Goal: Task Accomplishment & Management: Manage account settings

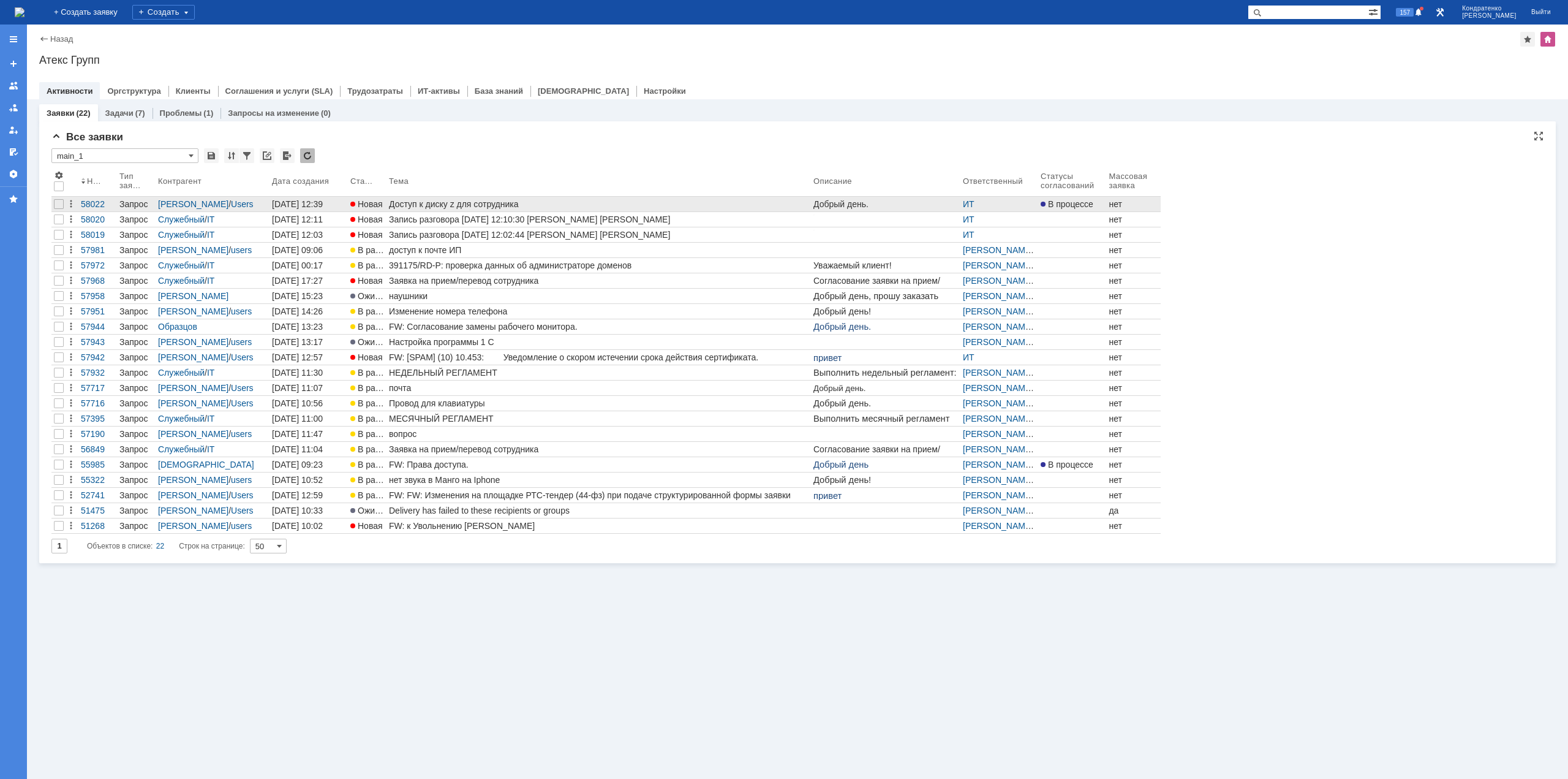
click at [492, 203] on div "Доступ к диску z для сотрудника" at bounding box center [599, 204] width 420 height 10
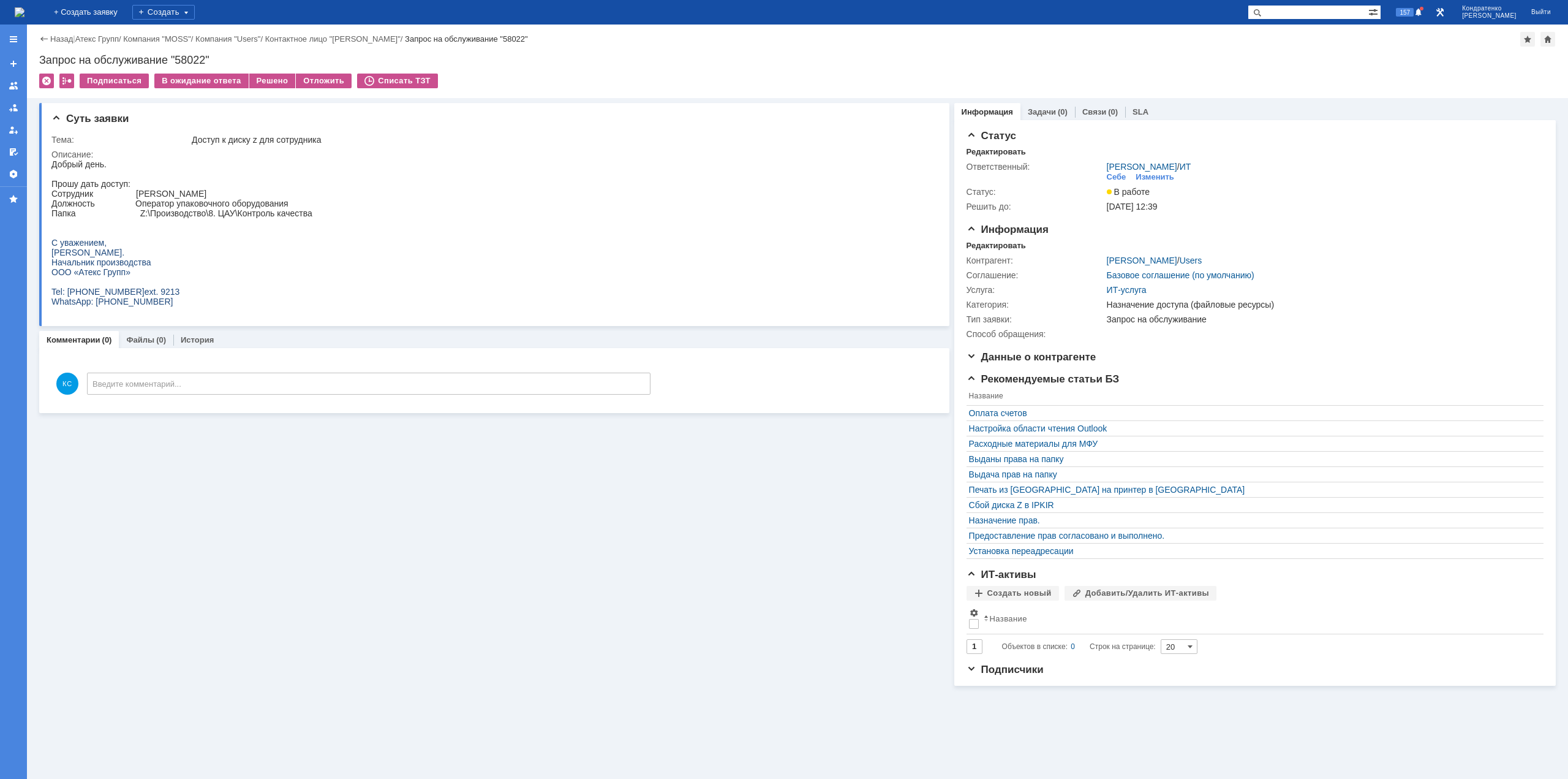
click at [24, 14] on img at bounding box center [19, 12] width 10 height 10
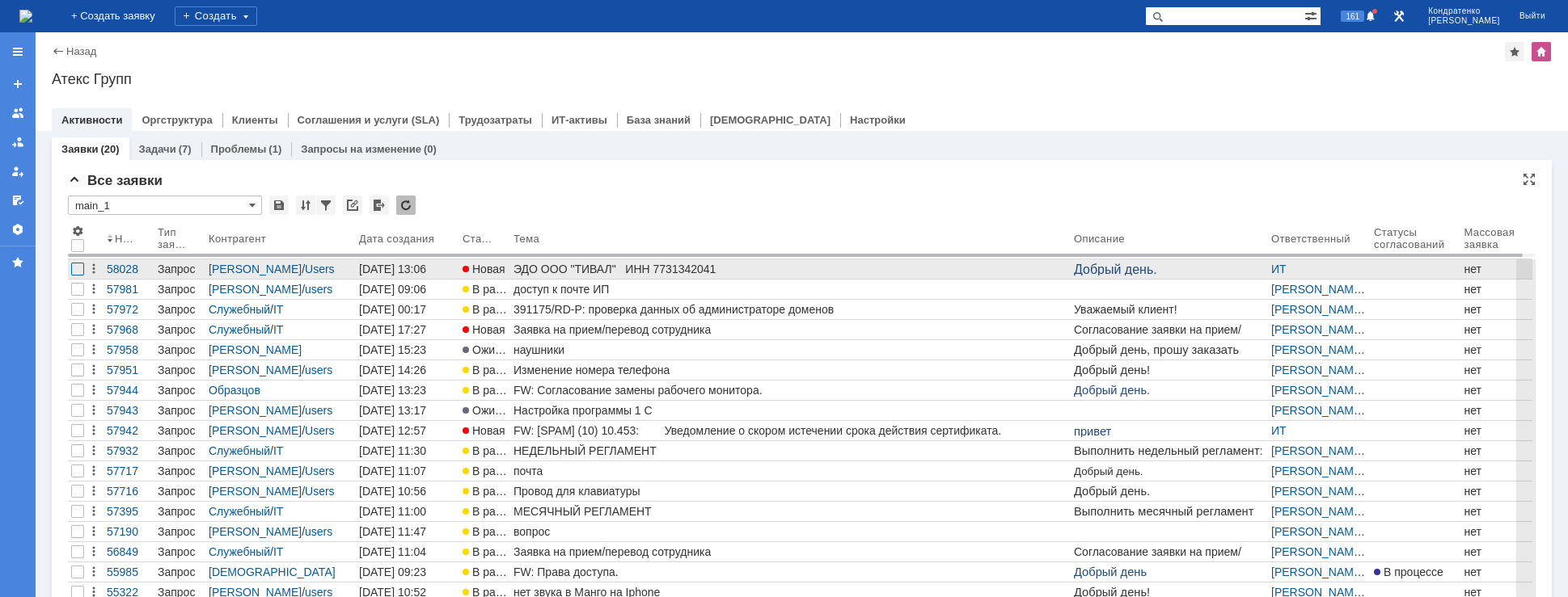
click at [78, 268] on div at bounding box center [78, 269] width 13 height 13
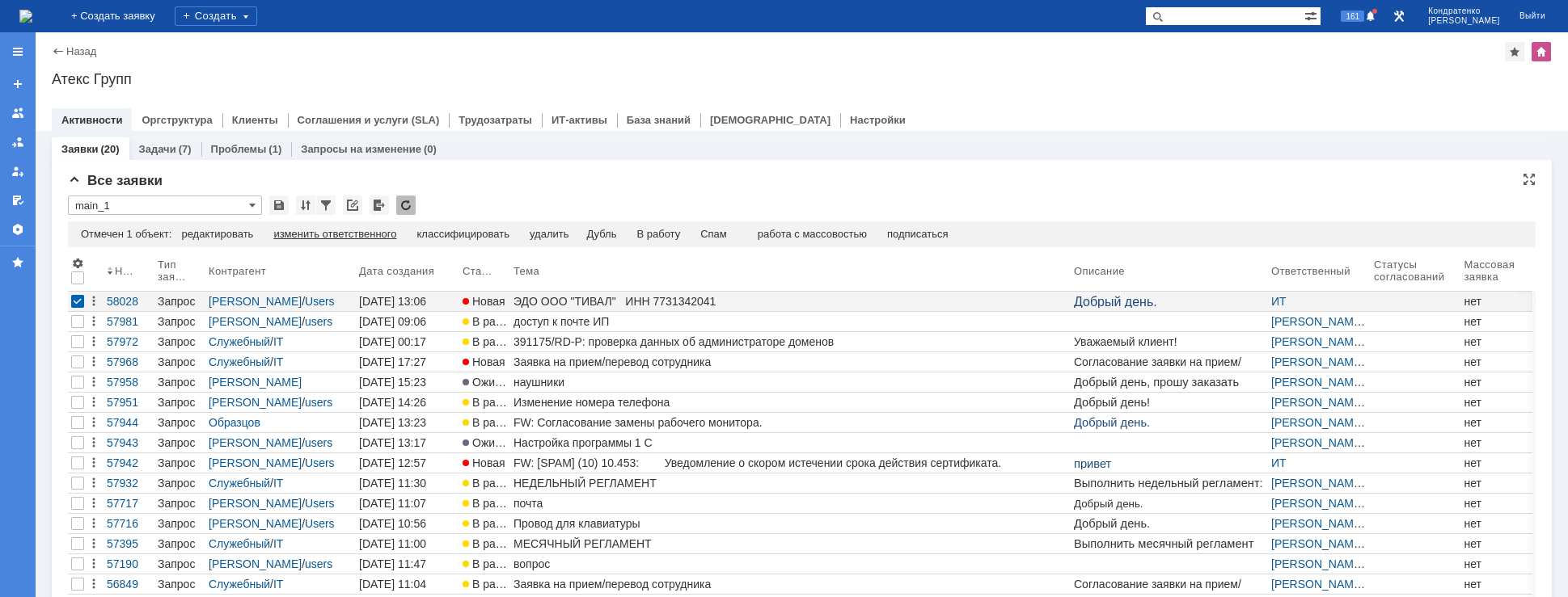
click at [396, 232] on div "изменить ответственного" at bounding box center [334, 235] width 123 height 13
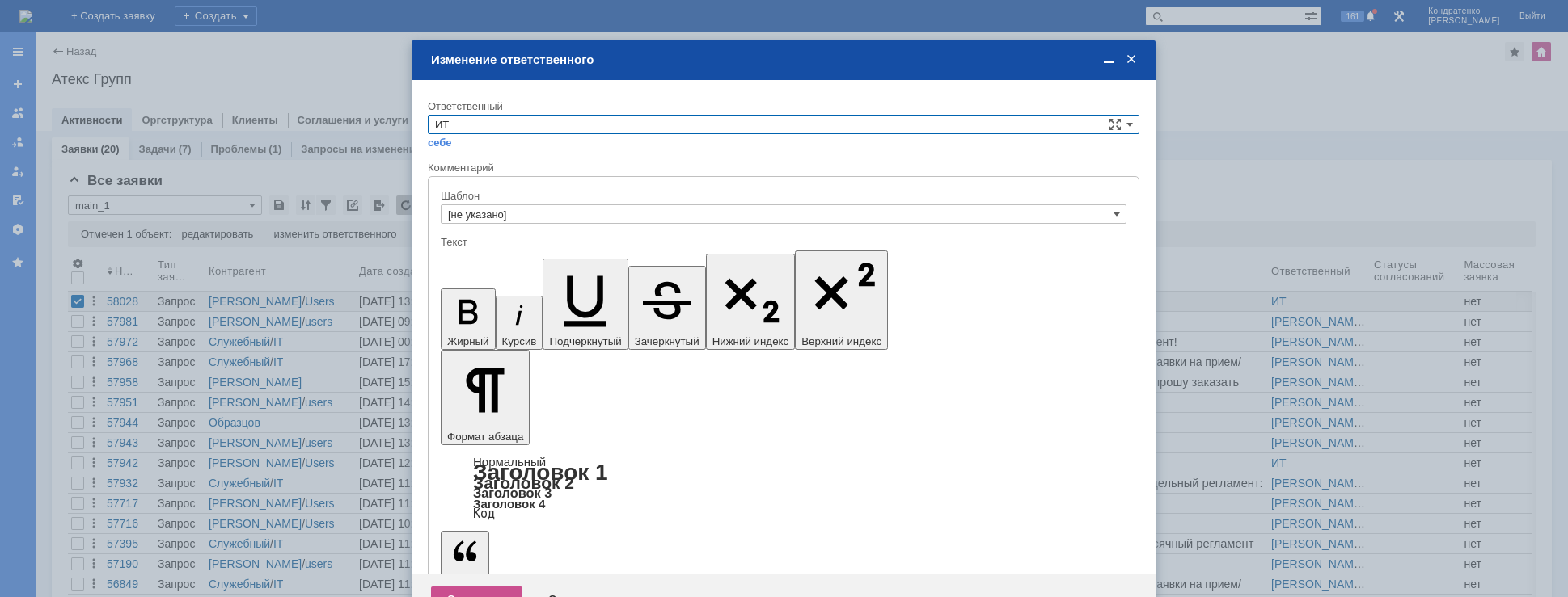
click at [516, 122] on input "ИТ" at bounding box center [784, 125] width 711 height 19
click at [478, 250] on div "АСУ" at bounding box center [784, 259] width 710 height 18
type input "АСУ"
click at [468, 587] on div "Сохранить" at bounding box center [476, 599] width 91 height 26
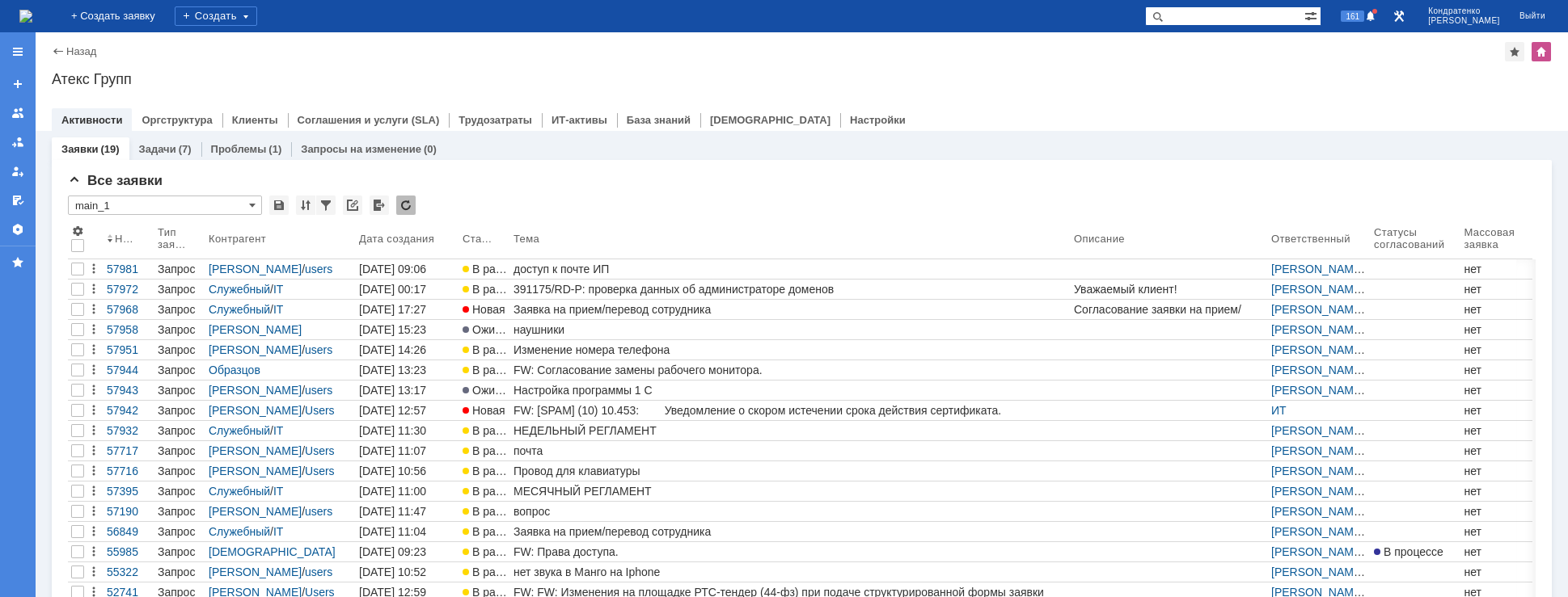
click at [32, 16] on img at bounding box center [26, 16] width 13 height 13
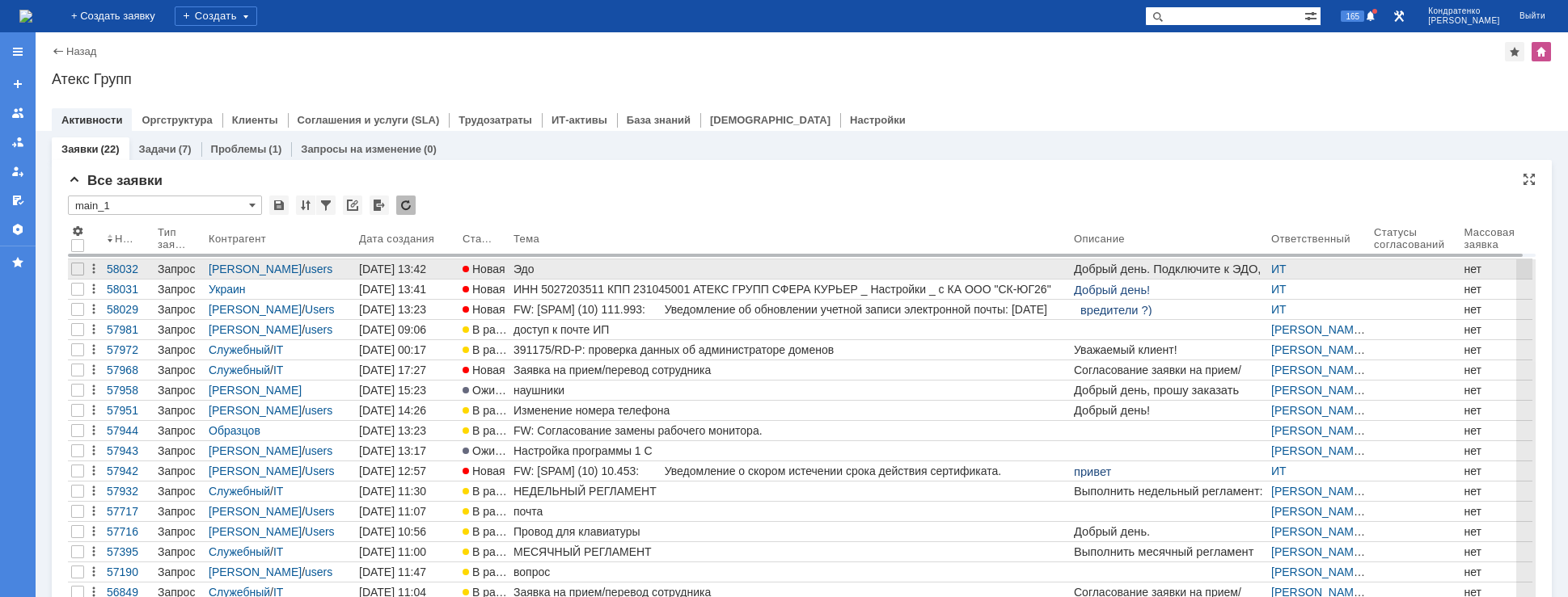
click at [544, 265] on div "Эдо" at bounding box center [790, 269] width 554 height 13
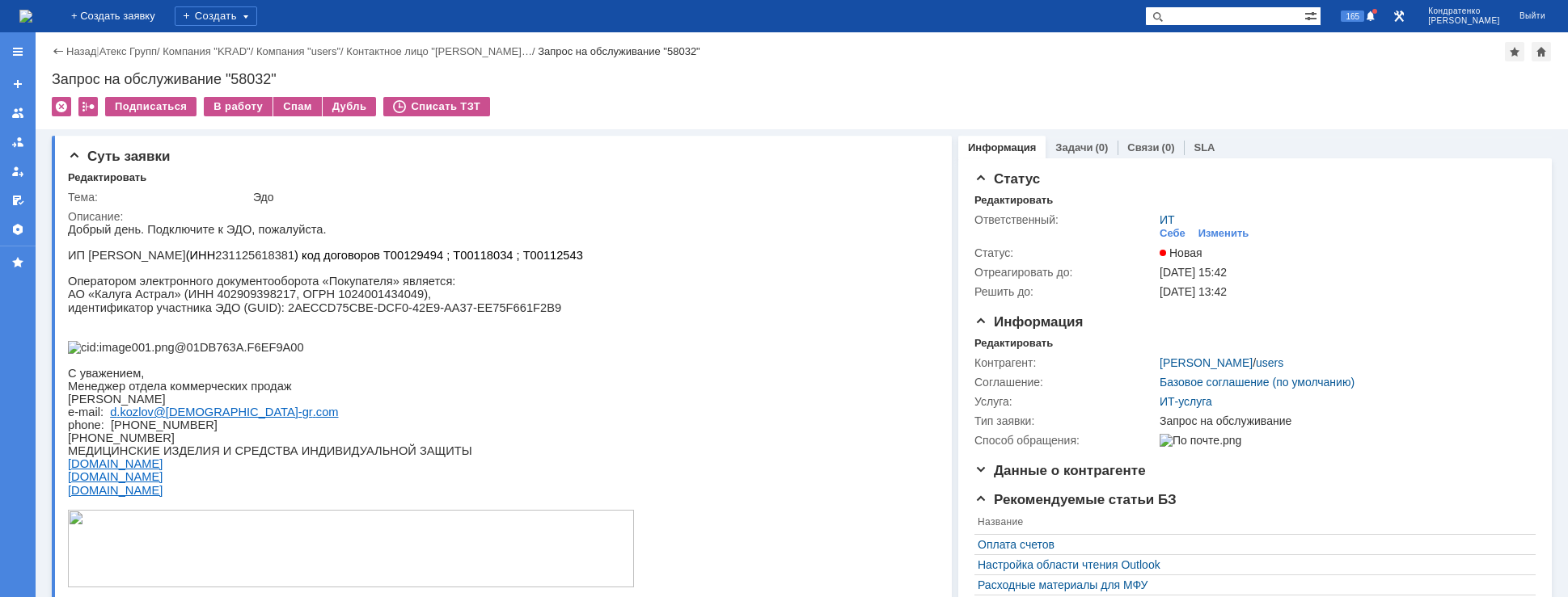
click at [32, 12] on img at bounding box center [26, 16] width 13 height 13
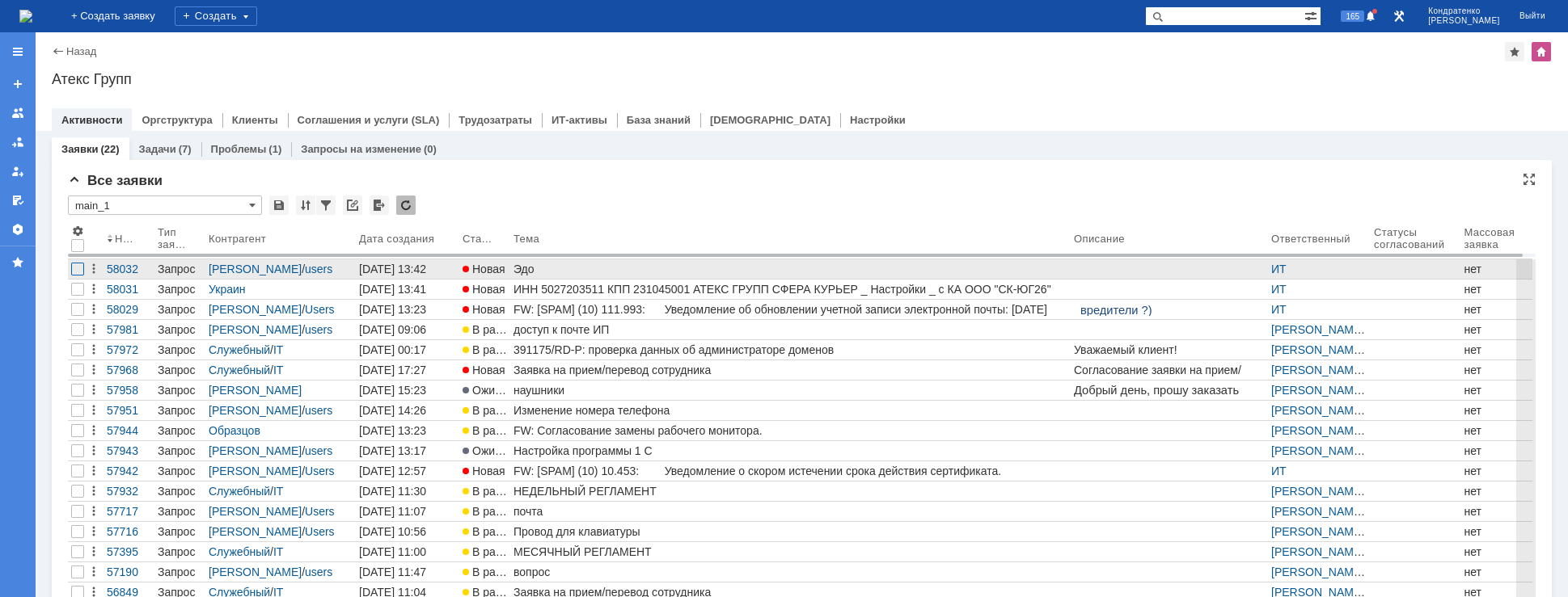
click at [78, 265] on div at bounding box center [78, 269] width 13 height 13
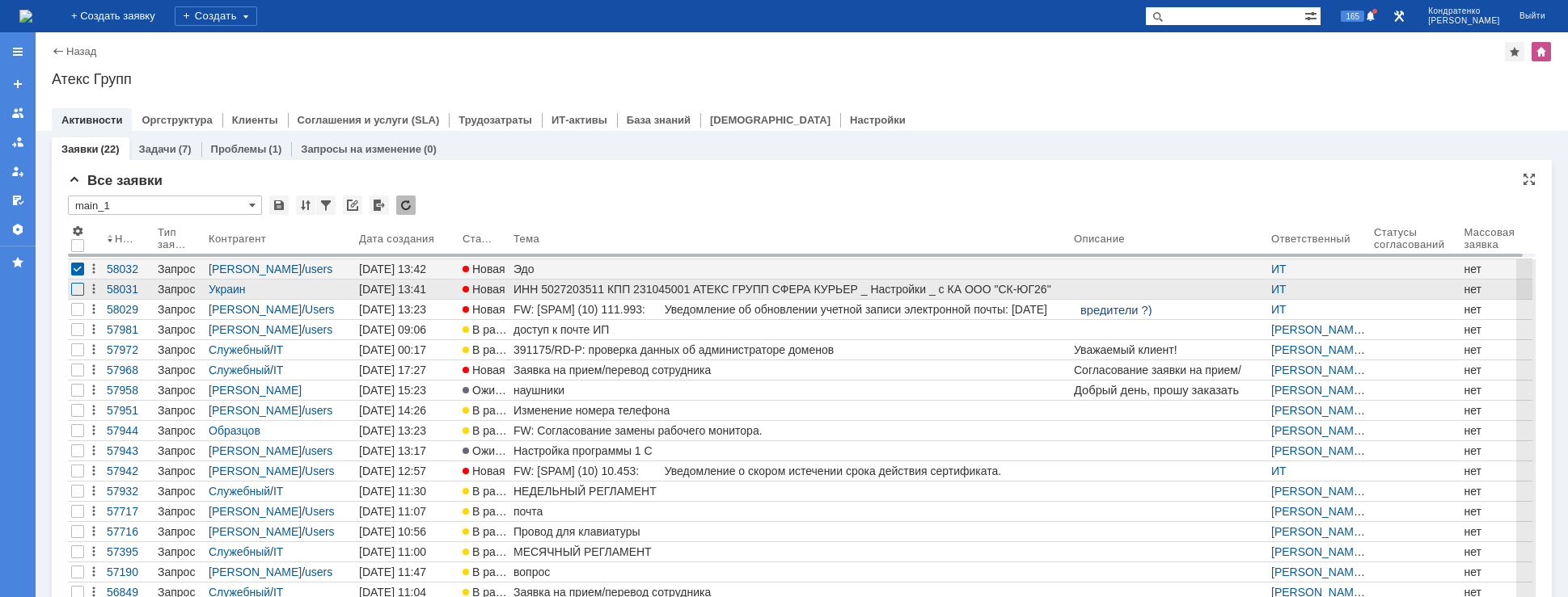
click at [78, 290] on div at bounding box center [78, 290] width 13 height 13
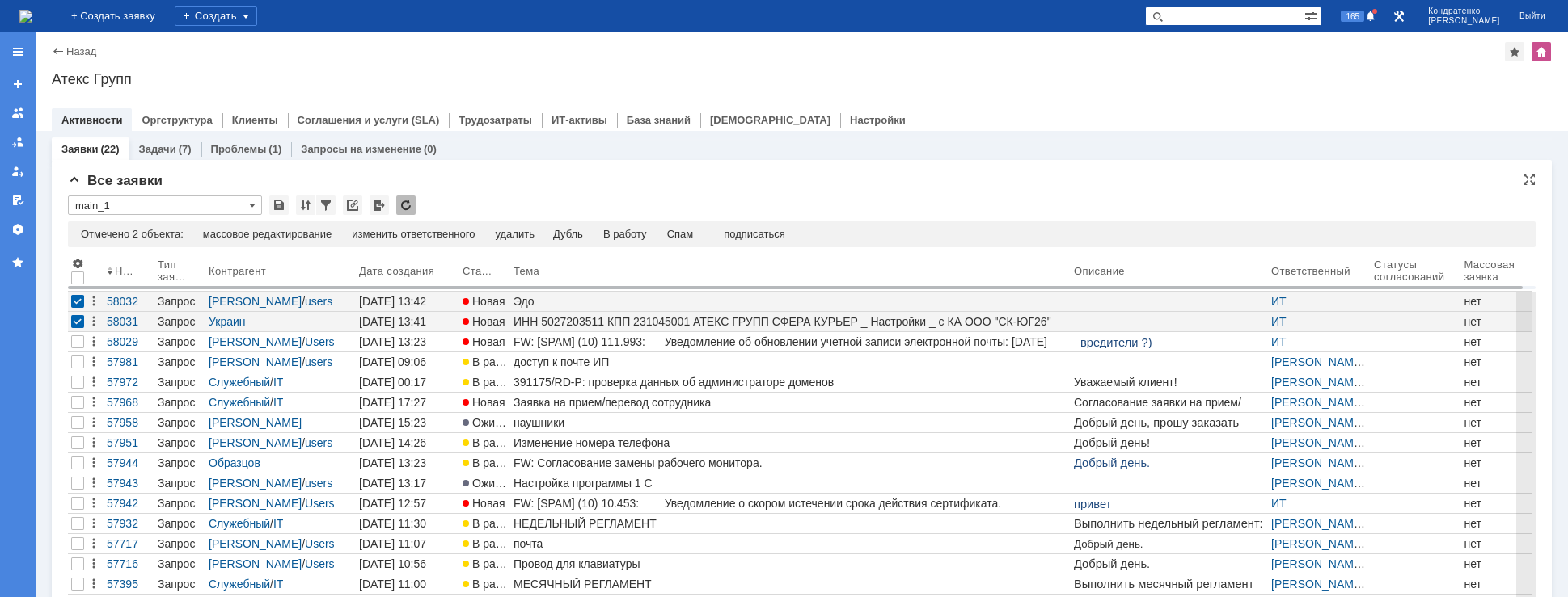
click at [383, 225] on div "Отмечено 2 объекта: редактировать массовое редактирование изменить ответственно…" at bounding box center [802, 234] width 1468 height 26
click at [388, 235] on div "изменить ответственного" at bounding box center [413, 235] width 123 height 13
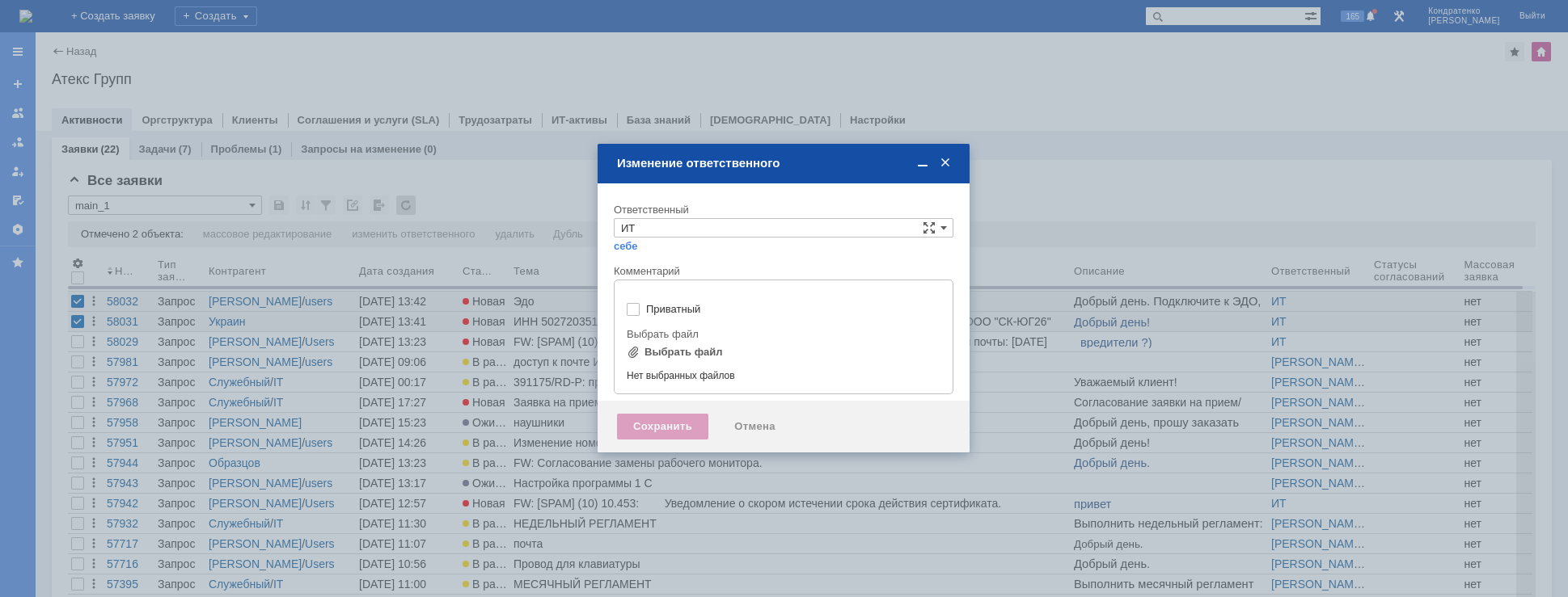
type input "[не указано]"
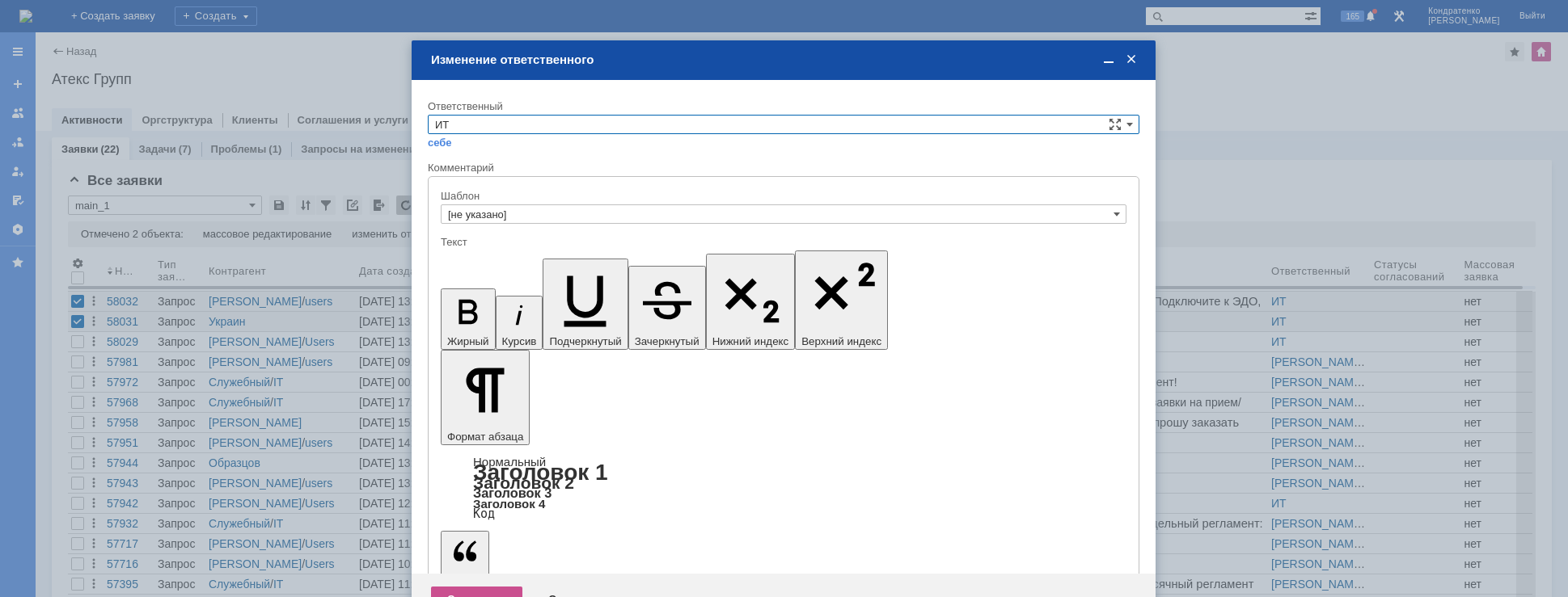
click at [504, 122] on input "ИТ" at bounding box center [784, 125] width 711 height 19
click at [490, 168] on span "АСУ" at bounding box center [784, 166] width 697 height 13
type input "АСУ"
click at [464, 587] on div "Сохранить" at bounding box center [476, 599] width 91 height 26
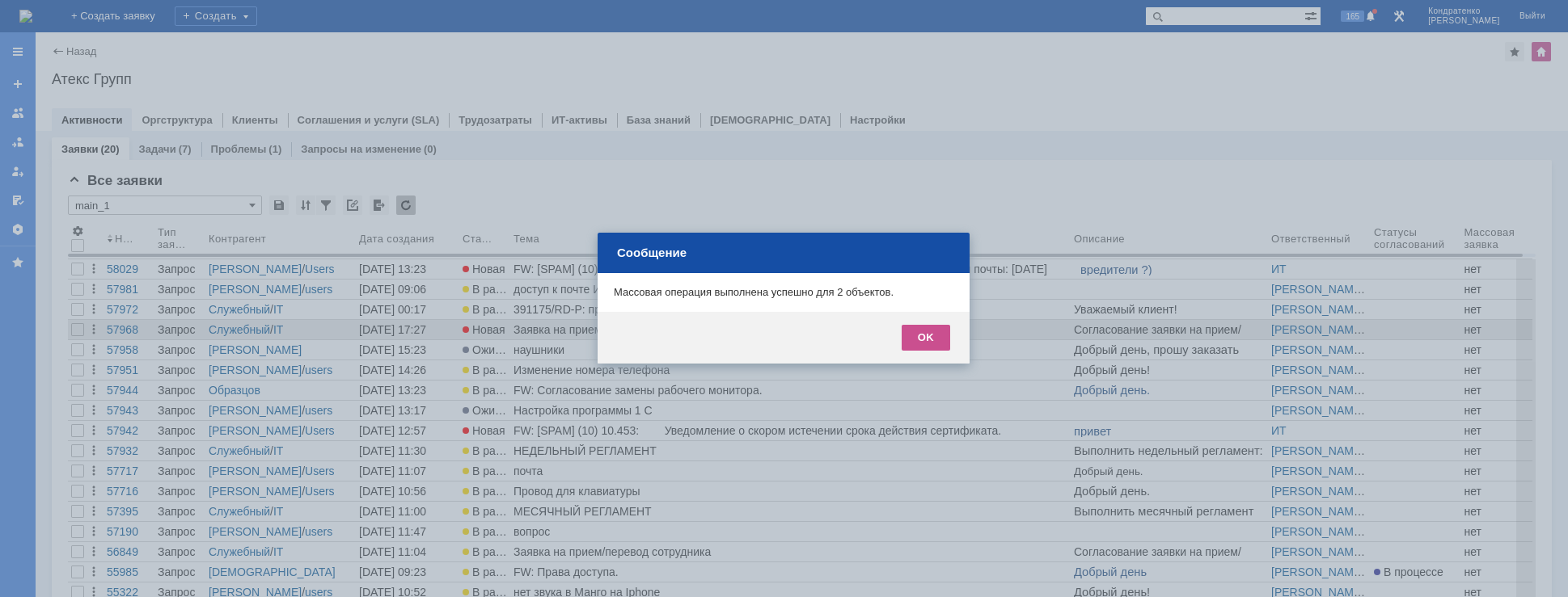
click at [917, 339] on div "OK" at bounding box center [925, 337] width 48 height 26
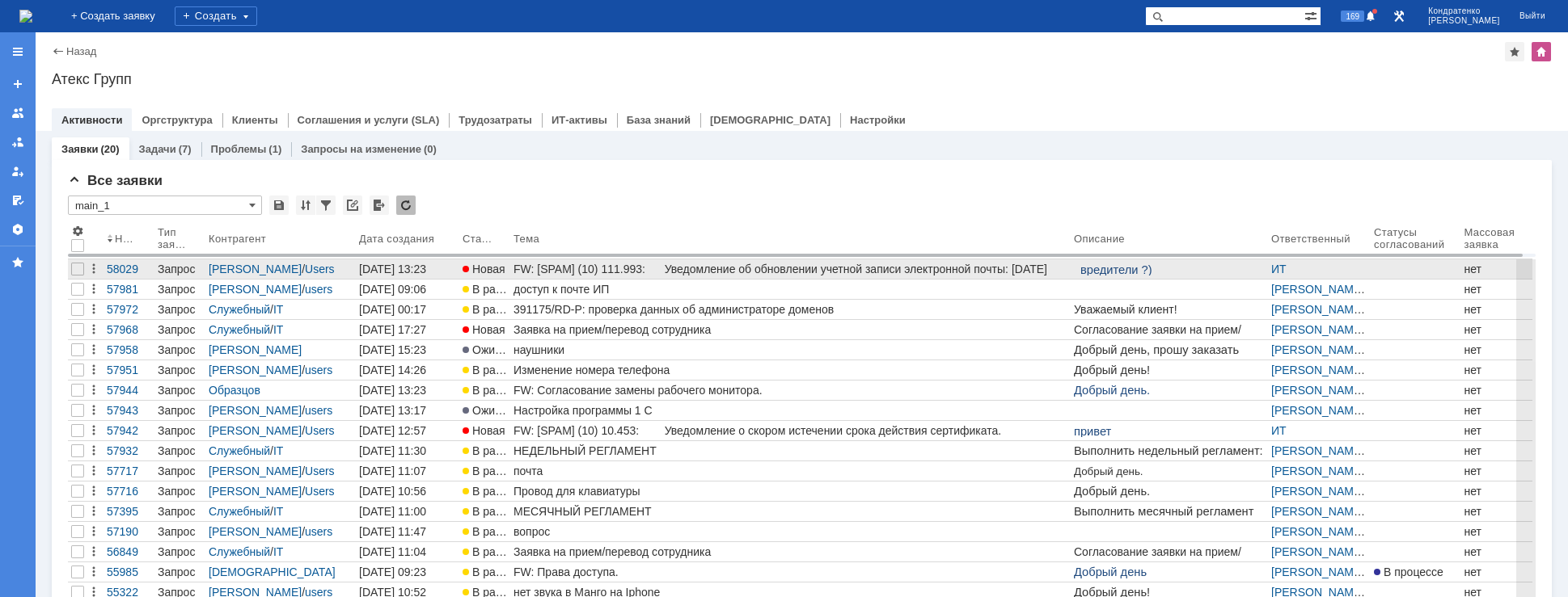
click at [619, 268] on div "FW: [SPAM] (10) 111.993: Уведомление об обновлении учетной записи электронной п…" at bounding box center [790, 269] width 554 height 13
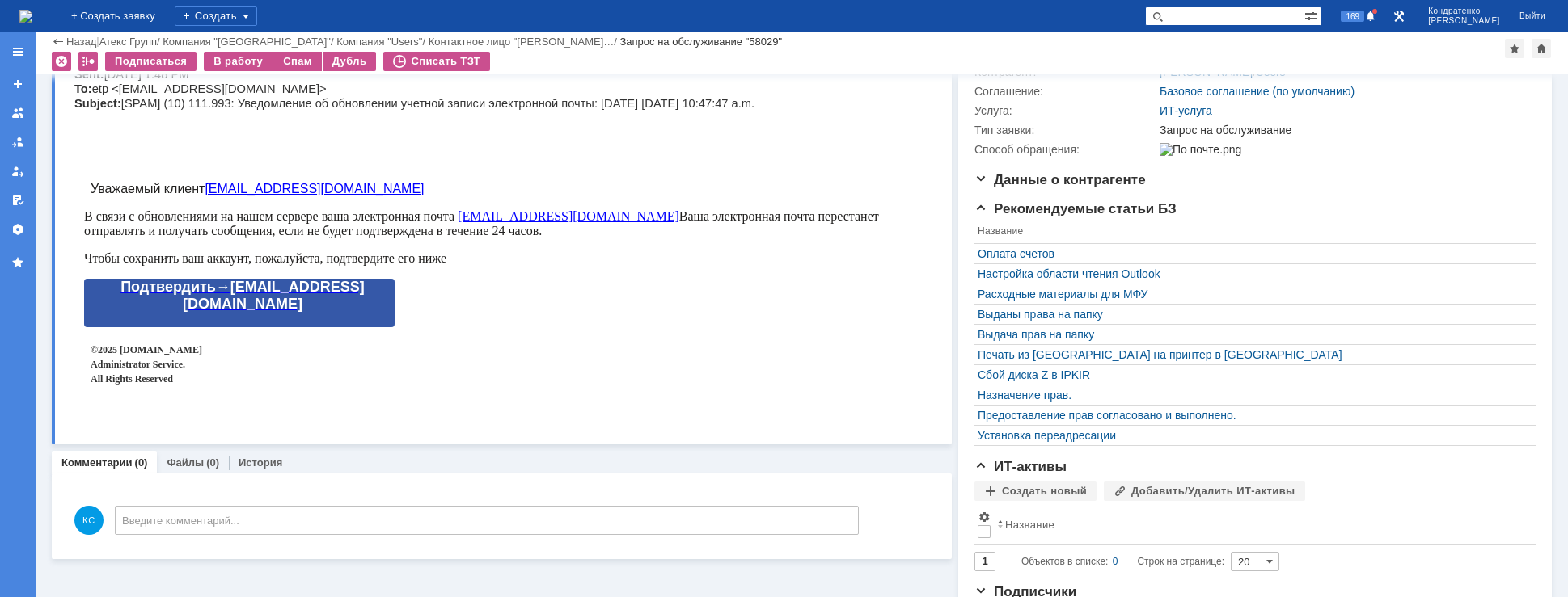
scroll to position [242, 0]
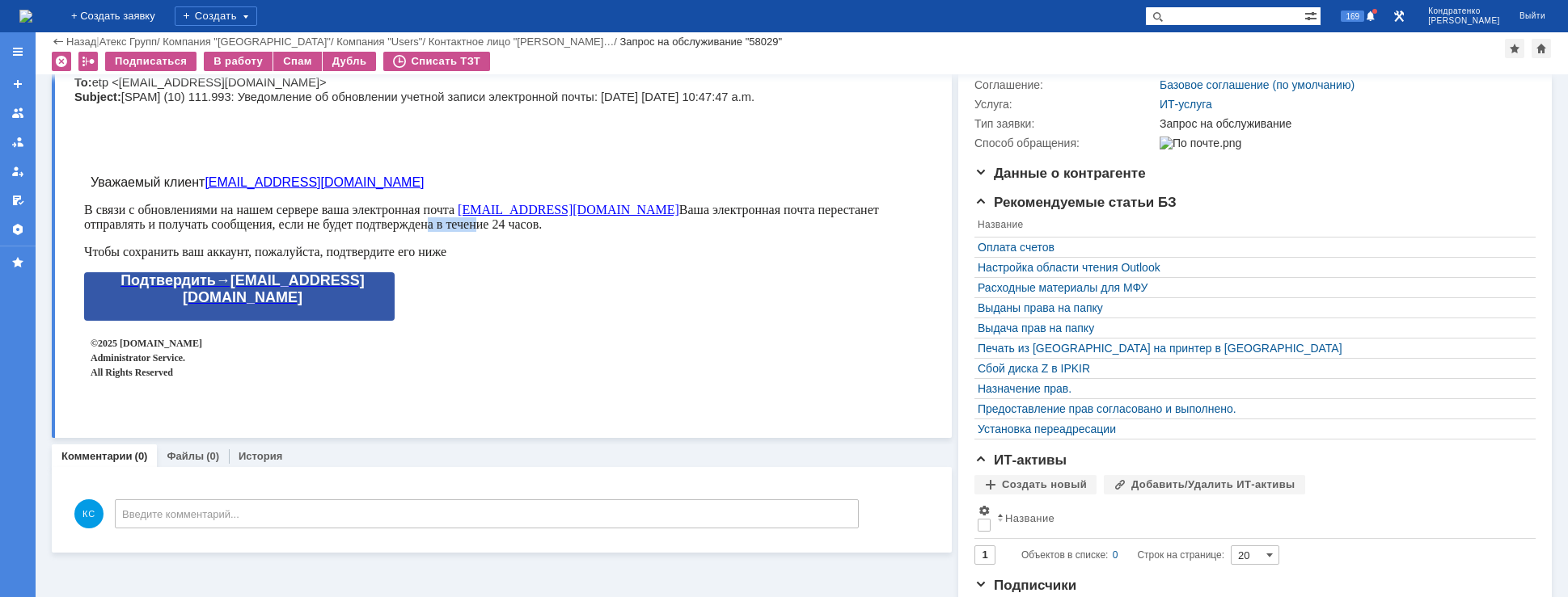
drag, startPoint x: 285, startPoint y: 222, endPoint x: 336, endPoint y: 237, distance: 53.2
click at [339, 230] on span "Ваша электронная почта перестанет отправлять и получать сообщения, если не буде…" at bounding box center [481, 217] width 795 height 29
drag, startPoint x: 263, startPoint y: 253, endPoint x: 326, endPoint y: 246, distance: 63.4
click at [326, 246] on span "Чтобы сохранить ваш аккаунт, пожалуйста, подтвердите его ниже" at bounding box center [264, 252] width 362 height 13
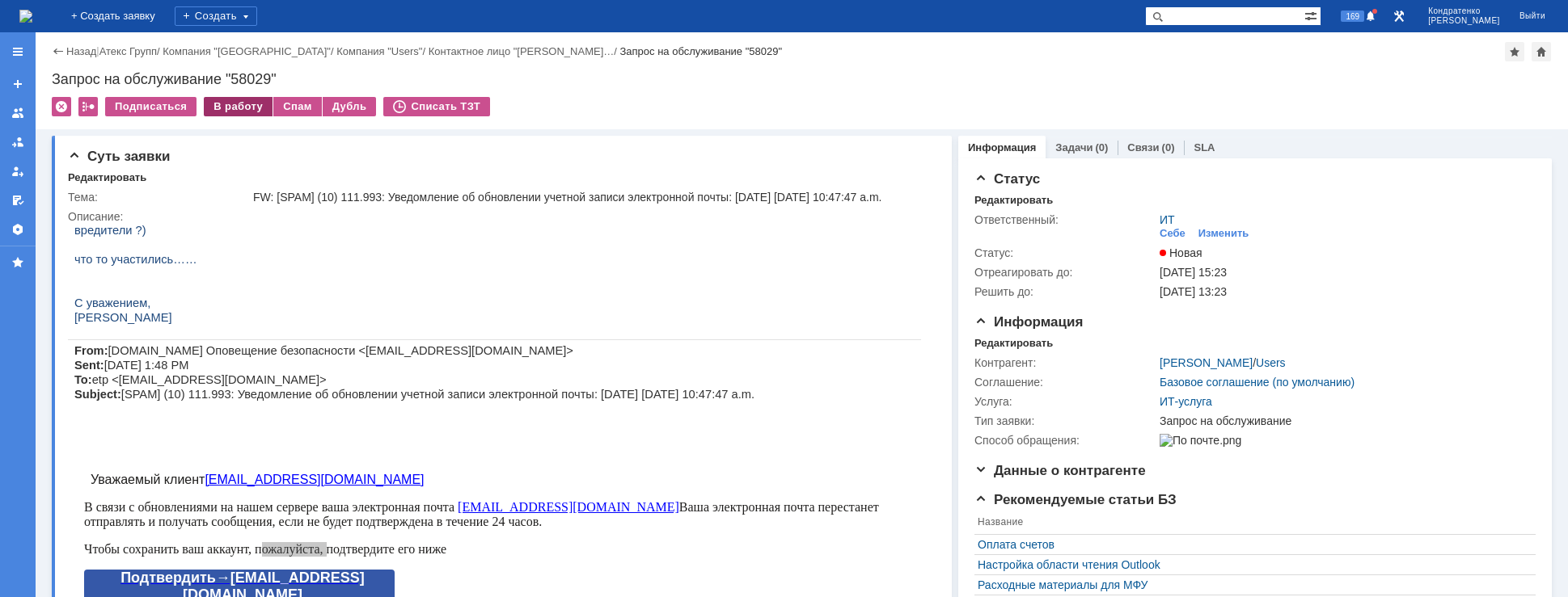
click at [225, 105] on div "В работу" at bounding box center [238, 106] width 68 height 19
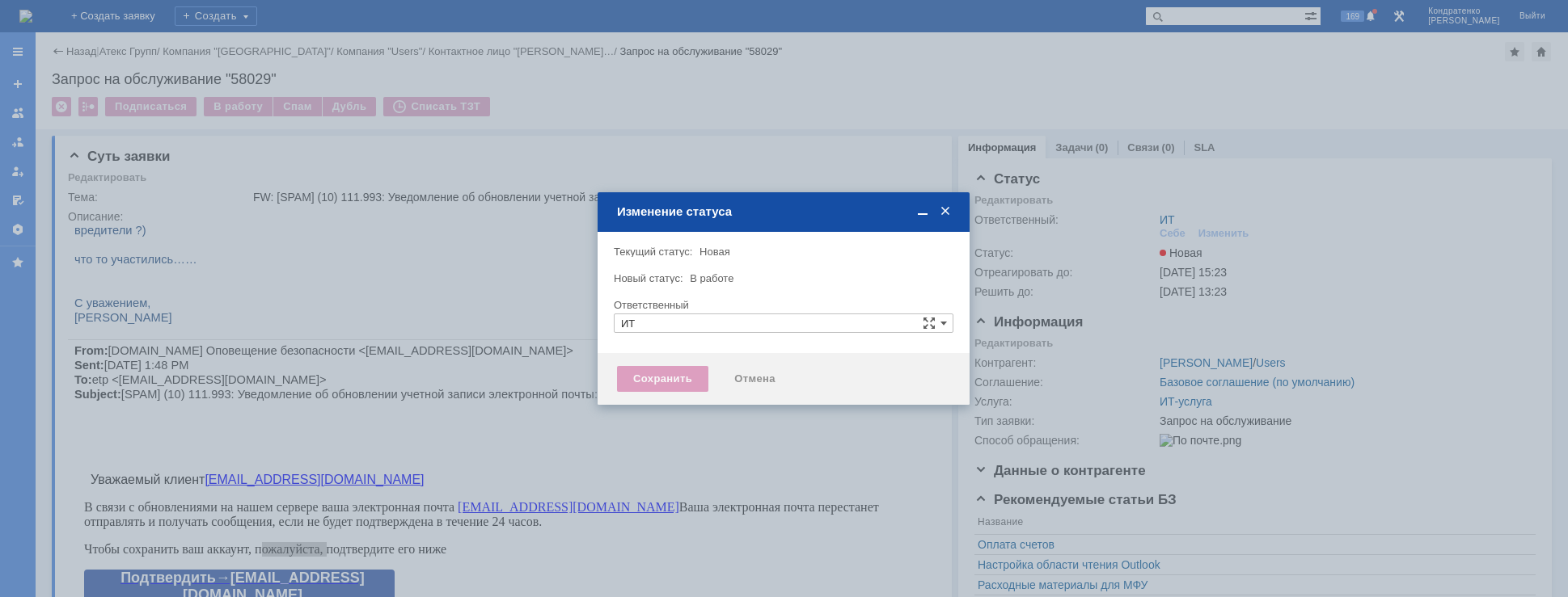
type input "[PERSON_NAME]"
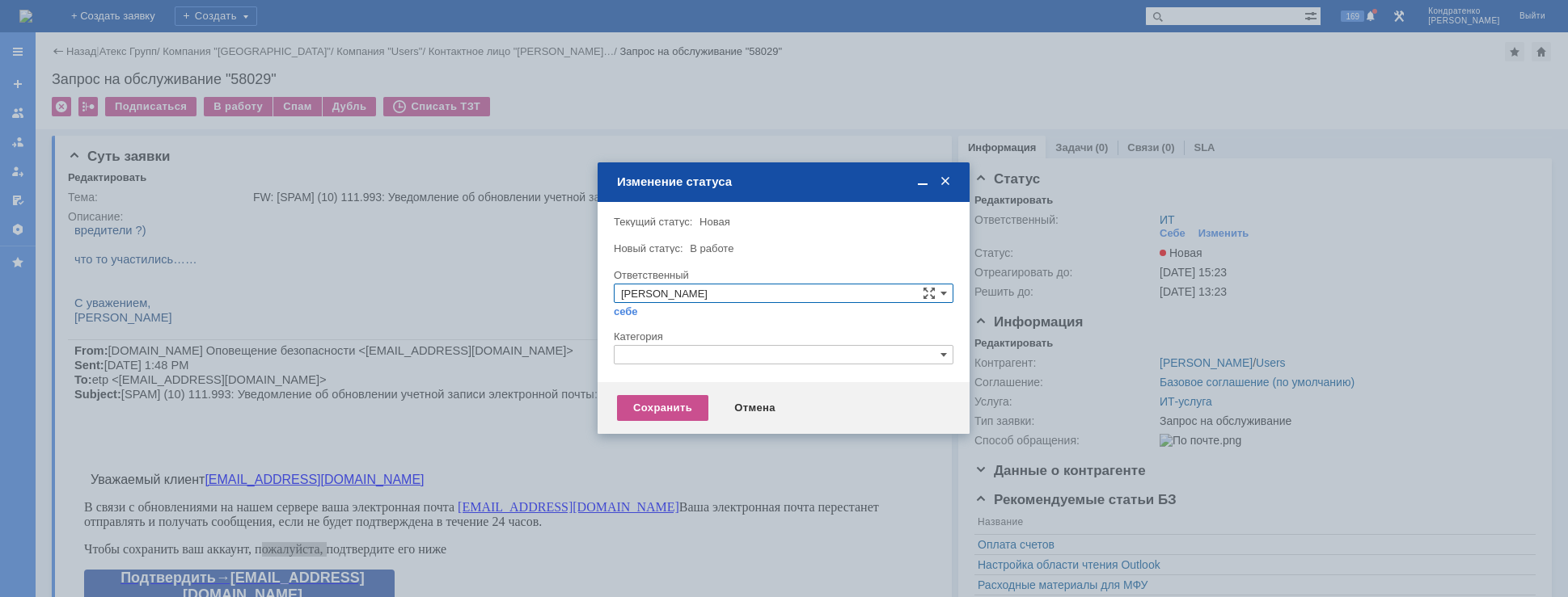
click at [679, 355] on input "text" at bounding box center [784, 355] width 339 height 19
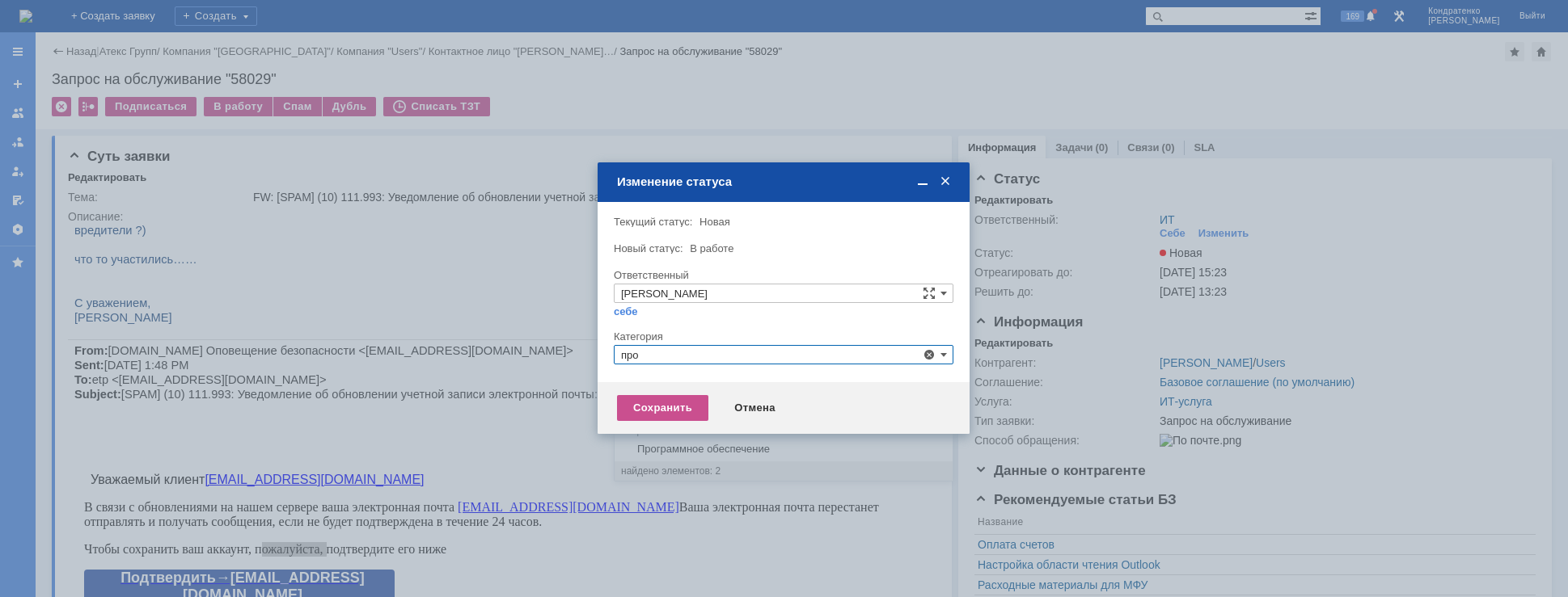
type input "про"
click at [679, 321] on div at bounding box center [784, 324] width 339 height 11
click at [662, 360] on input "text" at bounding box center [784, 355] width 339 height 19
click at [671, 430] on span "Прочее" at bounding box center [784, 431] width 325 height 13
type input "Прочее"
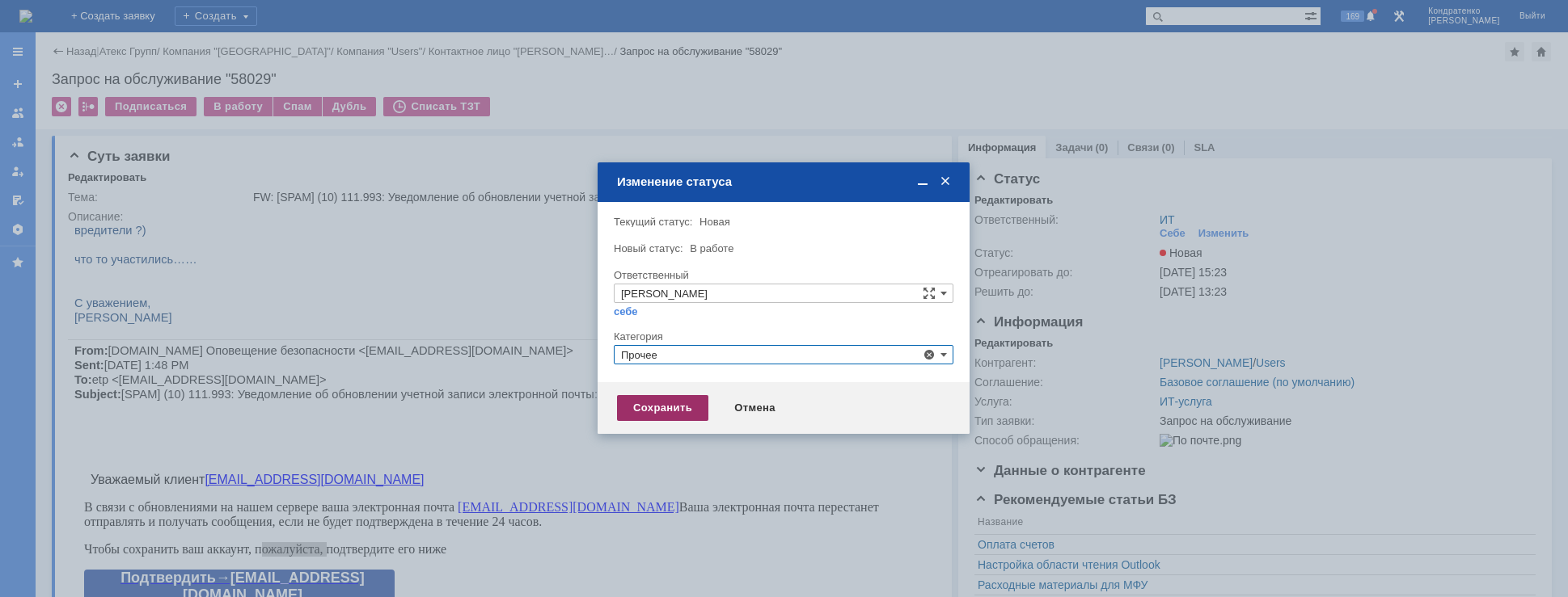
click at [655, 414] on div "Сохранить" at bounding box center [663, 408] width 91 height 26
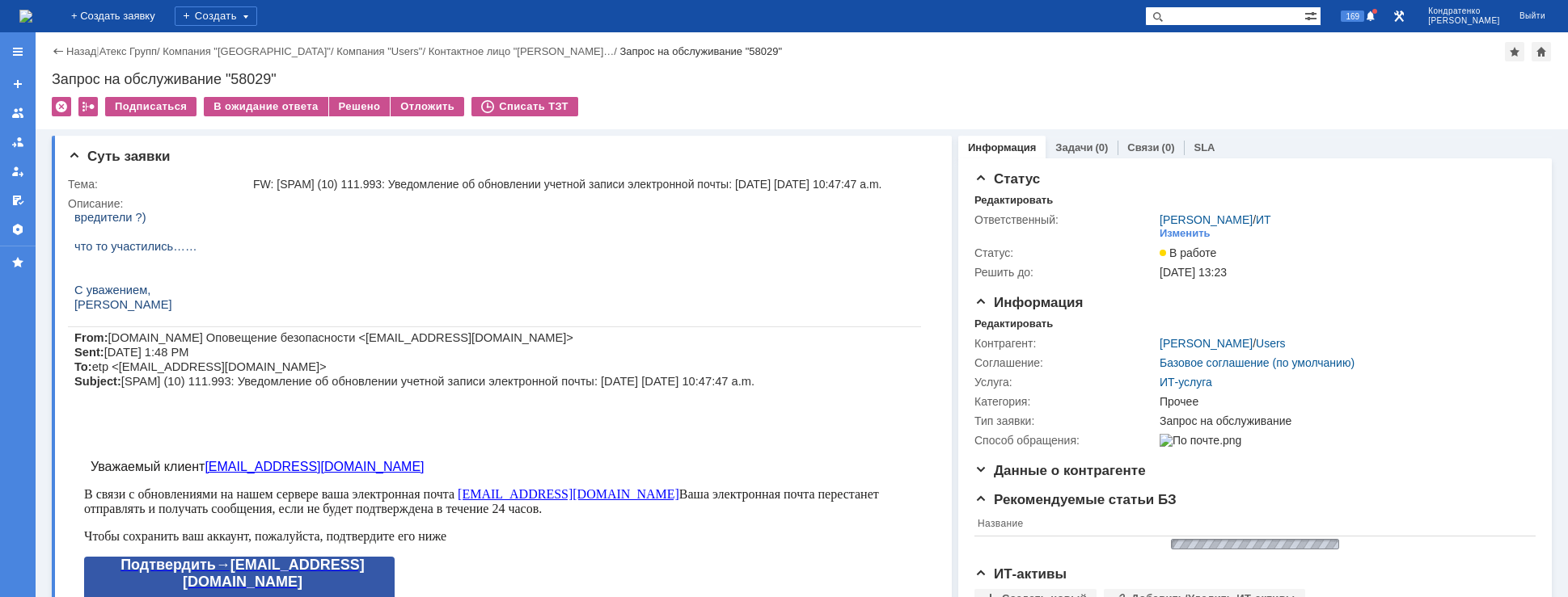
click at [32, 23] on img at bounding box center [26, 16] width 13 height 13
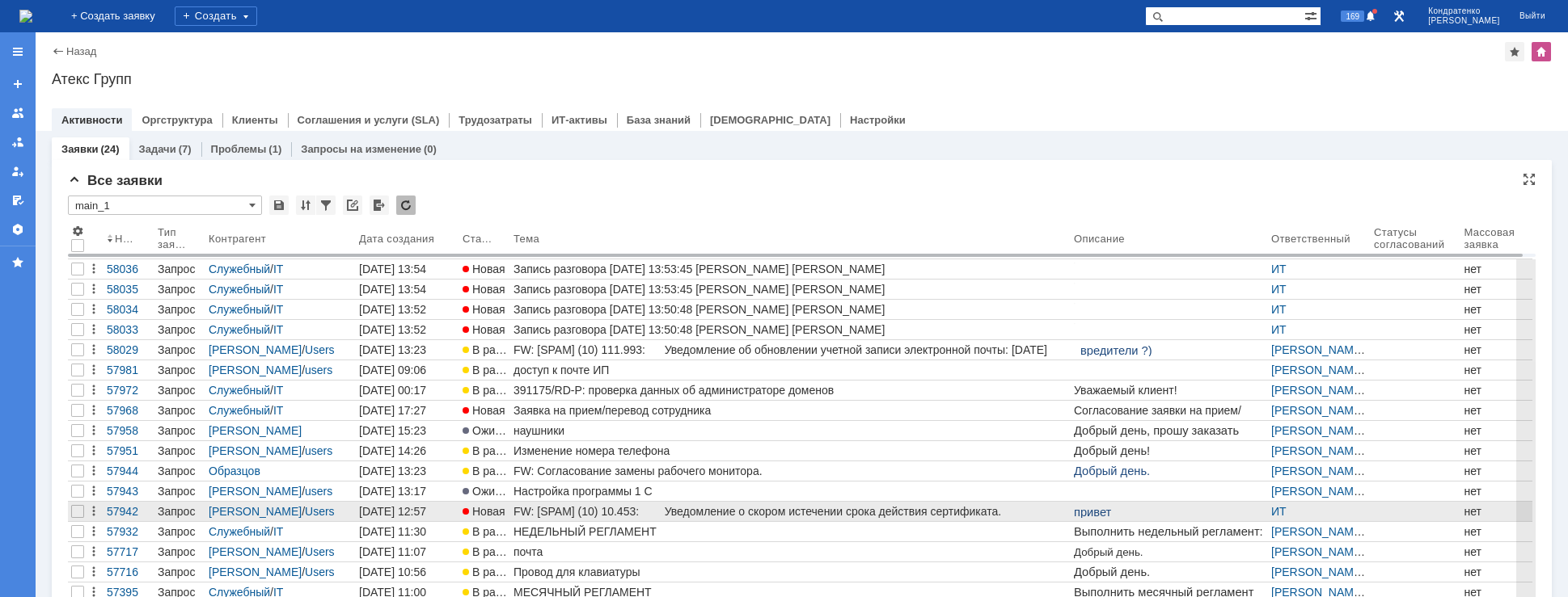
click at [566, 509] on div "FW: [SPAM] (10) 10.453: Уведомление о скором истечении срока действия сертифика…" at bounding box center [790, 512] width 554 height 13
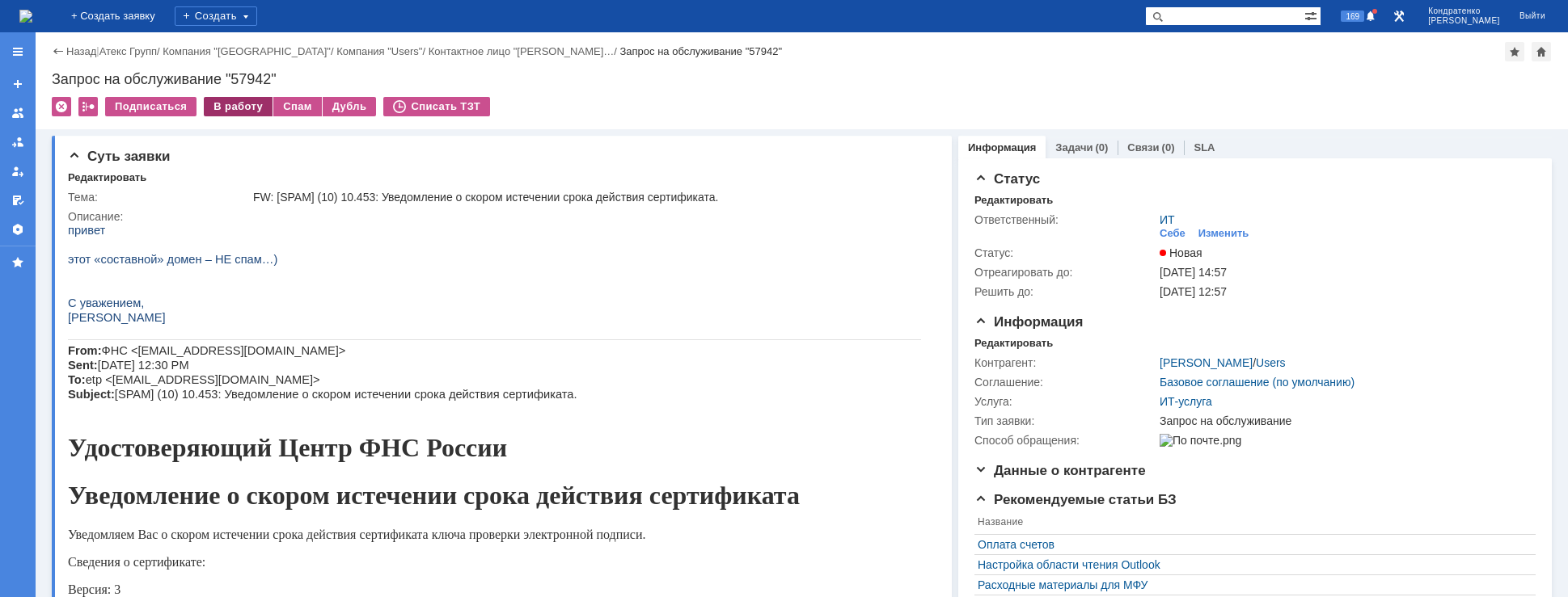
click at [221, 113] on div "В работу" at bounding box center [238, 106] width 68 height 19
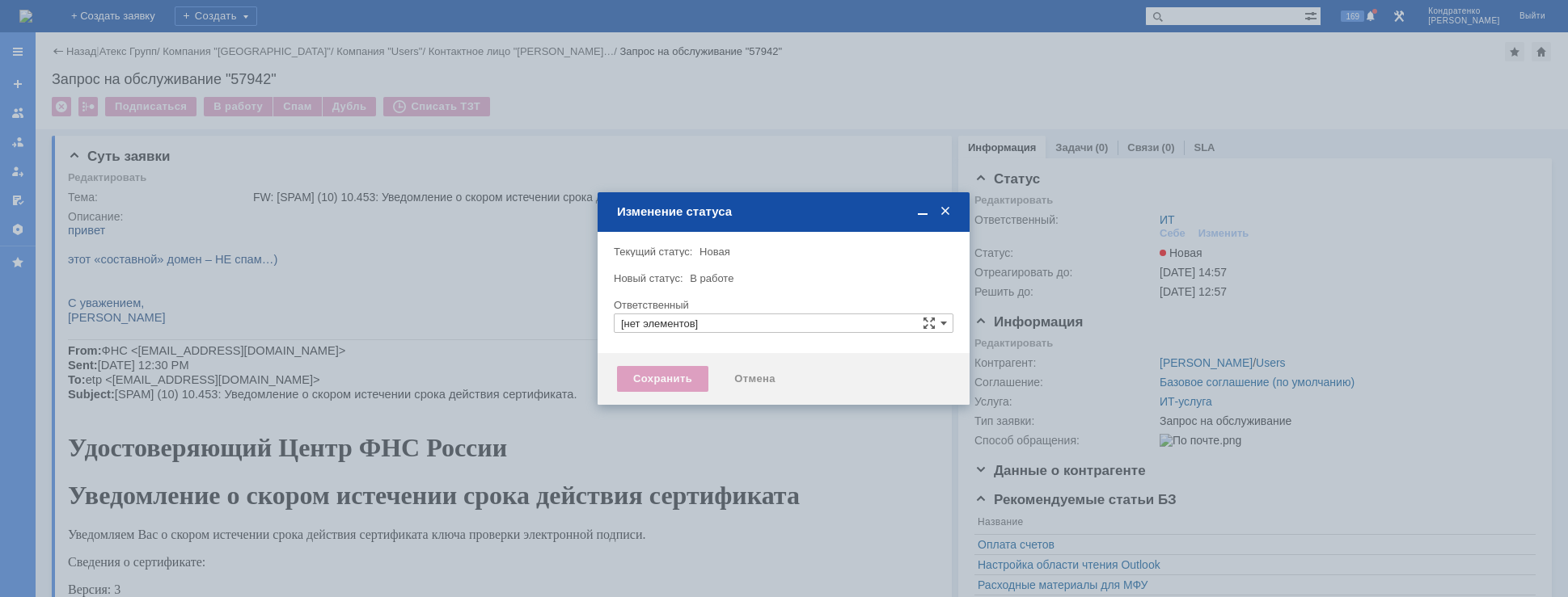
type input "ИТ"
type input "[PERSON_NAME]"
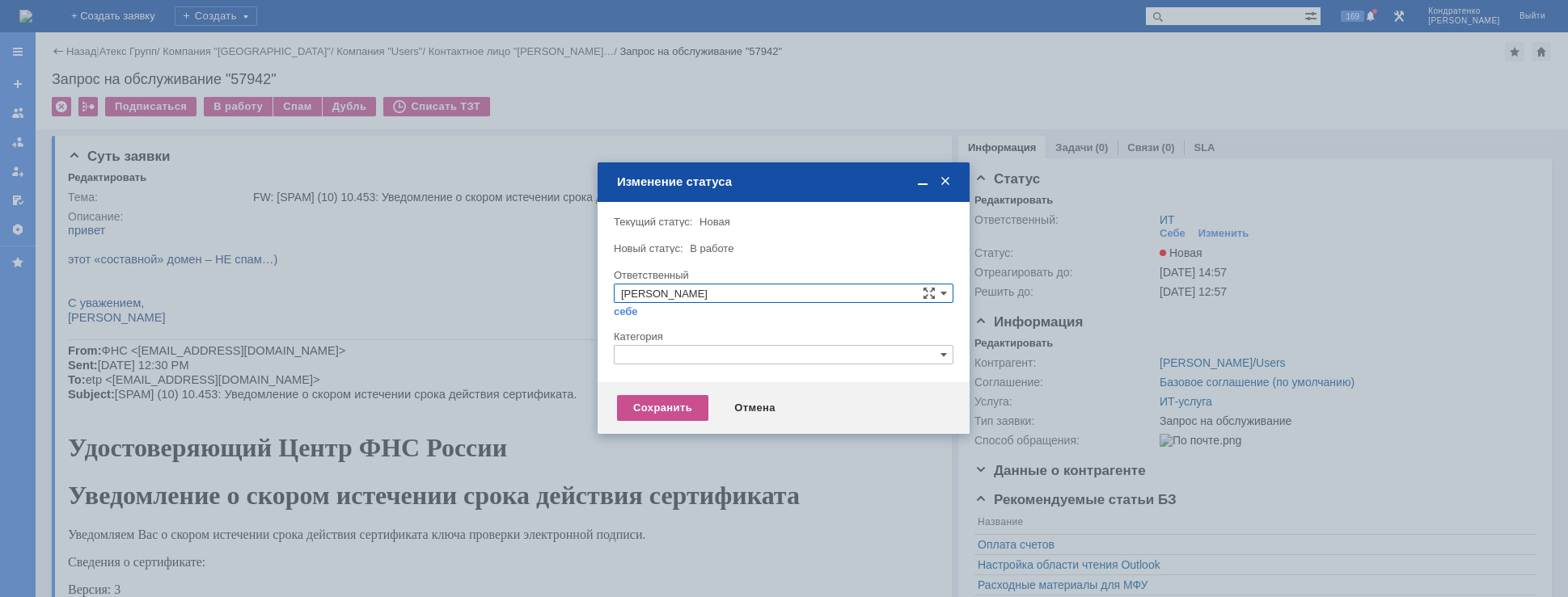
click at [680, 360] on input "text" at bounding box center [784, 355] width 339 height 19
click at [651, 428] on span "Прочее" at bounding box center [784, 431] width 325 height 13
type input "Прочее"
click at [650, 412] on div "Сохранить" at bounding box center [663, 408] width 91 height 26
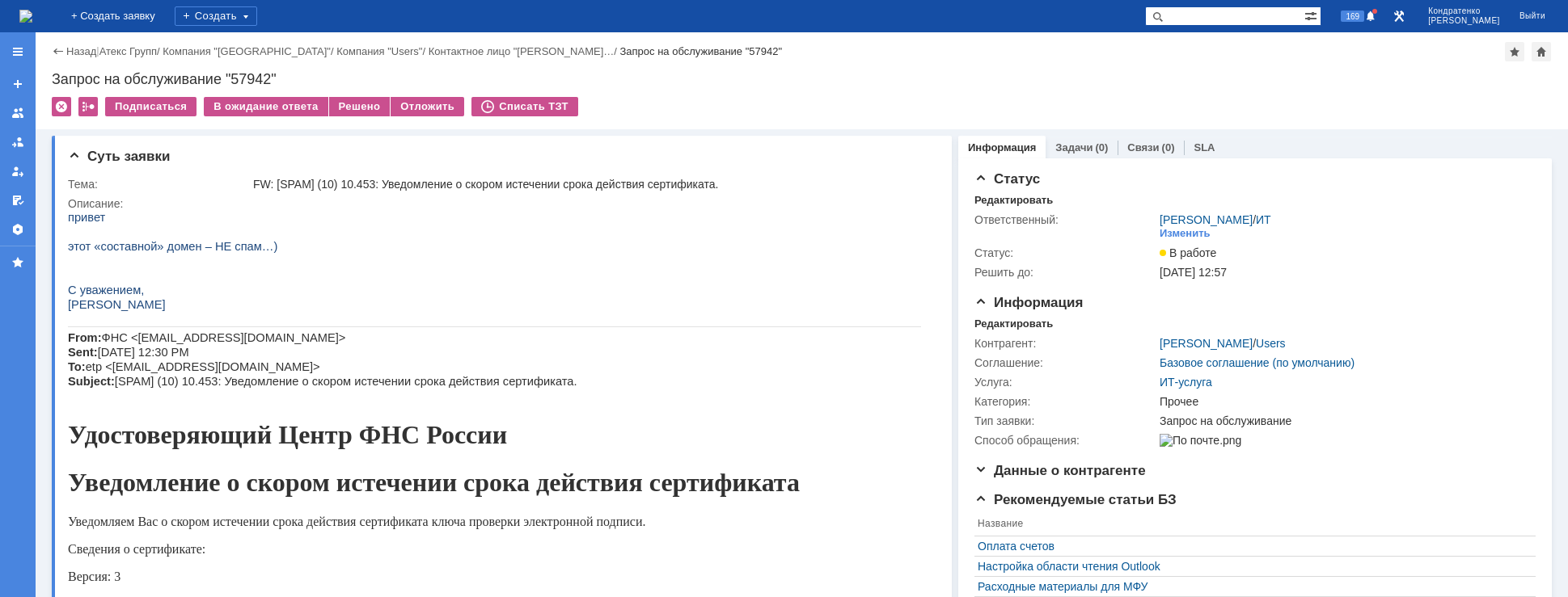
click at [32, 23] on img at bounding box center [26, 16] width 13 height 13
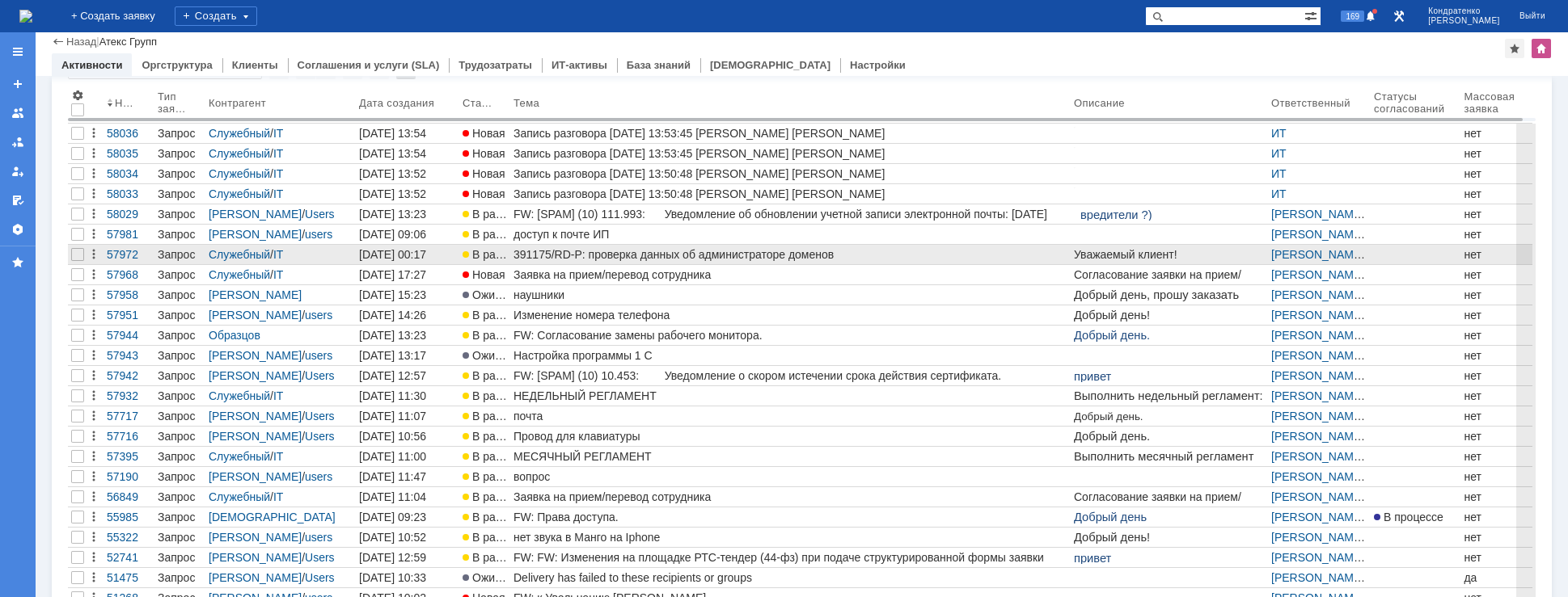
click at [579, 257] on div "391175/RD-P: проверка данных об администраторе доменов" at bounding box center [790, 255] width 554 height 13
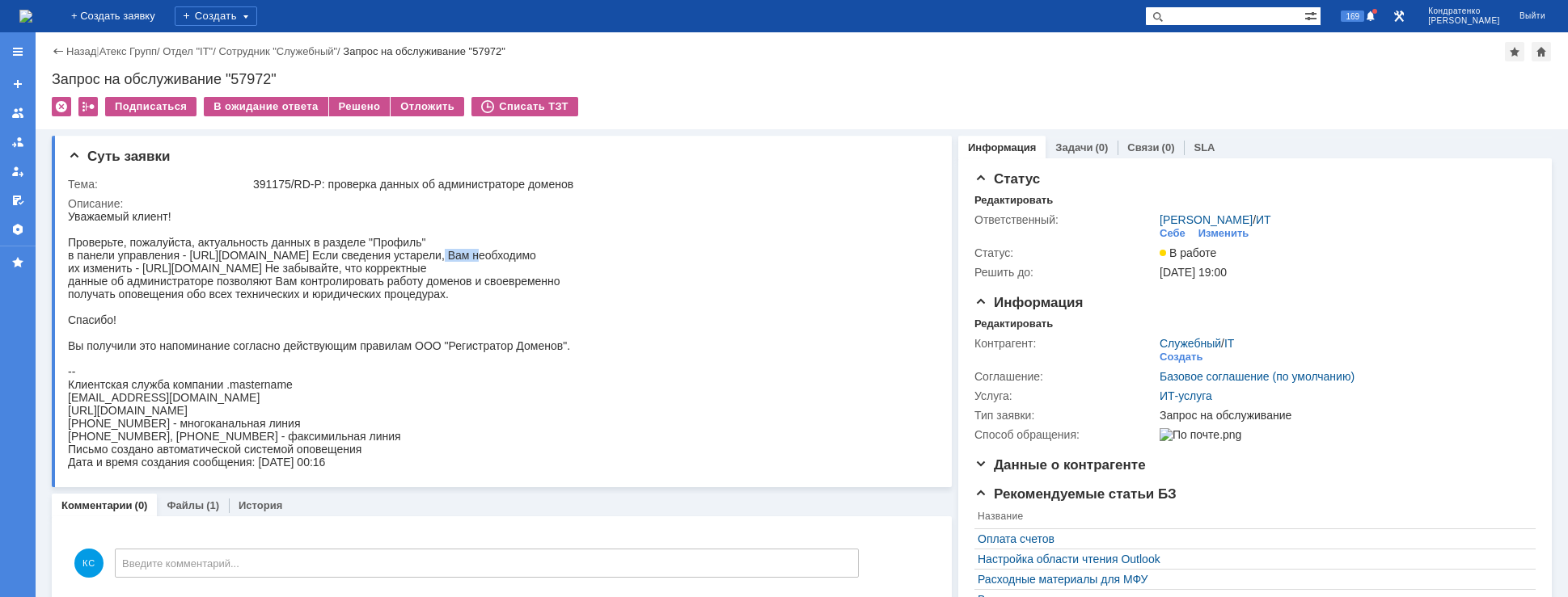
drag, startPoint x: 428, startPoint y: 259, endPoint x: 452, endPoint y: 260, distance: 24.0
click at [451, 260] on div "Уважаемый клиент! Проверьте, пожалуйста, актуальность данных в разделе "Профиль…" at bounding box center [319, 339] width 502 height 259
drag, startPoint x: 498, startPoint y: 258, endPoint x: 510, endPoint y: 258, distance: 12.0
click at [510, 258] on div "Уважаемый клиент! Проверьте, пожалуйста, актуальность данных в разделе "Профиль…" at bounding box center [319, 339] width 502 height 259
drag, startPoint x: 254, startPoint y: 278, endPoint x: 285, endPoint y: 273, distance: 31.4
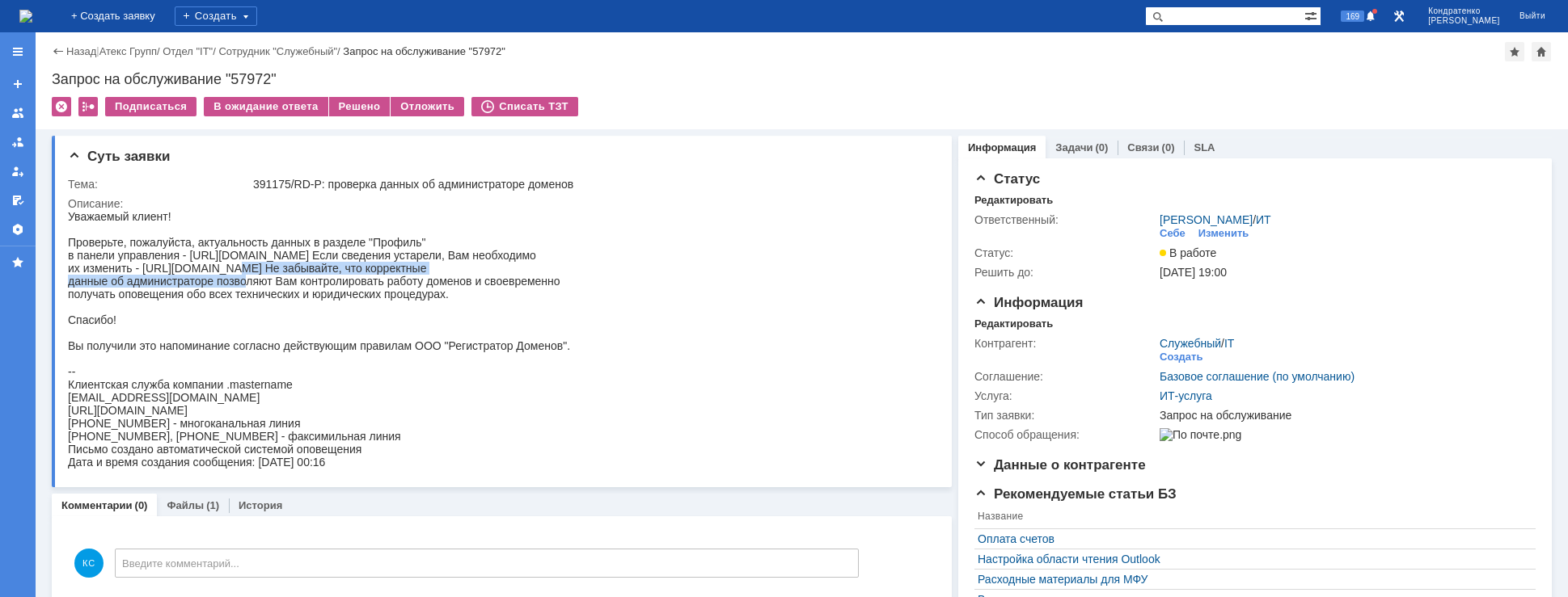
click at [281, 274] on div "Уважаемый клиент! Проверьте, пожалуйста, актуальность данных в разделе "Профиль…" at bounding box center [319, 339] width 502 height 259
drag, startPoint x: 326, startPoint y: 282, endPoint x: 338, endPoint y: 282, distance: 12.0
click at [337, 282] on div "Уважаемый клиент! Проверьте, пожалуйста, актуальность данных в разделе "Профиль…" at bounding box center [319, 339] width 502 height 259
drag, startPoint x: 361, startPoint y: 279, endPoint x: 393, endPoint y: 279, distance: 32.0
click at [393, 279] on div "Уважаемый клиент! Проверьте, пожалуйста, актуальность данных в разделе "Профиль…" at bounding box center [319, 339] width 502 height 259
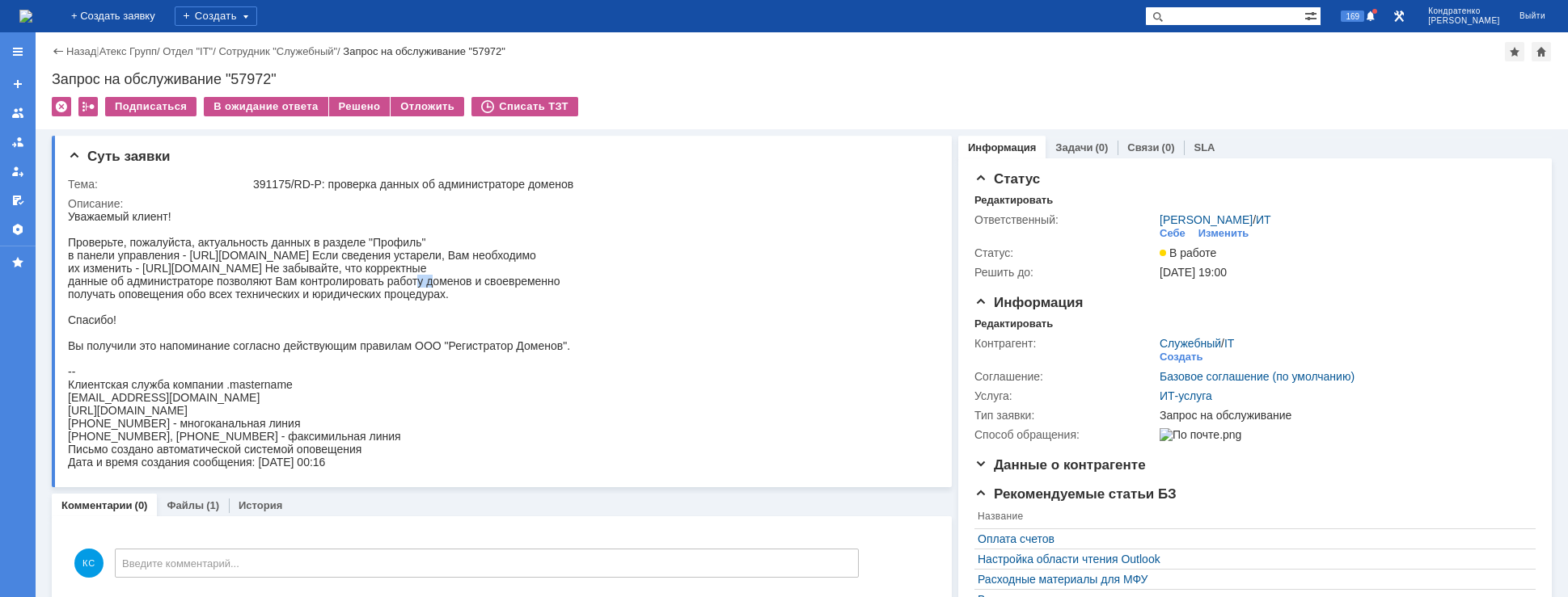
drag, startPoint x: 417, startPoint y: 283, endPoint x: 439, endPoint y: 284, distance: 22.0
click at [439, 283] on div "Уважаемый клиент! Проверьте, пожалуйста, актуальность данных в разделе "Профиль…" at bounding box center [319, 339] width 502 height 259
drag, startPoint x: 184, startPoint y: 284, endPoint x: 219, endPoint y: 292, distance: 35.9
click at [214, 292] on div "Уважаемый клиент! Проверьте, пожалуйста, актуальность данных в разделе "Профиль…" at bounding box center [319, 339] width 502 height 259
drag, startPoint x: 243, startPoint y: 293, endPoint x: 266, endPoint y: 295, distance: 23.1
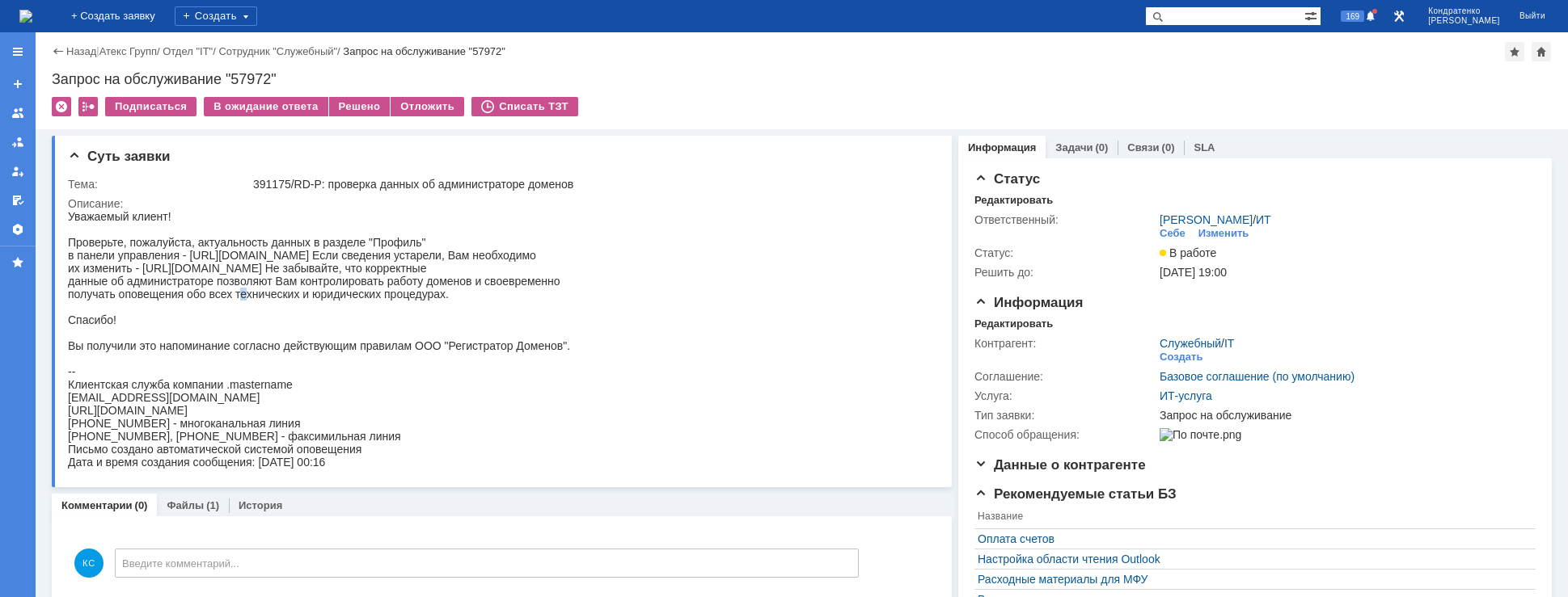
click at [257, 295] on div "Уважаемый клиент! Проверьте, пожалуйста, актуальность данных в разделе "Профиль…" at bounding box center [319, 339] width 502 height 259
drag, startPoint x: 291, startPoint y: 295, endPoint x: 335, endPoint y: 295, distance: 44.0
click at [318, 295] on div "Уважаемый клиент! Проверьте, пожалуйста, актуальность данных в разделе "Профиль…" at bounding box center [319, 339] width 502 height 259
click at [32, 23] on img at bounding box center [26, 16] width 13 height 13
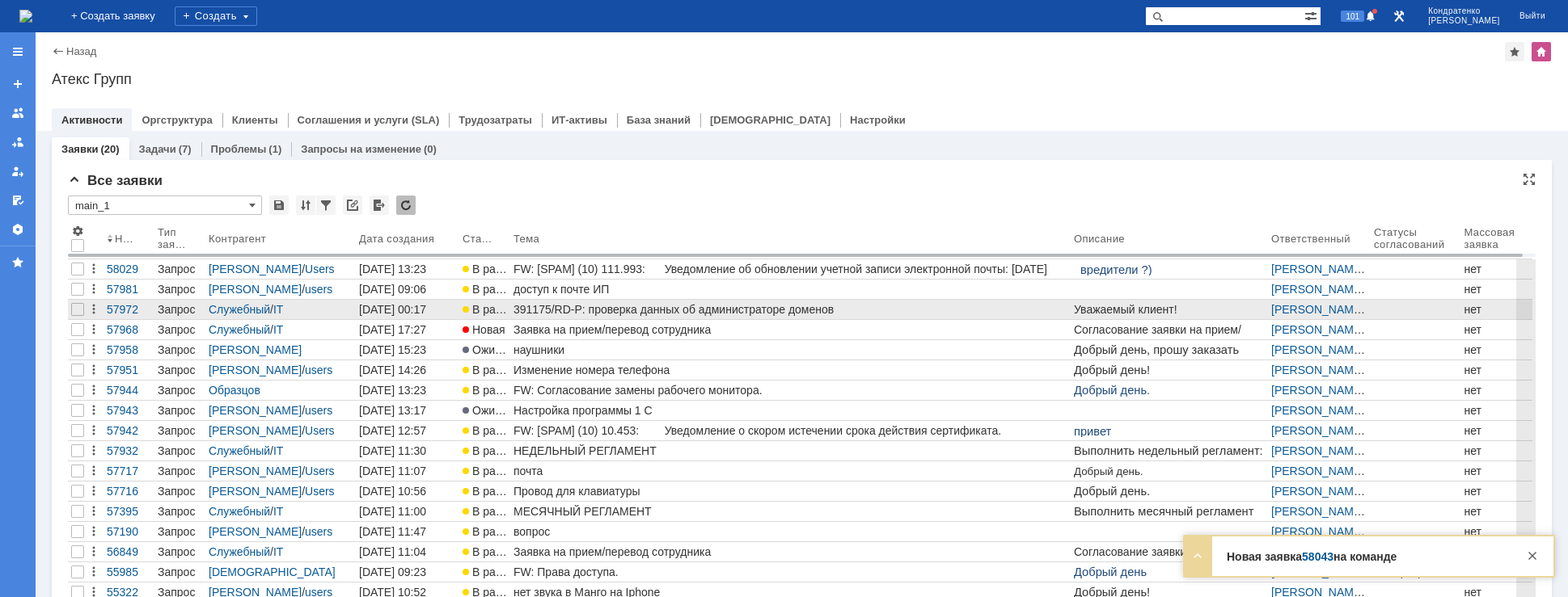
click at [585, 312] on div "391175/RD-P: проверка данных об администраторе доменов" at bounding box center [790, 310] width 554 height 13
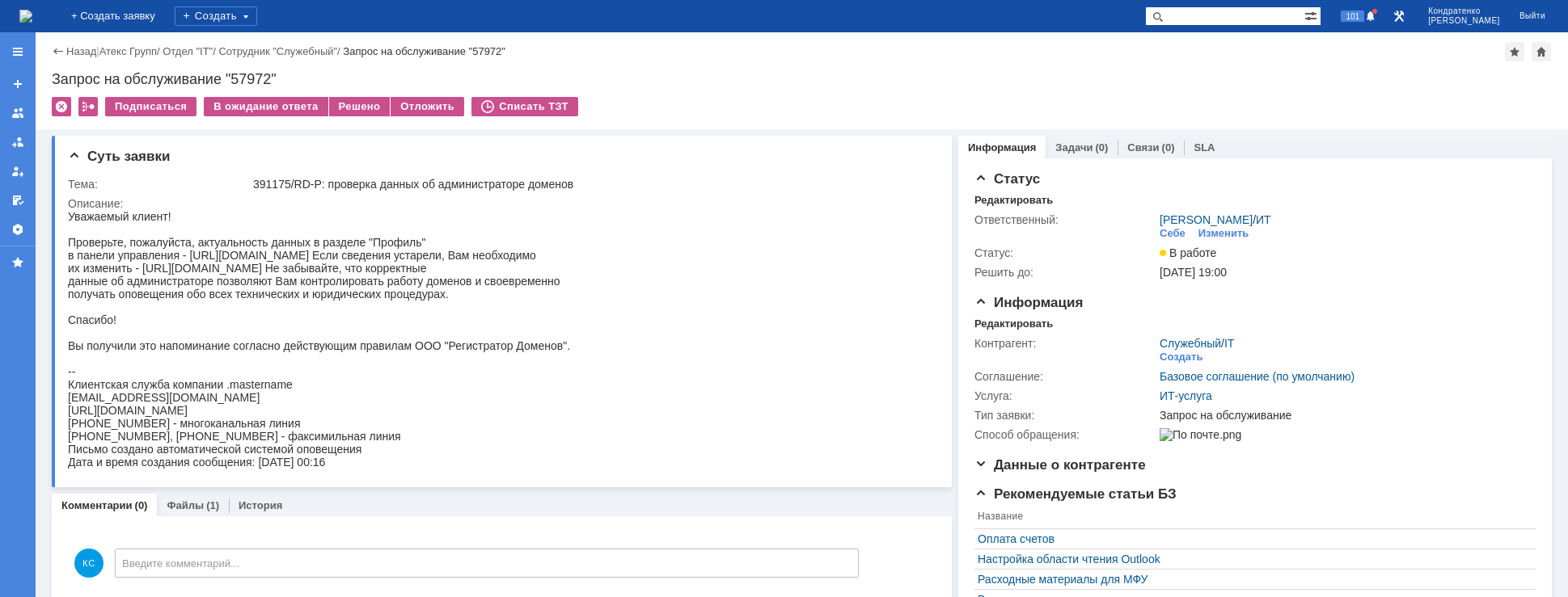
click at [32, 19] on img at bounding box center [26, 16] width 13 height 13
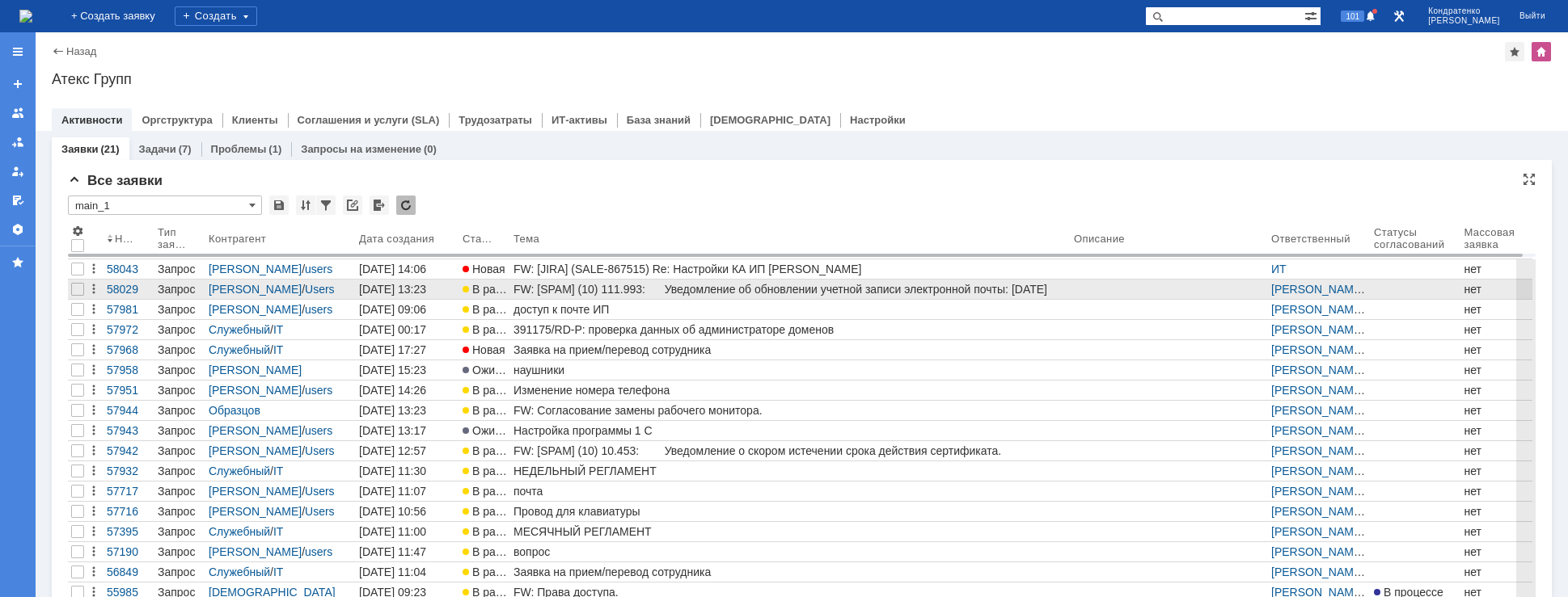
click at [610, 286] on div "FW: [SPAM] (10) 111.993: Уведомление об обновлении учетной записи электронной п…" at bounding box center [790, 290] width 554 height 13
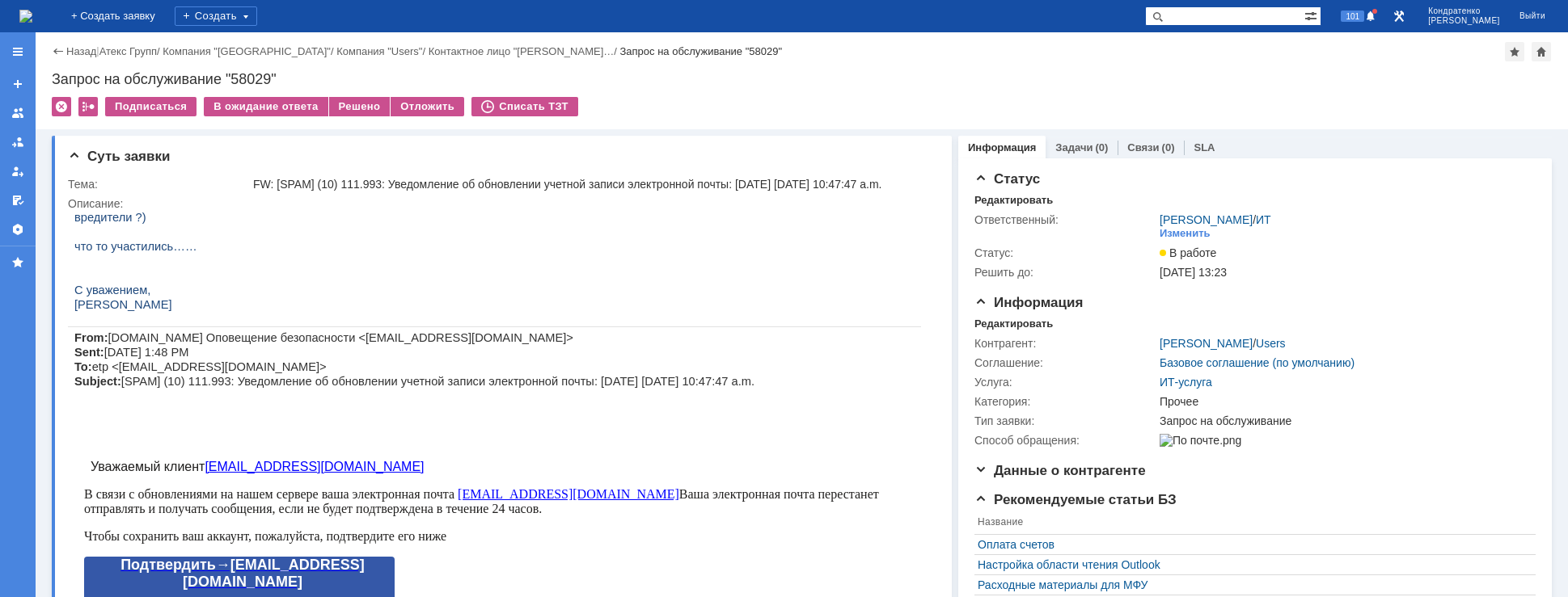
click at [446, 376] on span "[DOMAIN_NAME] Оповещение безопасности <[EMAIL_ADDRESS][DOMAIN_NAME]> Sent: [DAT…" at bounding box center [414, 360] width 680 height 57
drag, startPoint x: 433, startPoint y: 337, endPoint x: 338, endPoint y: 337, distance: 95.0
click at [338, 337] on span "[DOMAIN_NAME] Оповещение безопасности <[EMAIL_ADDRESS][DOMAIN_NAME]> Sent: [DAT…" at bounding box center [414, 360] width 680 height 57
copy span "[DOMAIN_NAME]"
click at [360, 106] on div "Решено" at bounding box center [359, 106] width 62 height 19
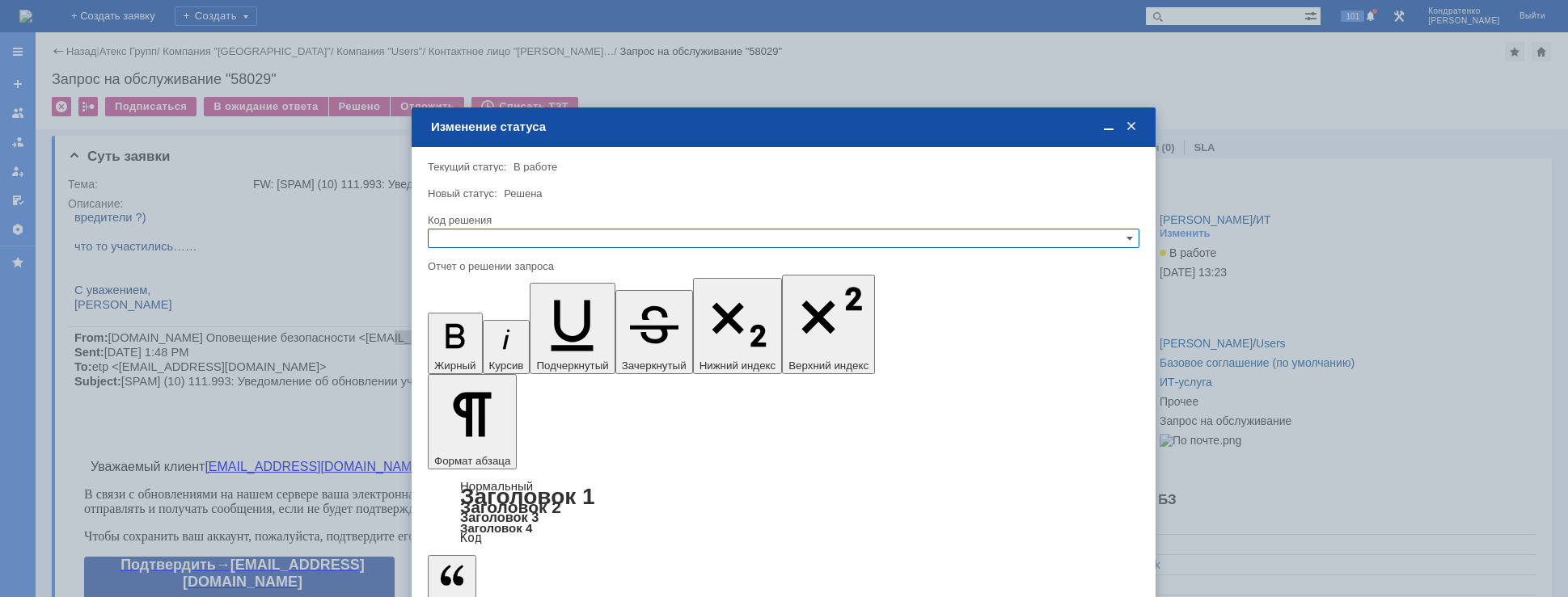
click at [492, 243] on input "text" at bounding box center [784, 239] width 711 height 19
click at [473, 312] on span "Решено" at bounding box center [784, 318] width 697 height 13
type input "Решено"
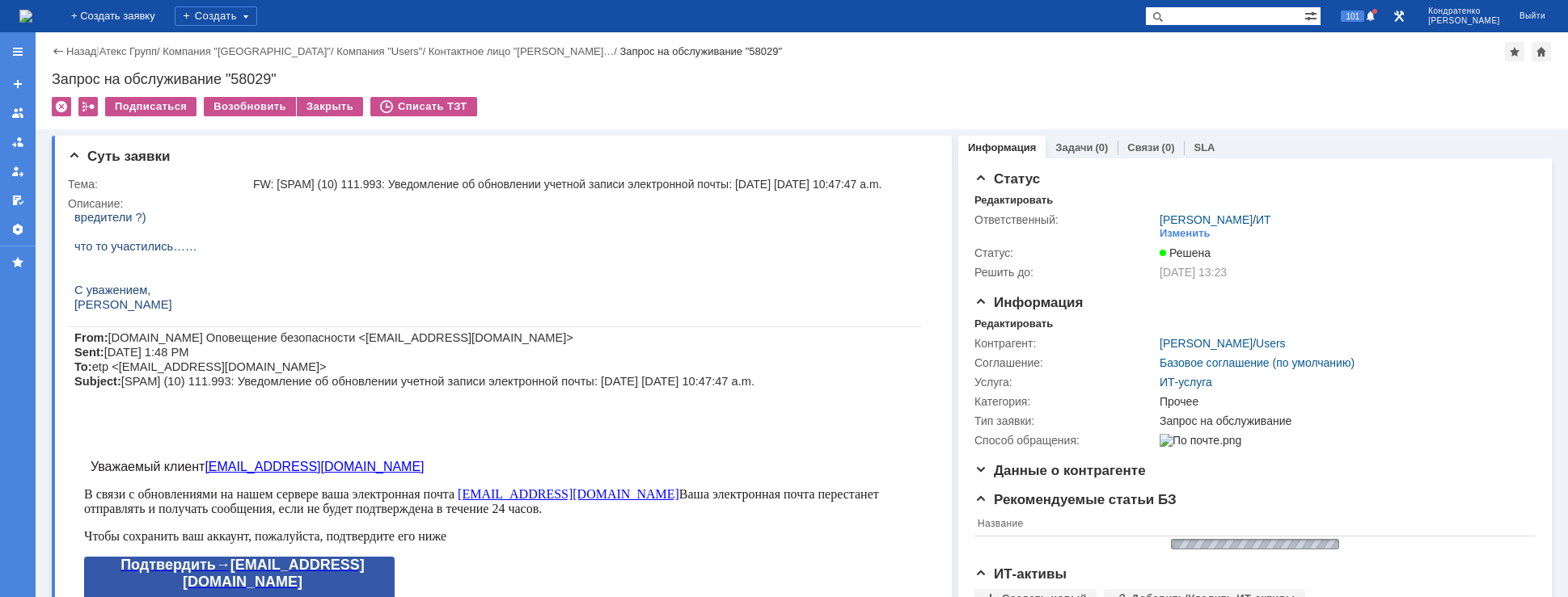
click at [32, 16] on img at bounding box center [26, 16] width 13 height 13
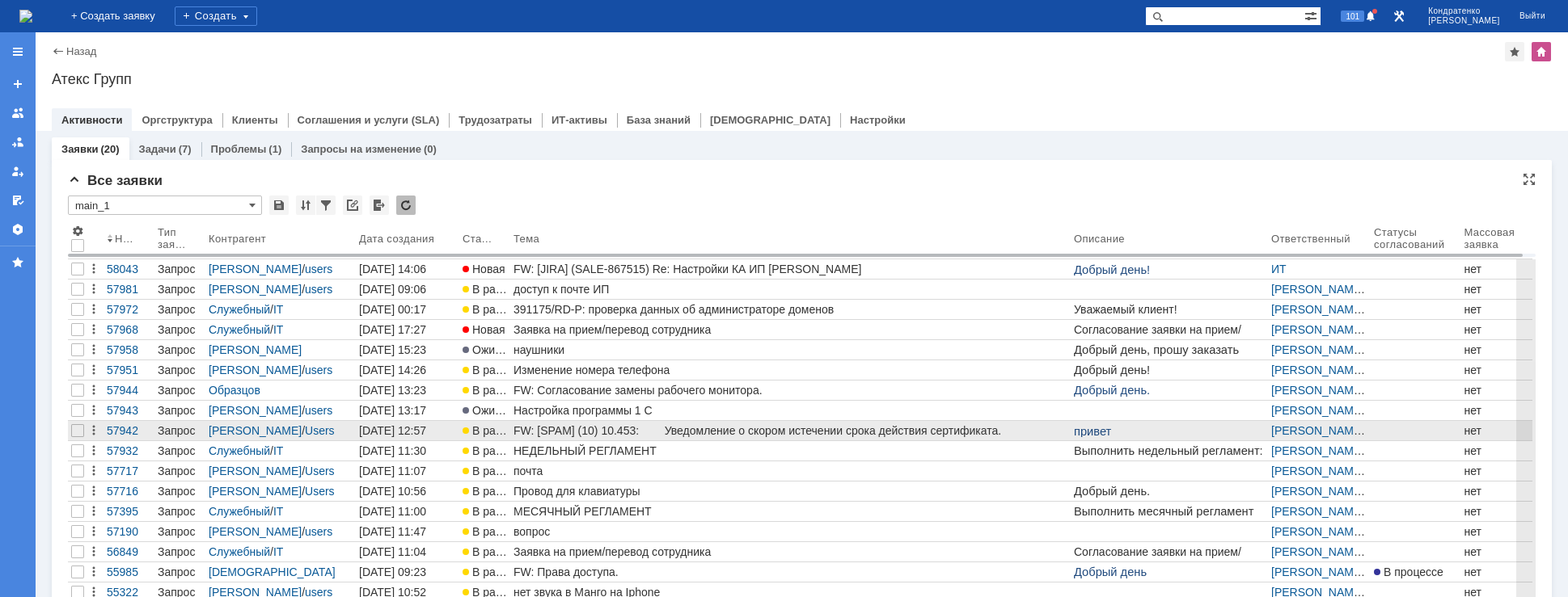
click at [584, 435] on div "FW: [SPAM] (10) 10.453: Уведомление о скором истечении срока действия сертифика…" at bounding box center [790, 431] width 554 height 13
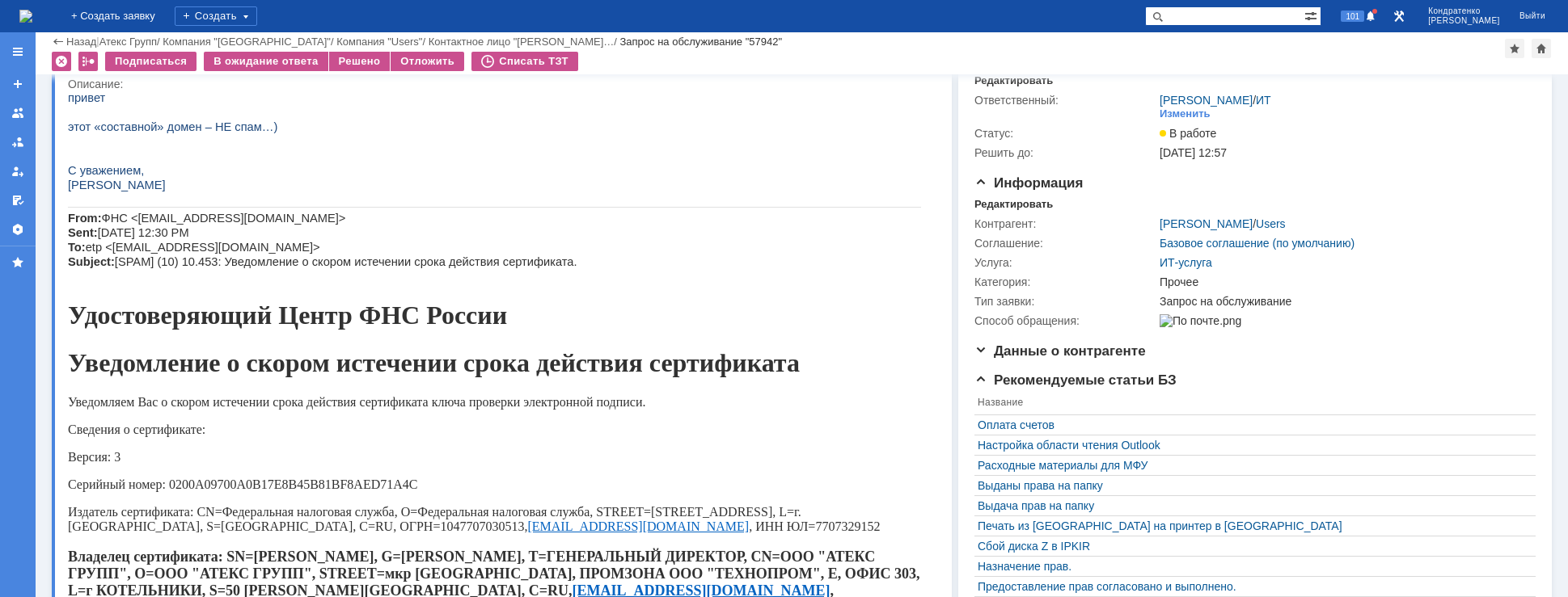
scroll to position [81, 0]
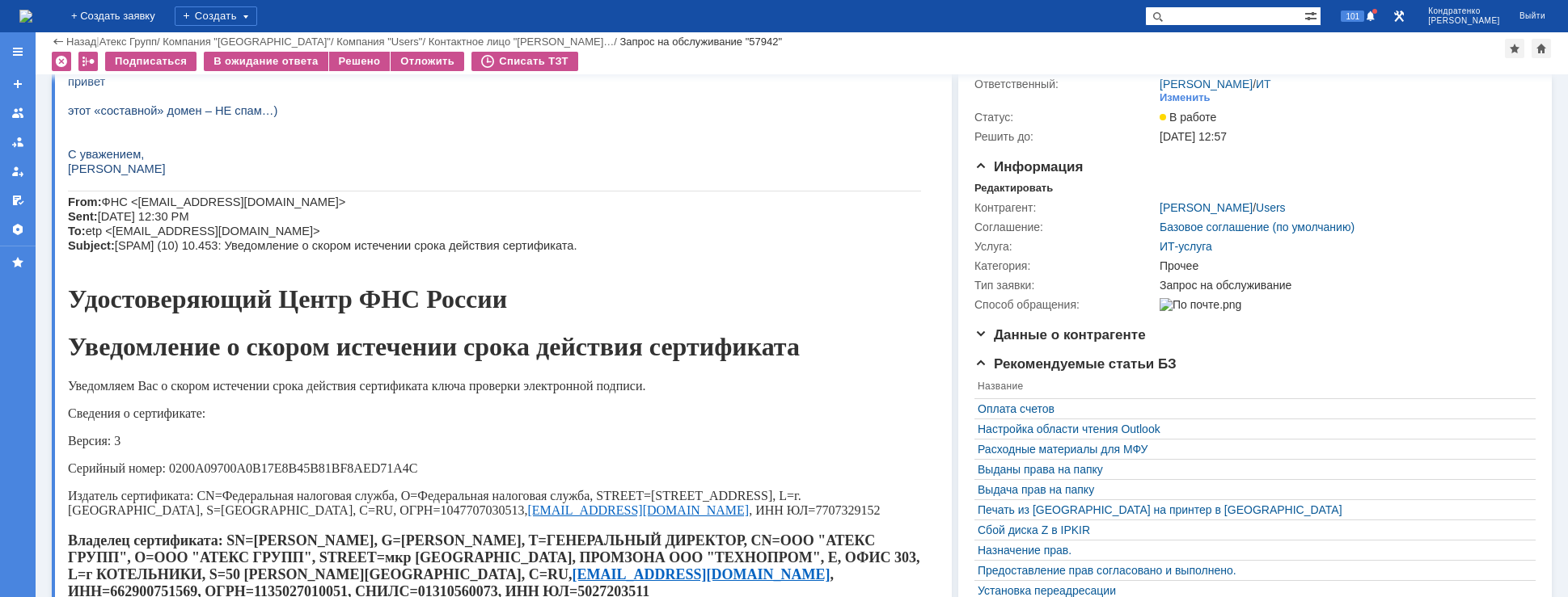
drag, startPoint x: 298, startPoint y: 202, endPoint x: 220, endPoint y: 202, distance: 78.0
click at [219, 202] on span "ФНС <[EMAIL_ADDRESS][DOMAIN_NAME]> Sent: [DATE] 12:30 PM To: etp <[EMAIL_ADDRES…" at bounding box center [322, 224] width 510 height 57
click at [214, 202] on span "ФНС <[EMAIL_ADDRESS][DOMAIN_NAME]> Sent: [DATE] 12:30 PM To: etp <[EMAIL_ADDRES…" at bounding box center [322, 224] width 510 height 57
drag, startPoint x: 218, startPoint y: 202, endPoint x: 246, endPoint y: 205, distance: 28.2
click at [246, 205] on span "ФНС <[EMAIL_ADDRESS][DOMAIN_NAME]> Sent: [DATE] 12:30 PM To: etp <[EMAIL_ADDRES…" at bounding box center [322, 224] width 510 height 57
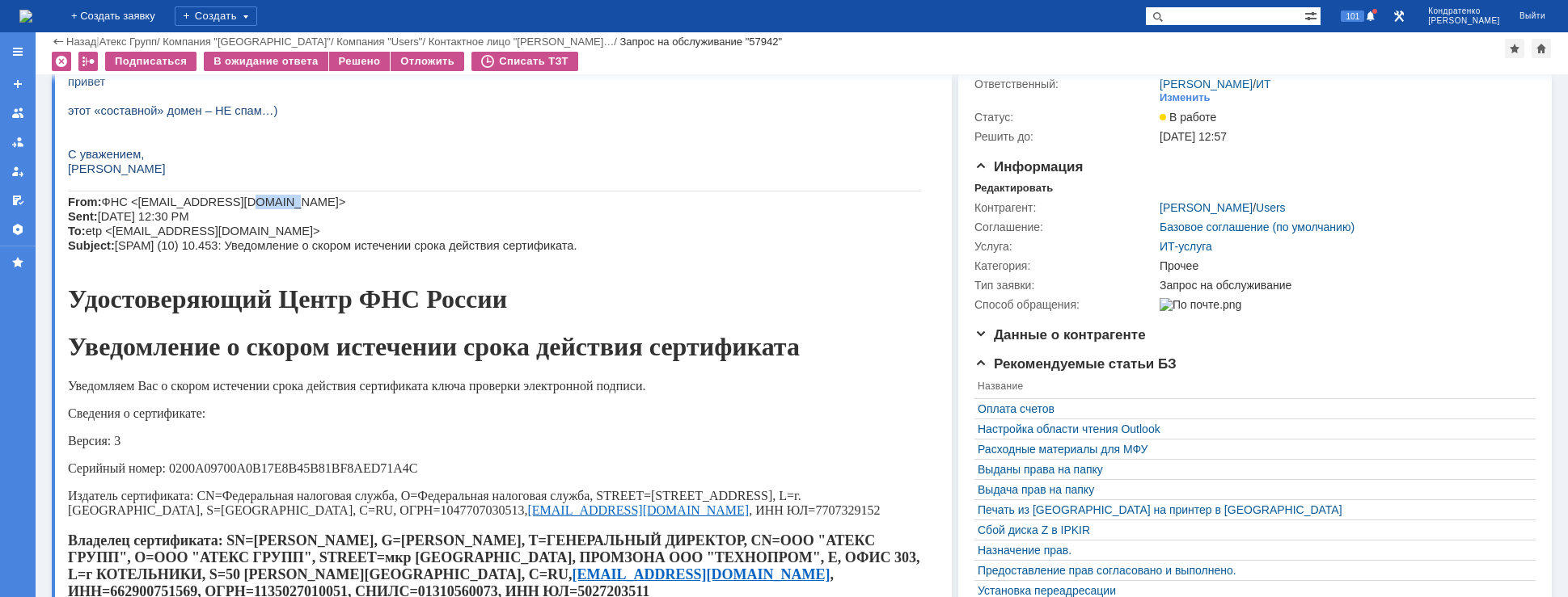
drag, startPoint x: 296, startPoint y: 202, endPoint x: 216, endPoint y: 200, distance: 80.0
click at [216, 200] on span "ФНС <[EMAIL_ADDRESS][DOMAIN_NAME]> Sent: [DATE] 12:30 PM To: etp <[EMAIL_ADDRES…" at bounding box center [322, 224] width 510 height 57
copy span "[DOMAIN_NAME]"
click at [361, 59] on div "Решено" at bounding box center [359, 61] width 62 height 19
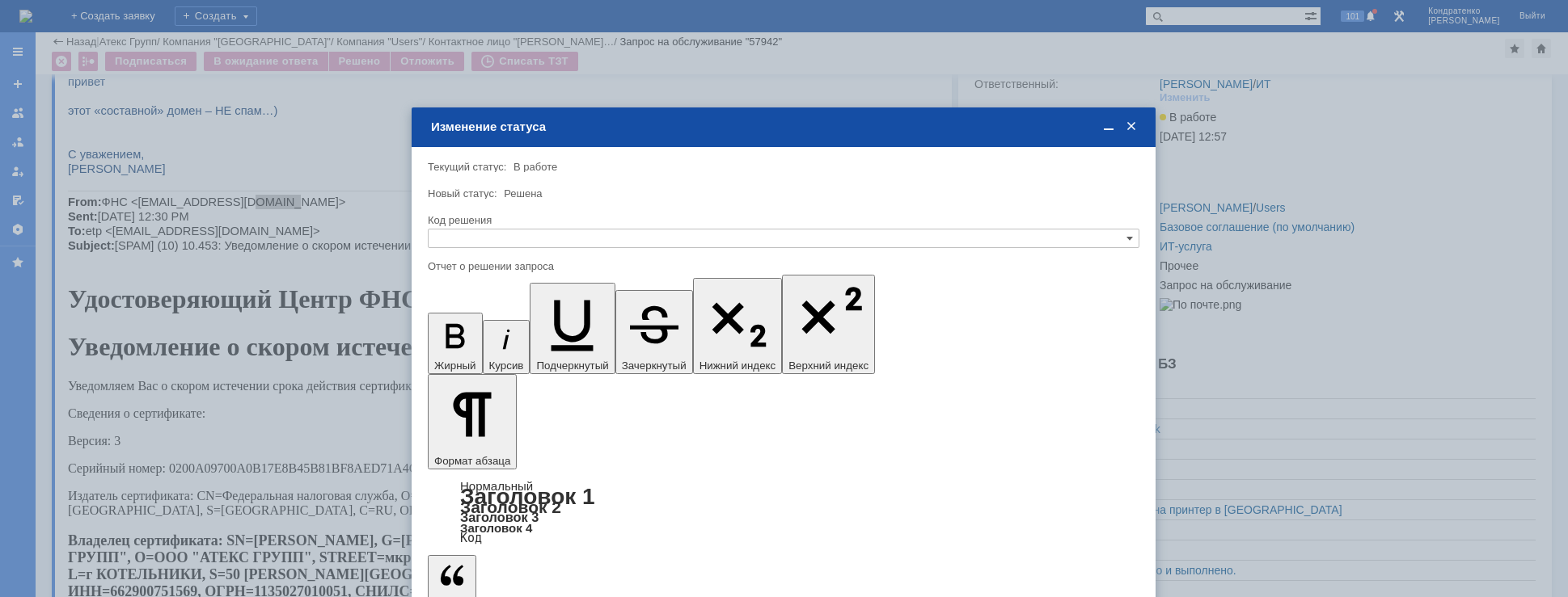
scroll to position [0, 0]
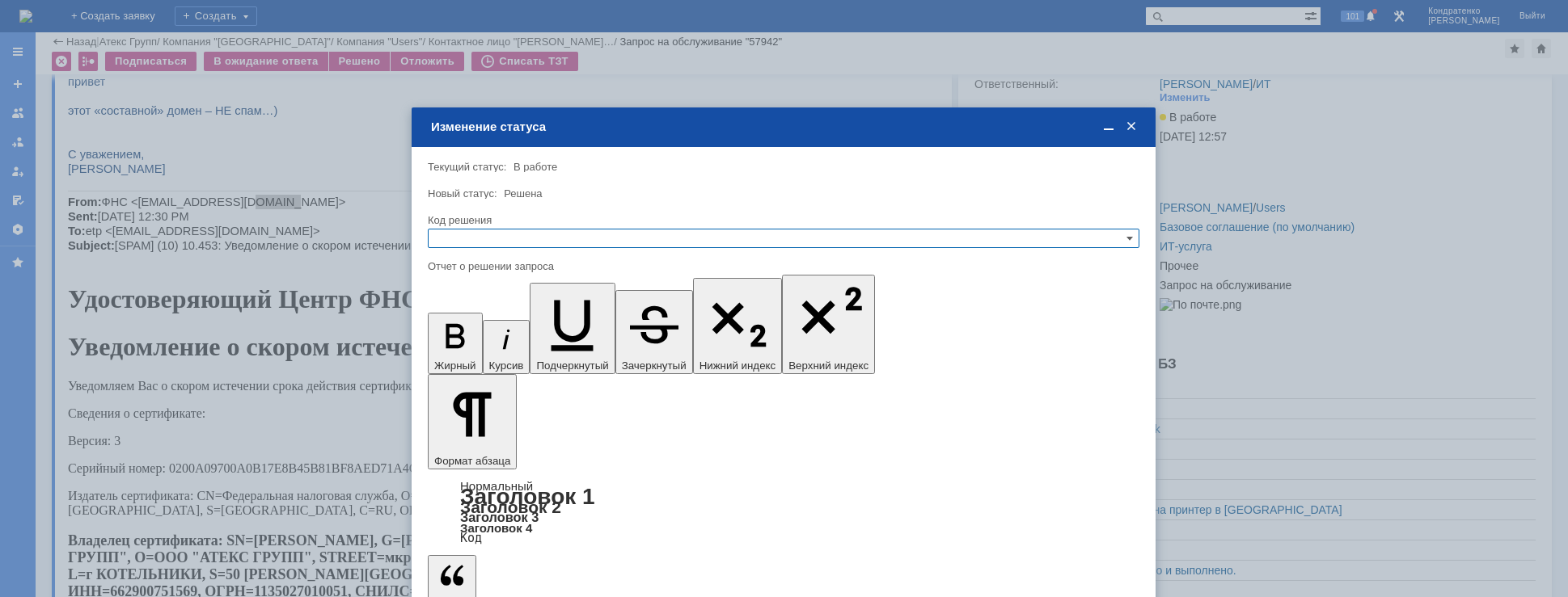
click at [630, 224] on div "Код решения" at bounding box center [782, 220] width 708 height 10
click at [630, 235] on input "text" at bounding box center [784, 239] width 711 height 19
drag, startPoint x: 580, startPoint y: 311, endPoint x: 104, endPoint y: 113, distance: 515.5
click at [580, 311] on span "Решено" at bounding box center [784, 318] width 697 height 13
type input "Решено"
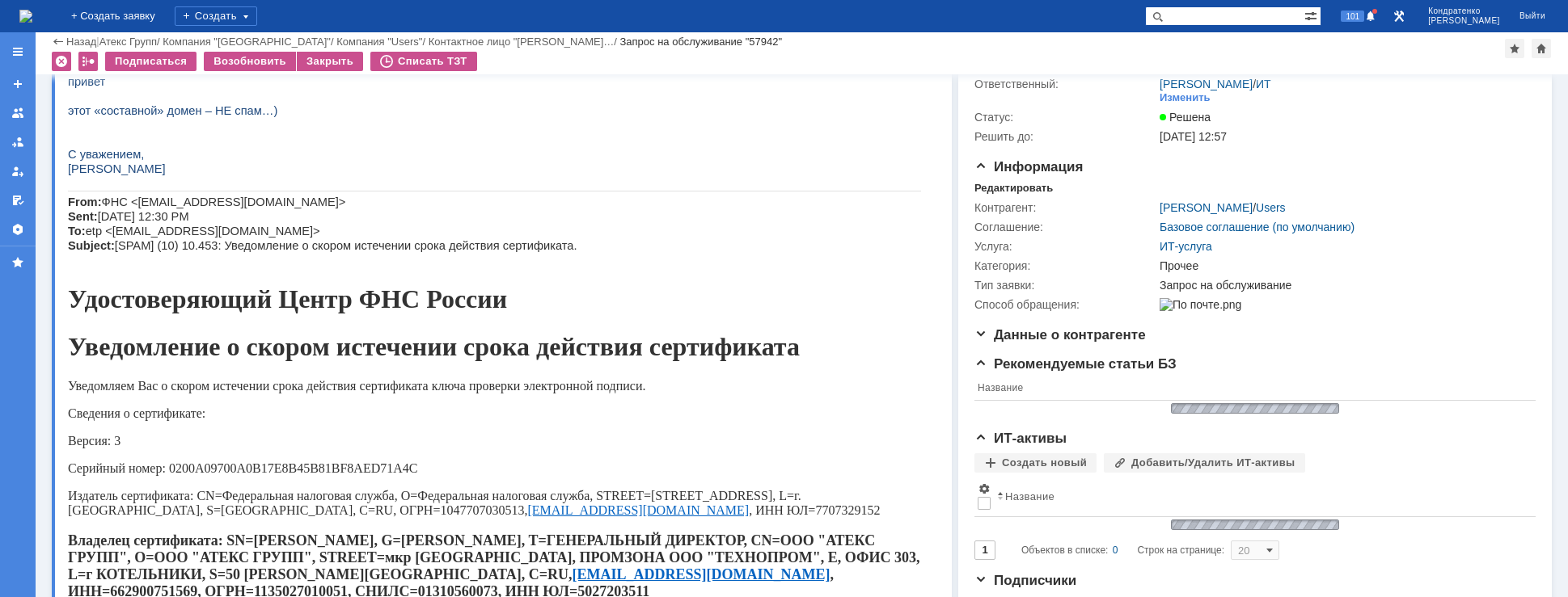
click at [32, 23] on img at bounding box center [26, 16] width 13 height 13
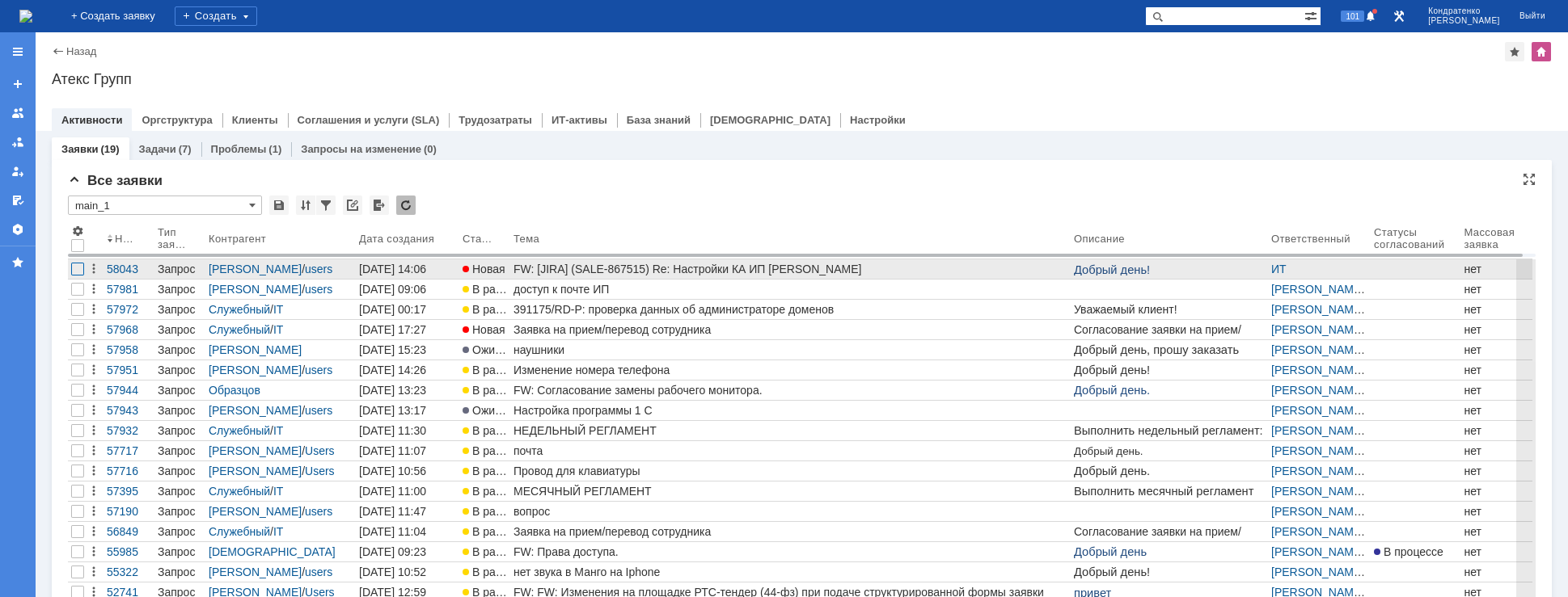
click at [79, 265] on div at bounding box center [78, 269] width 13 height 13
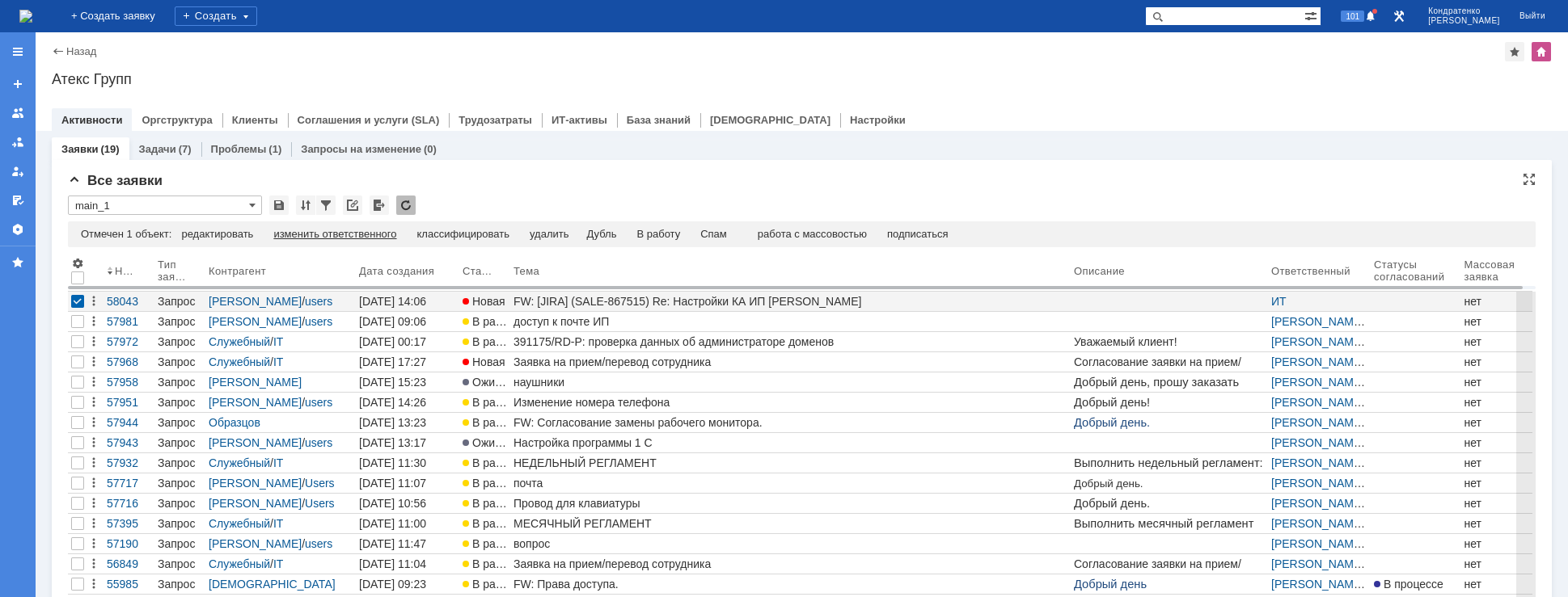
click at [319, 238] on div "изменить ответственного" at bounding box center [334, 235] width 123 height 13
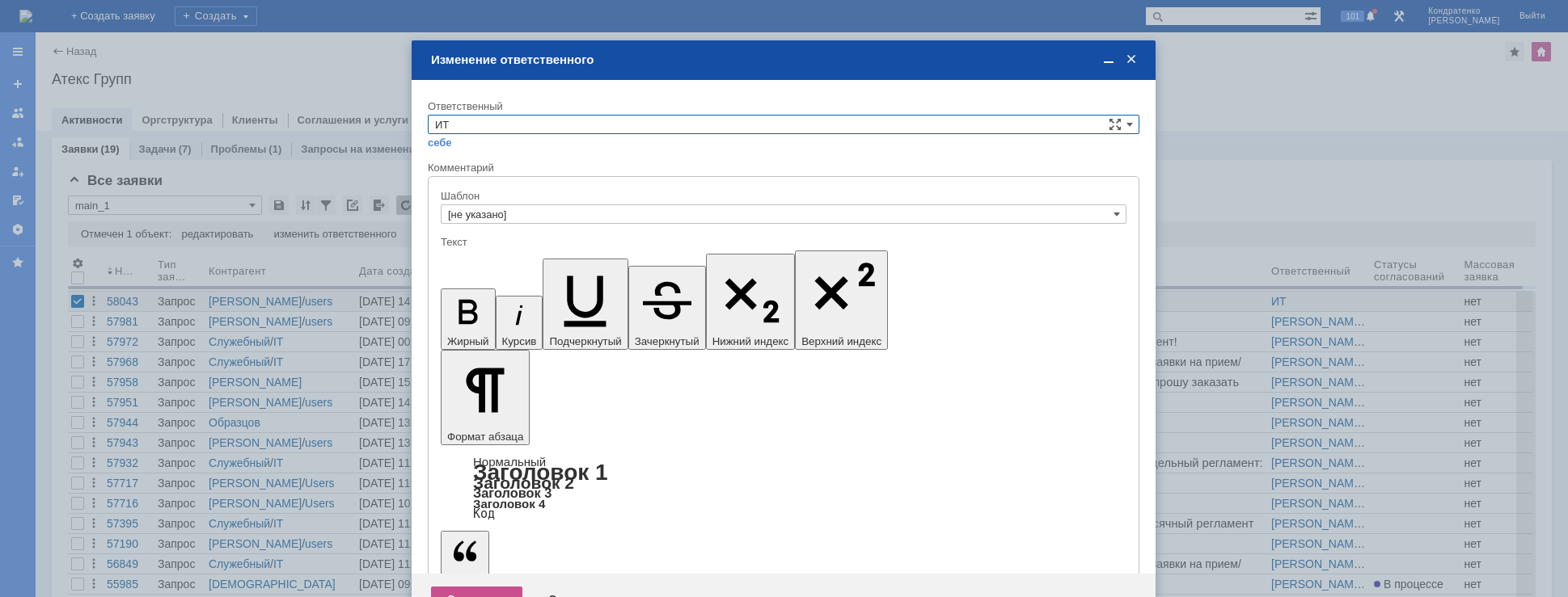
click at [568, 124] on input "ИТ" at bounding box center [784, 125] width 711 height 19
click at [489, 252] on span "АСУ" at bounding box center [784, 259] width 697 height 13
type input "АСУ"
click at [464, 587] on div "Сохранить" at bounding box center [476, 599] width 91 height 26
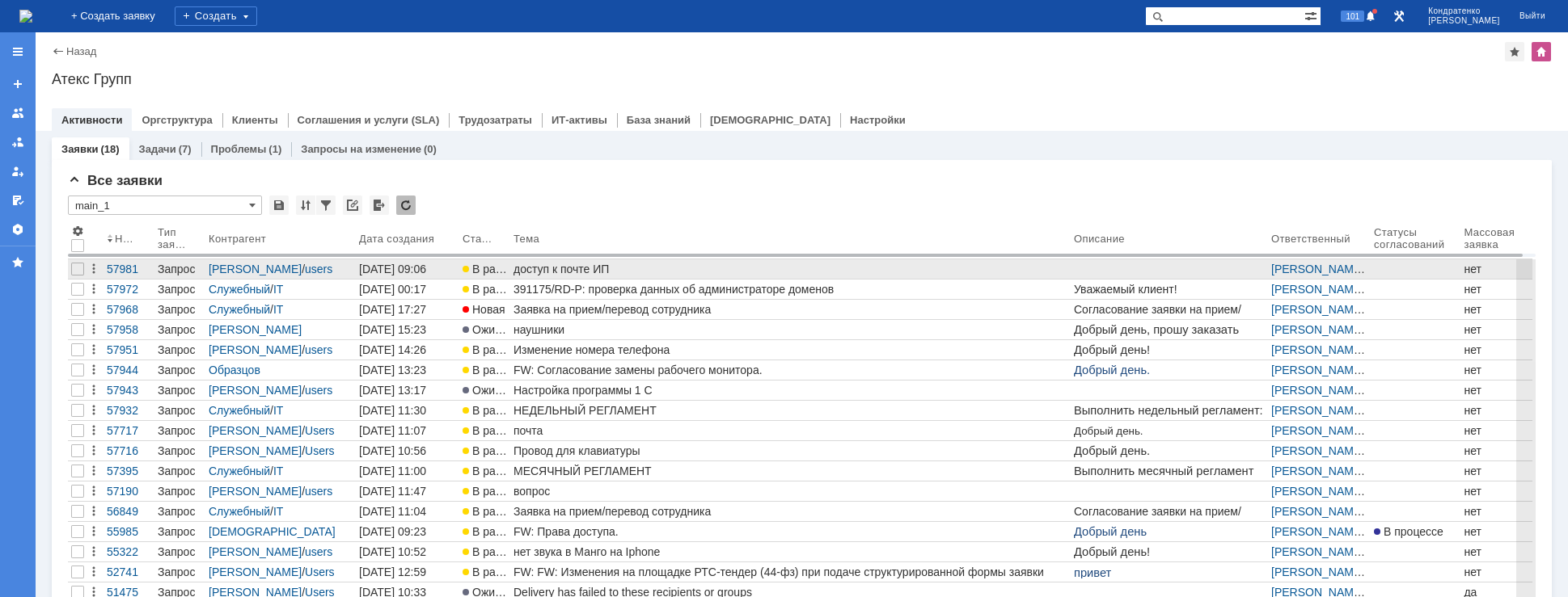
click at [554, 274] on div "доступ к почте ИП" at bounding box center [790, 269] width 554 height 13
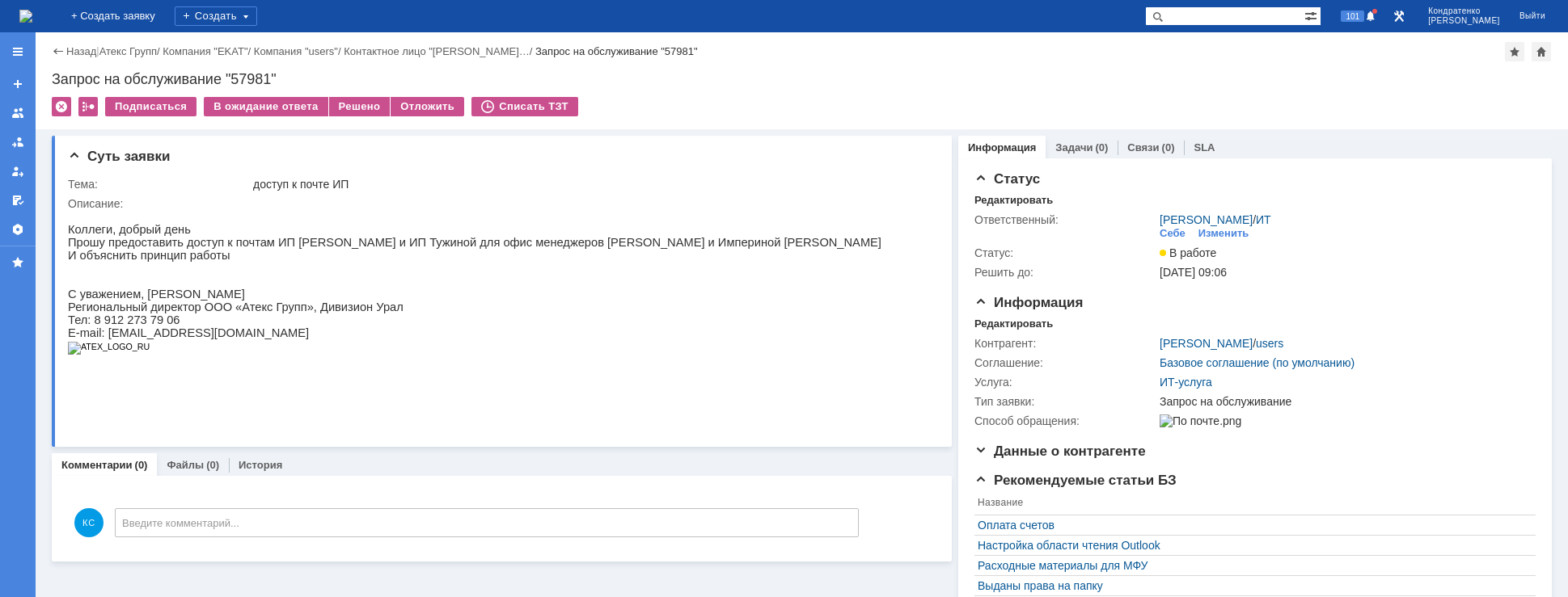
click at [32, 10] on img at bounding box center [26, 16] width 13 height 13
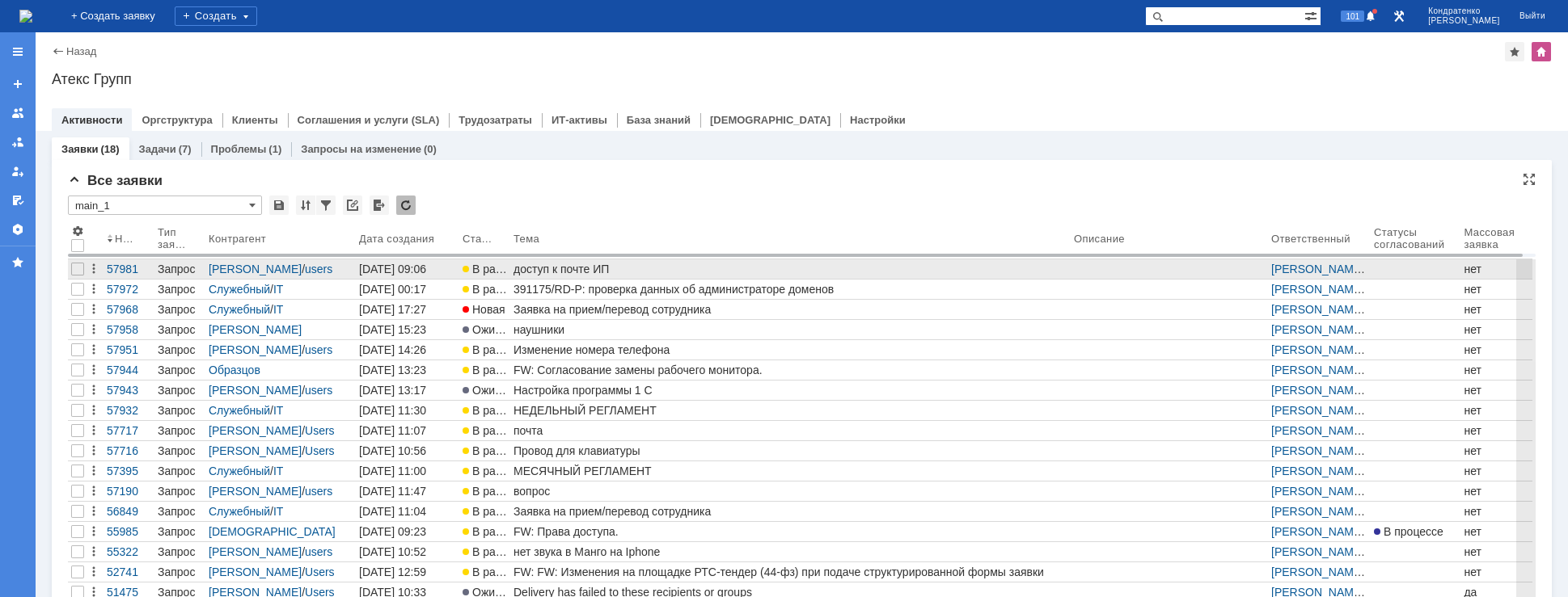
click at [513, 262] on div "доступ к почте ИП" at bounding box center [790, 269] width 554 height 13
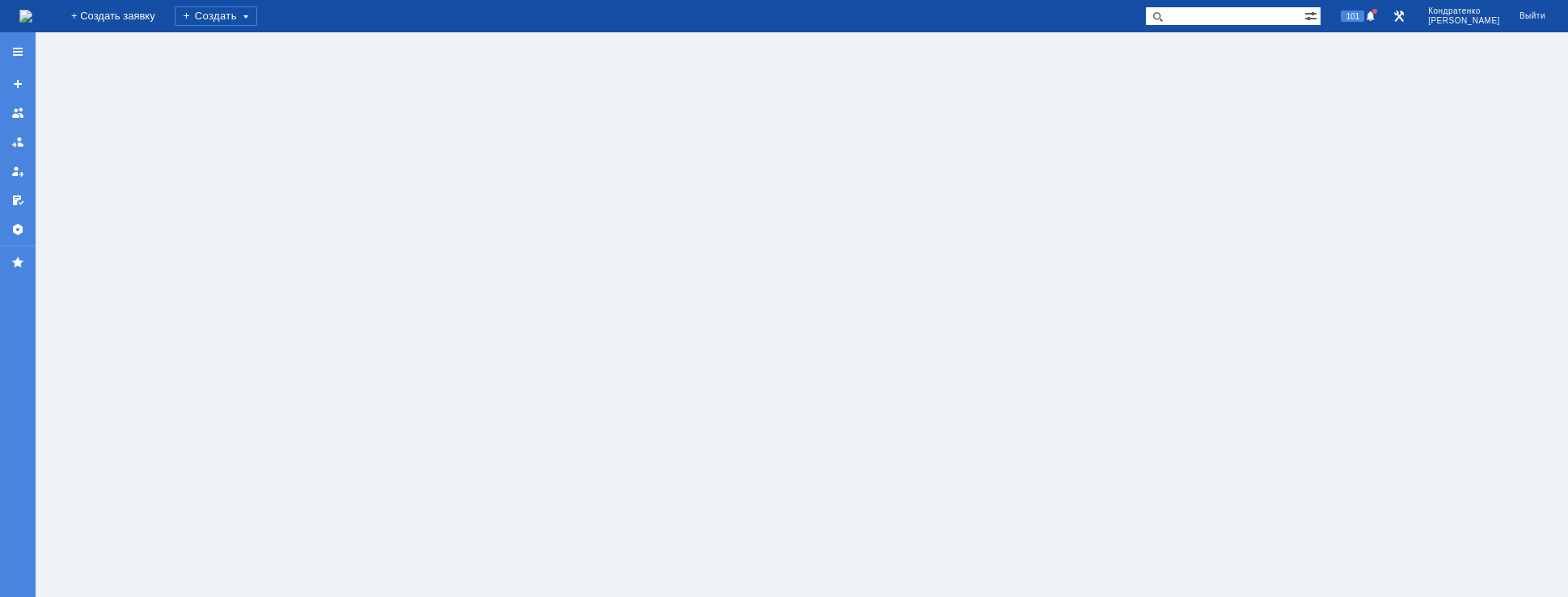
click at [32, 13] on img at bounding box center [26, 16] width 13 height 13
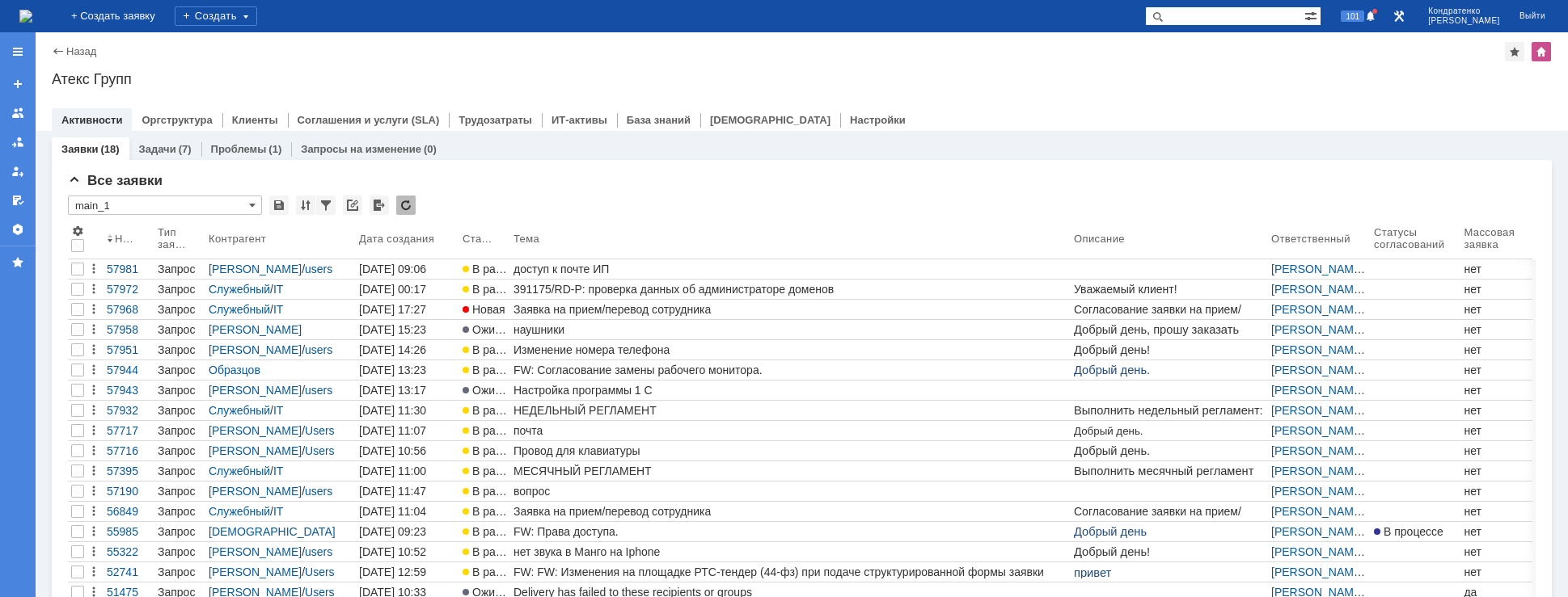
click at [32, 14] on img at bounding box center [26, 16] width 13 height 13
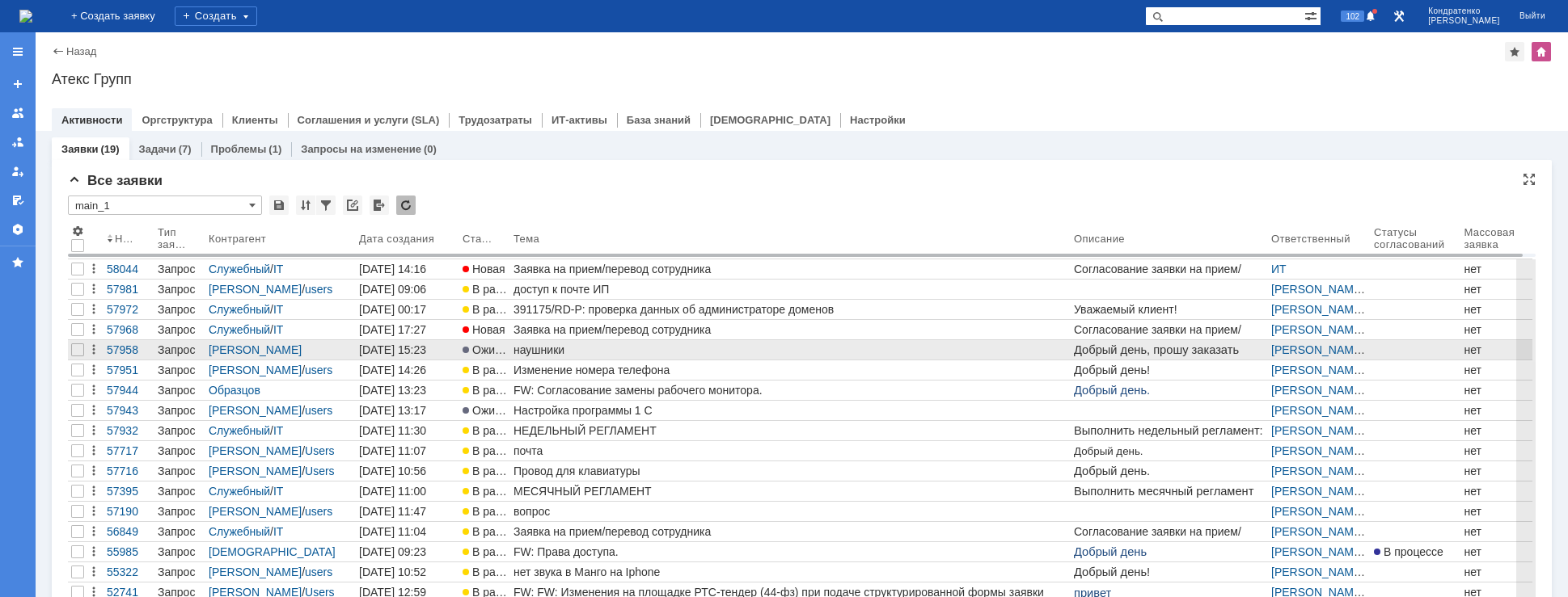
click at [559, 350] on div "наушники" at bounding box center [790, 350] width 554 height 13
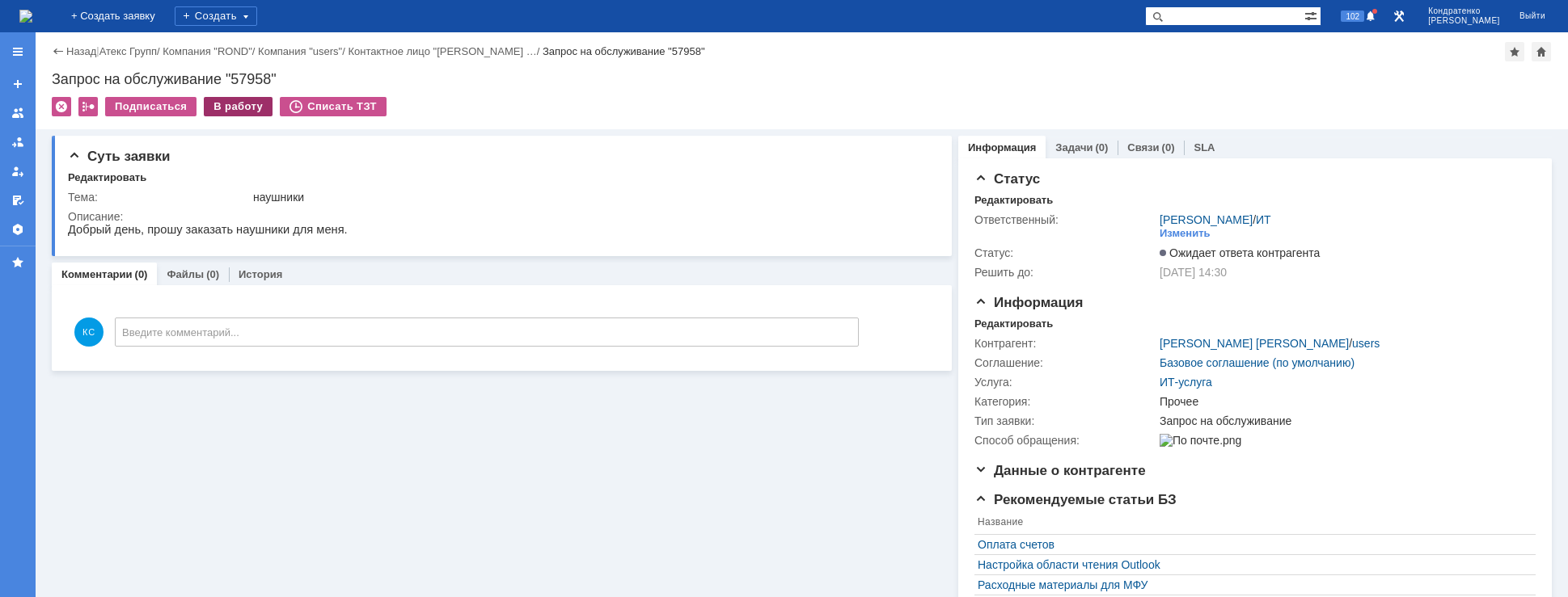
click at [219, 103] on div "В работу" at bounding box center [238, 106] width 68 height 19
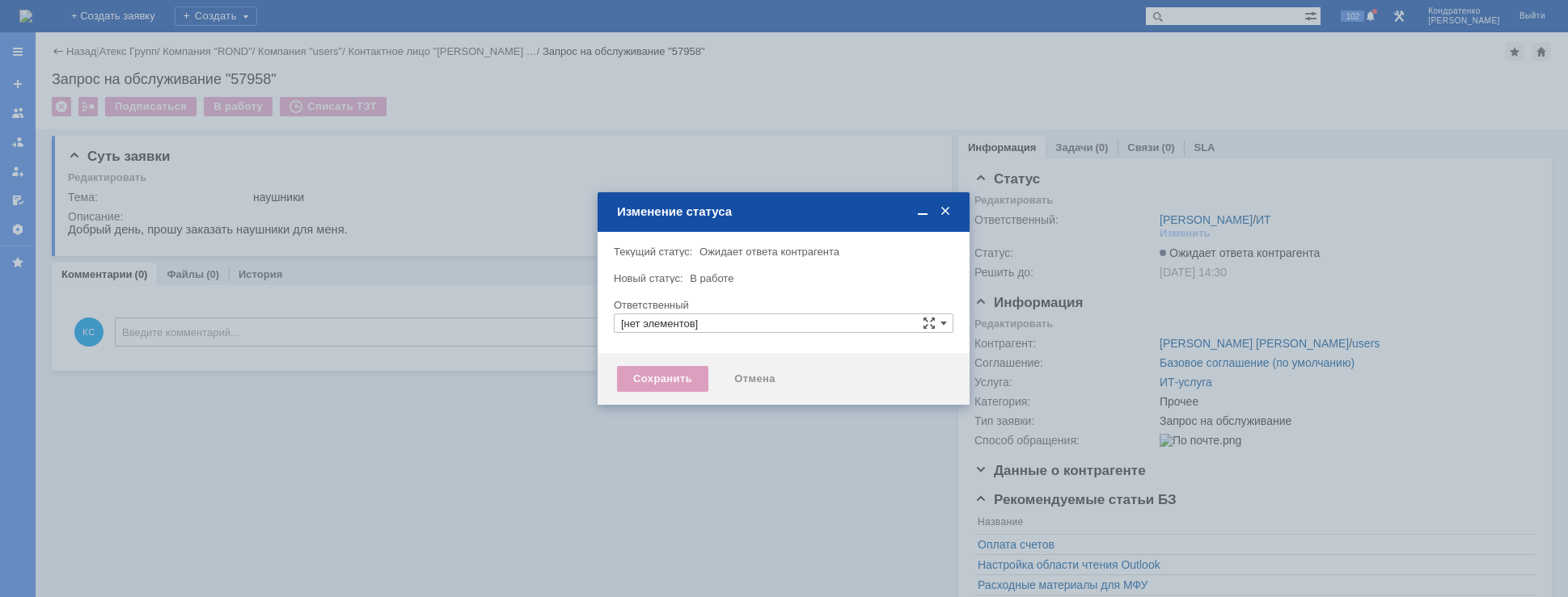
type input "[PERSON_NAME]"
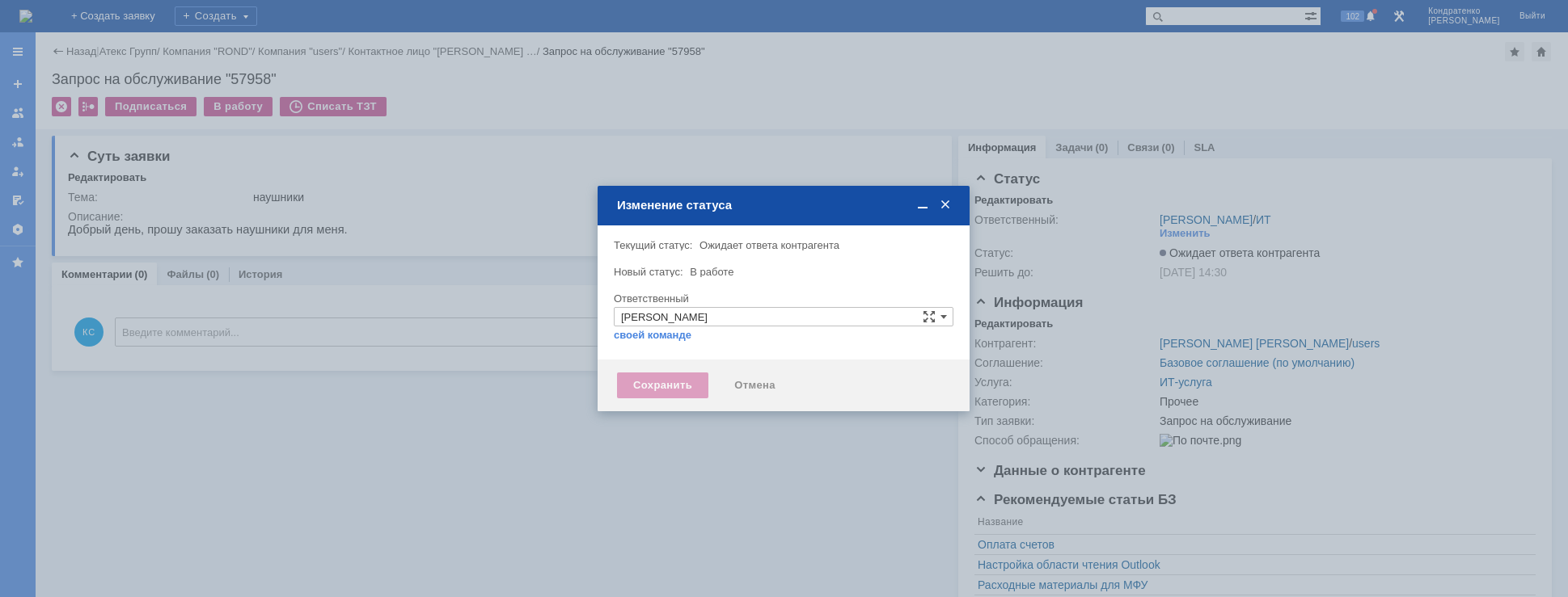
type input "Прочее"
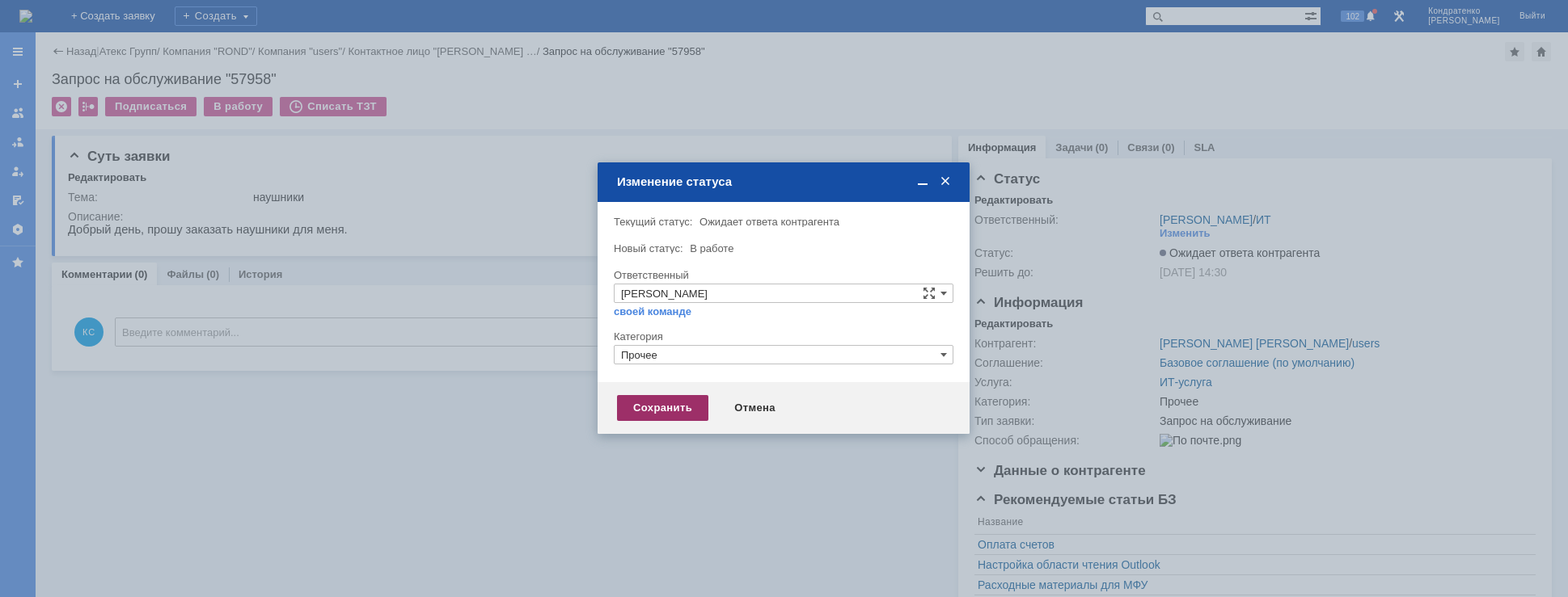
click at [663, 410] on div "Сохранить" at bounding box center [663, 408] width 91 height 26
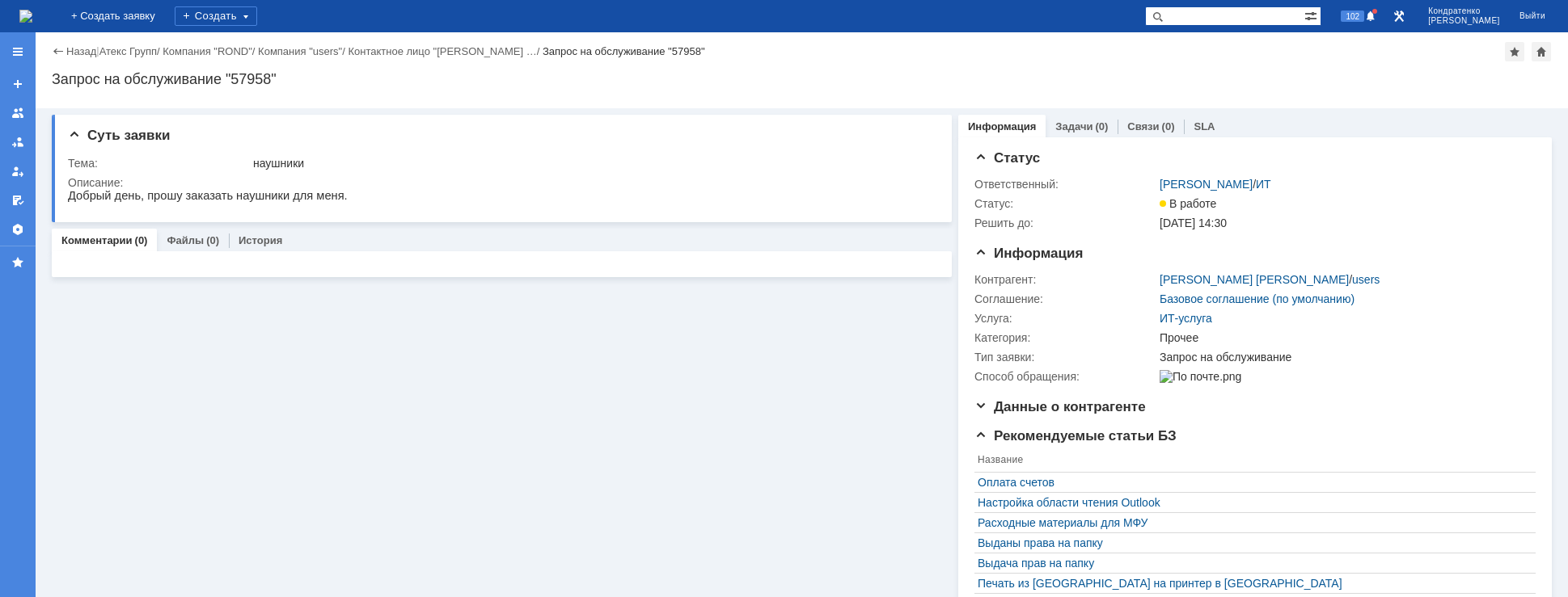
click at [32, 15] on img at bounding box center [26, 16] width 13 height 13
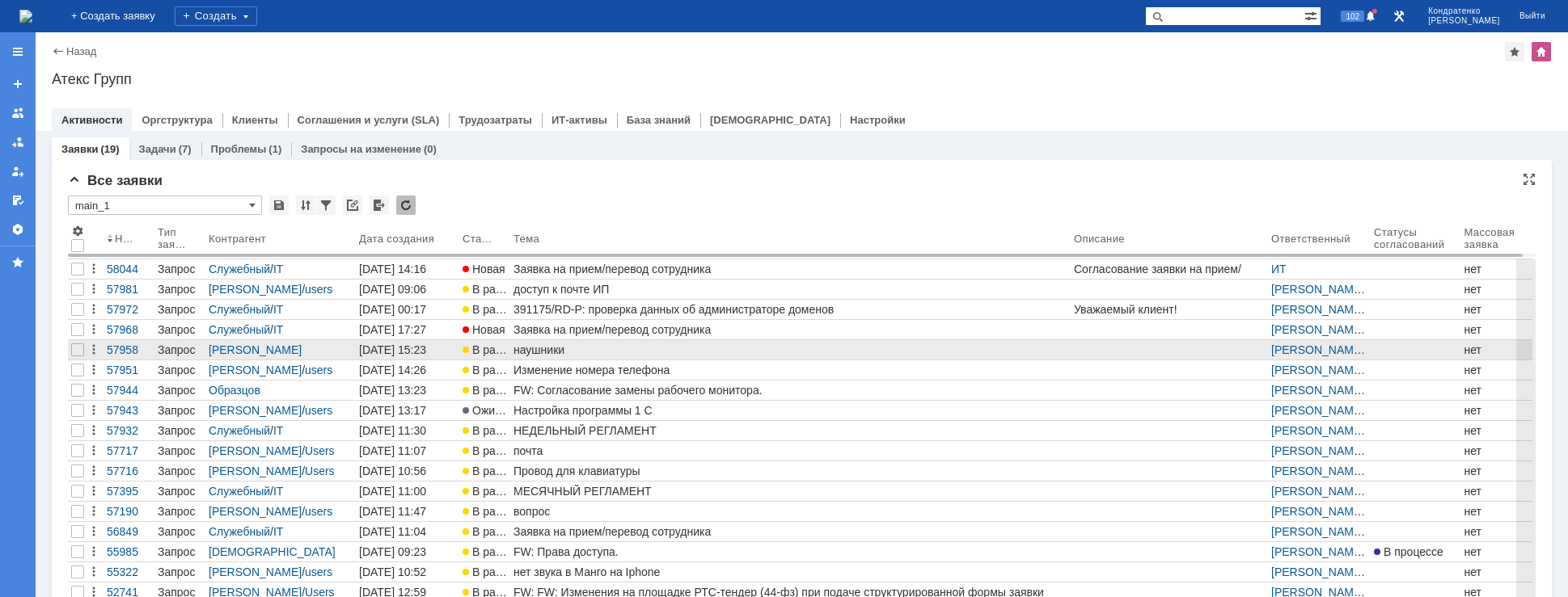
click at [582, 350] on div "наушники" at bounding box center [790, 350] width 554 height 13
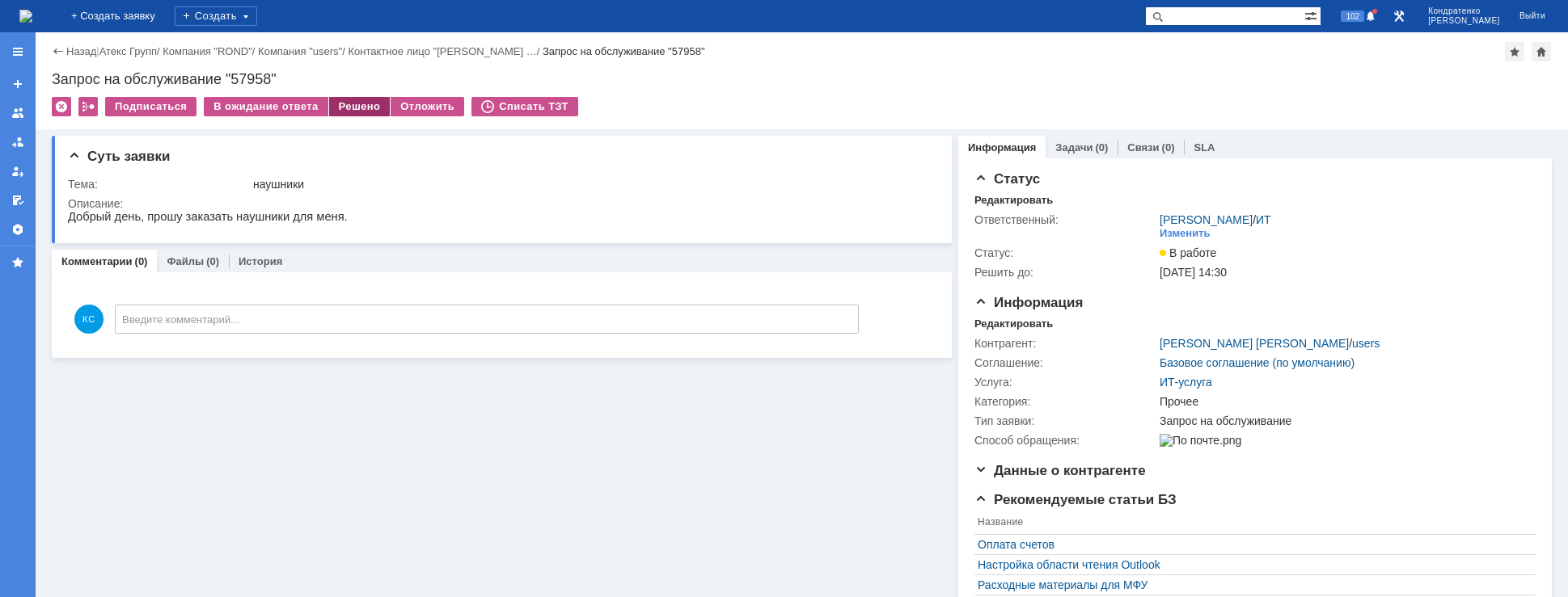
click at [343, 100] on div "Решено" at bounding box center [359, 106] width 62 height 19
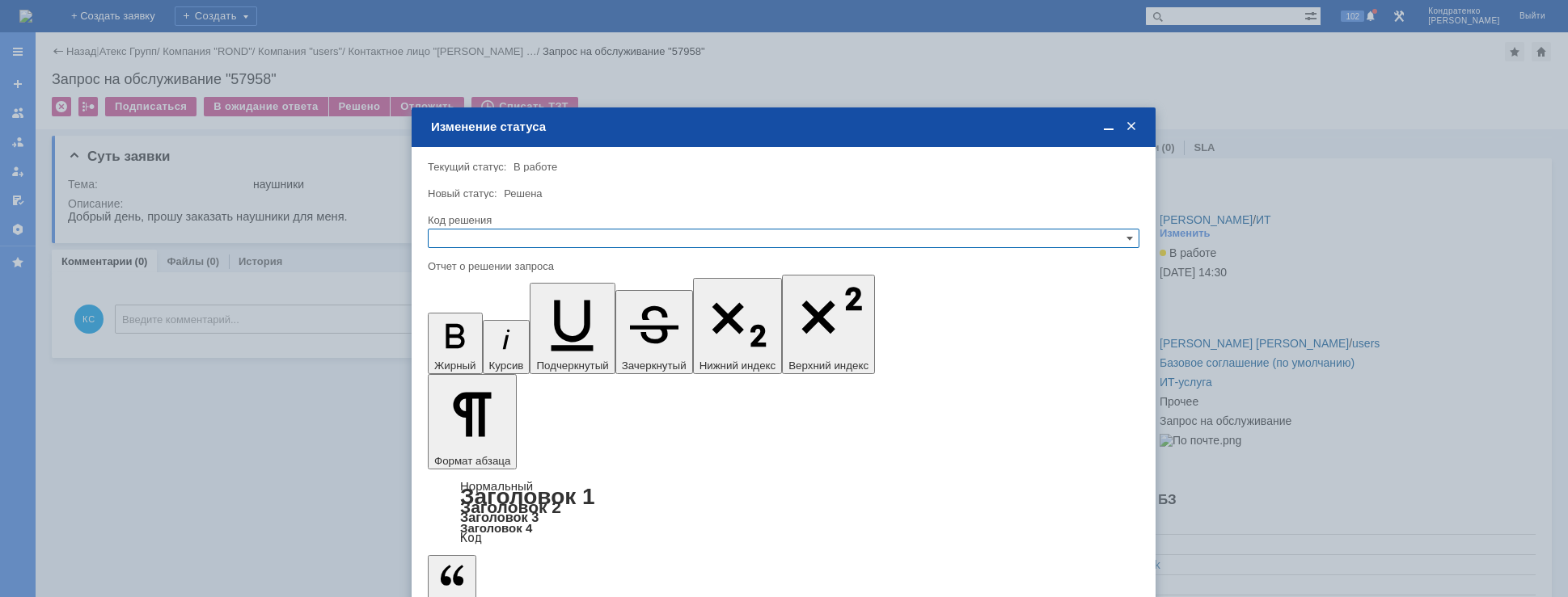
click at [529, 235] on input "text" at bounding box center [784, 239] width 711 height 19
click at [507, 319] on span "Решено" at bounding box center [784, 318] width 697 height 13
type input "Решено"
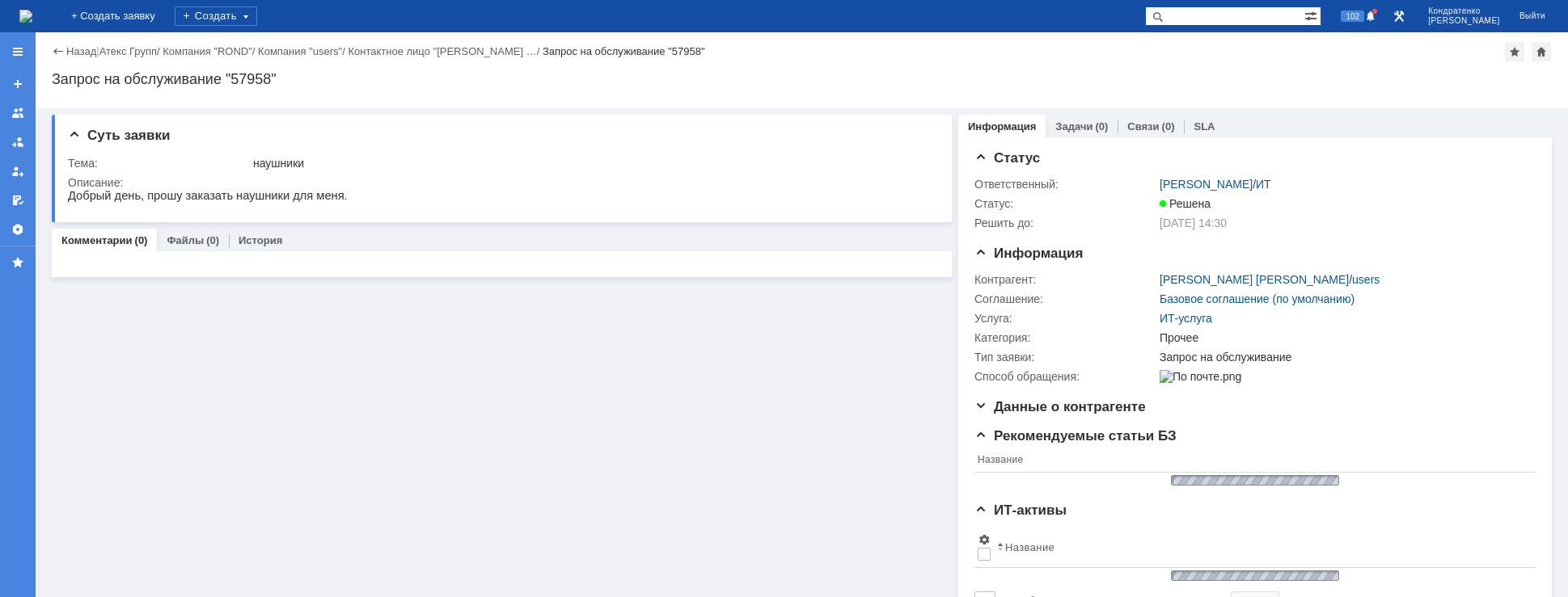
click at [32, 16] on img at bounding box center [26, 16] width 13 height 13
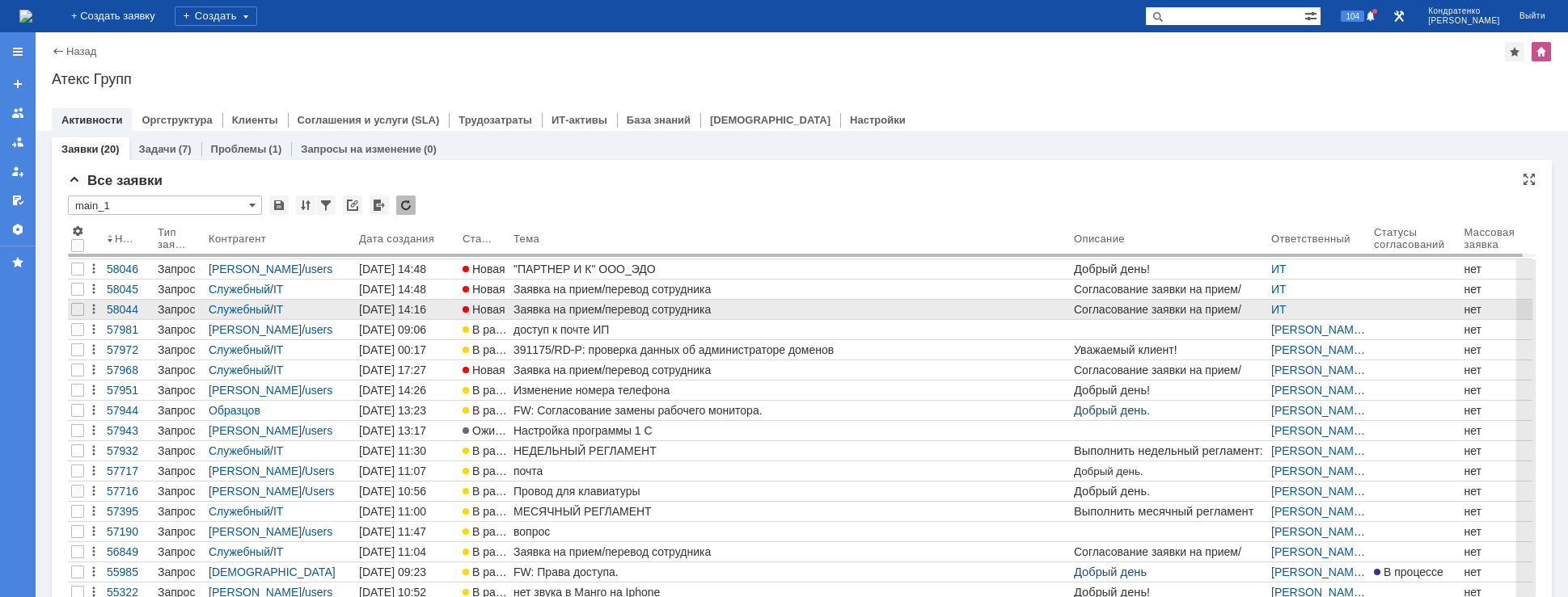
click at [520, 311] on div "Заявка на прием/перевод сотрудника" at bounding box center [790, 310] width 554 height 13
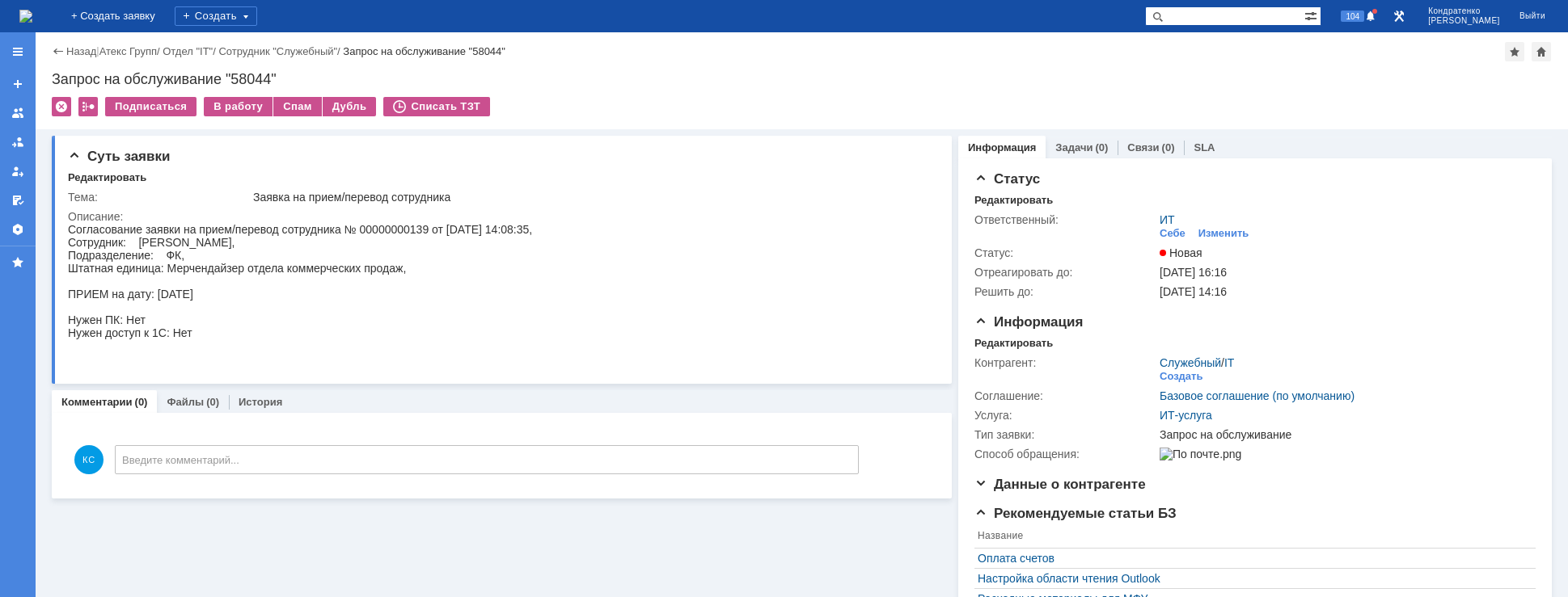
drag, startPoint x: 224, startPoint y: 230, endPoint x: 241, endPoint y: 241, distance: 20.2
click at [242, 241] on div "Согласование заявки на прием/перевод сотрудника № 00000000139 от [DATE] 14:08:3…" at bounding box center [300, 295] width 464 height 143
click at [219, 272] on div "Согласование заявки на прием/перевод сотрудника № 00000000139 от [DATE] 14:08:3…" at bounding box center [300, 295] width 464 height 143
click at [32, 12] on img at bounding box center [26, 16] width 13 height 13
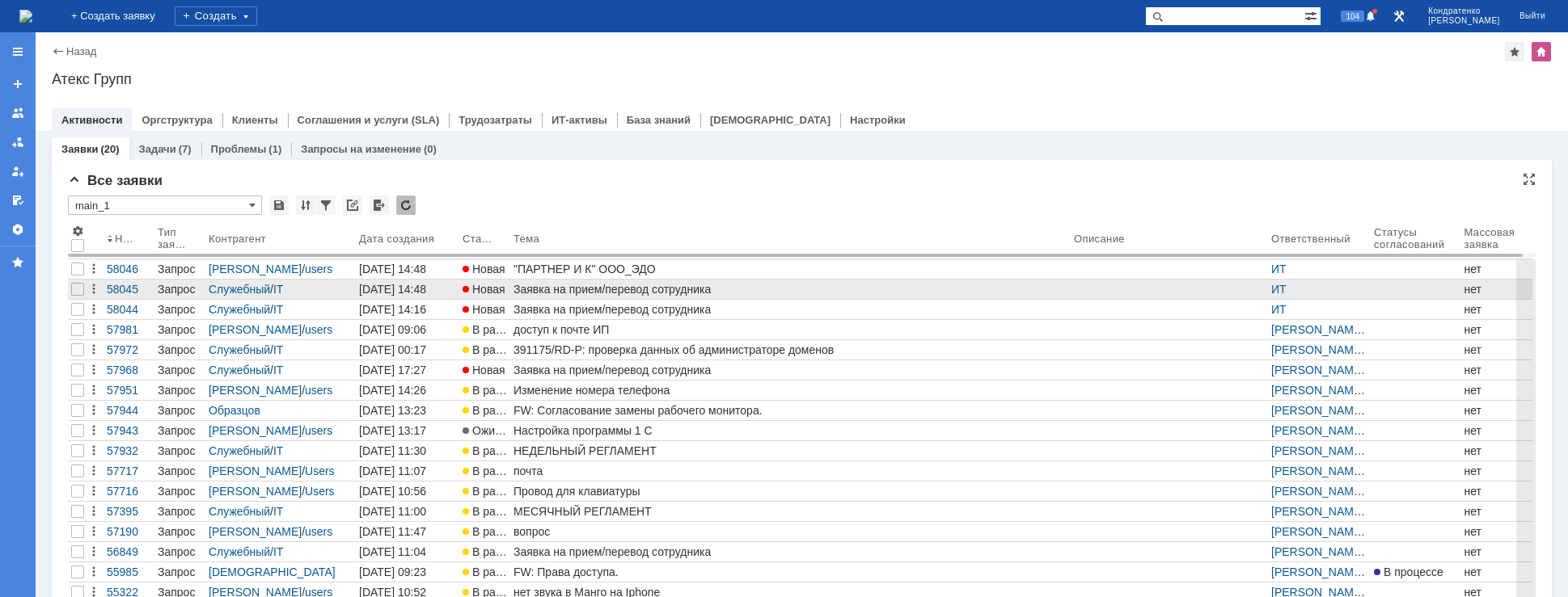
click at [629, 291] on div "Заявка на прием/перевод сотрудника" at bounding box center [790, 290] width 554 height 13
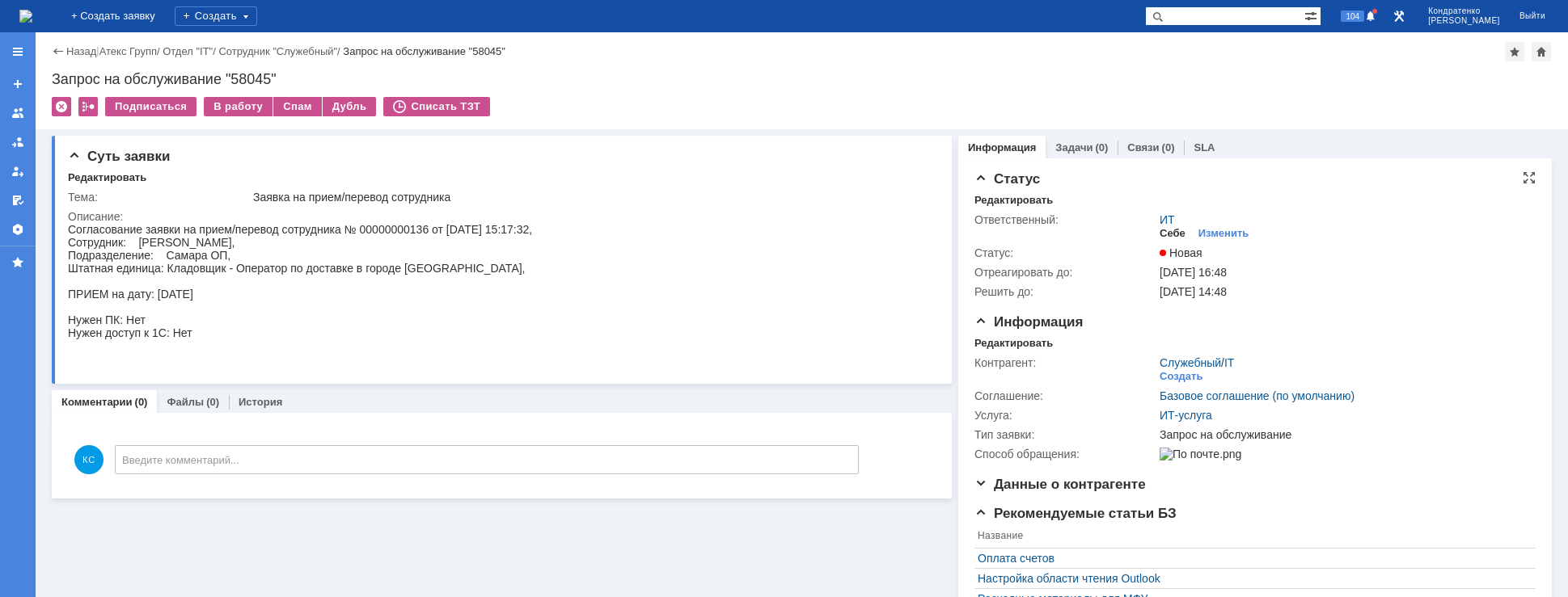
click at [1166, 233] on div "Себе" at bounding box center [1172, 234] width 26 height 13
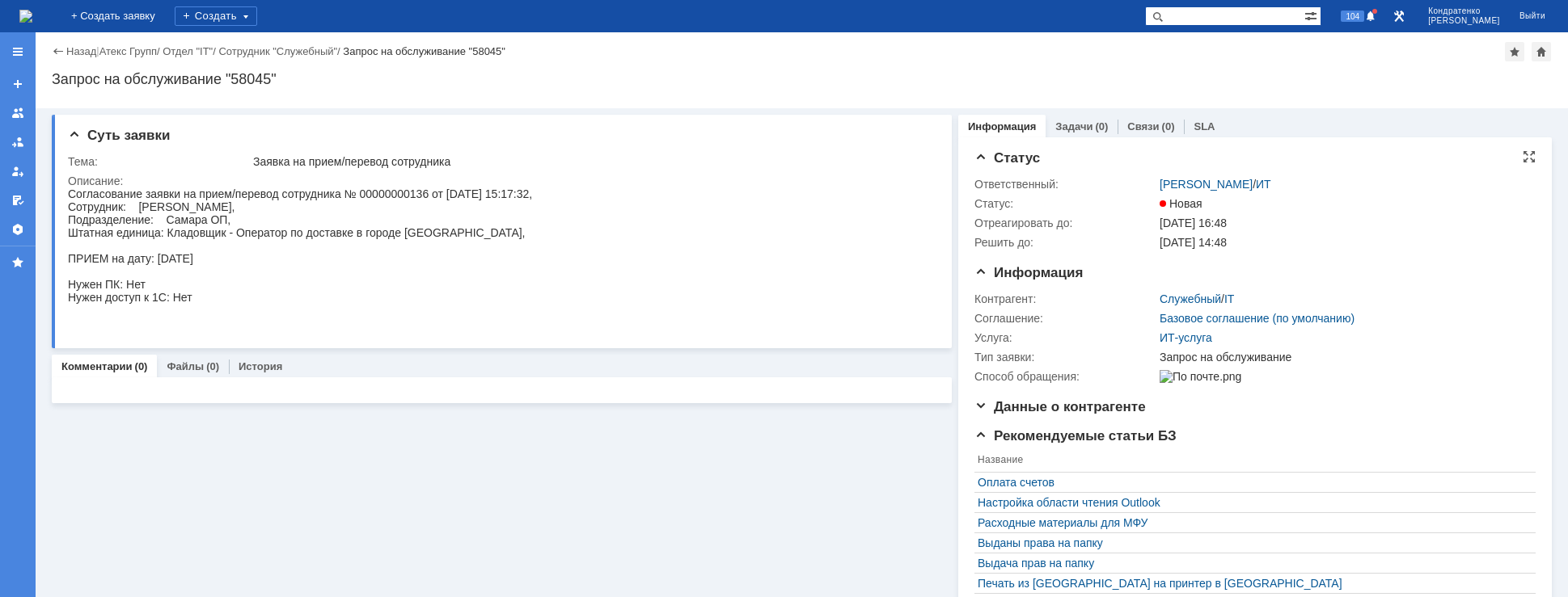
click at [32, 11] on img at bounding box center [26, 16] width 13 height 13
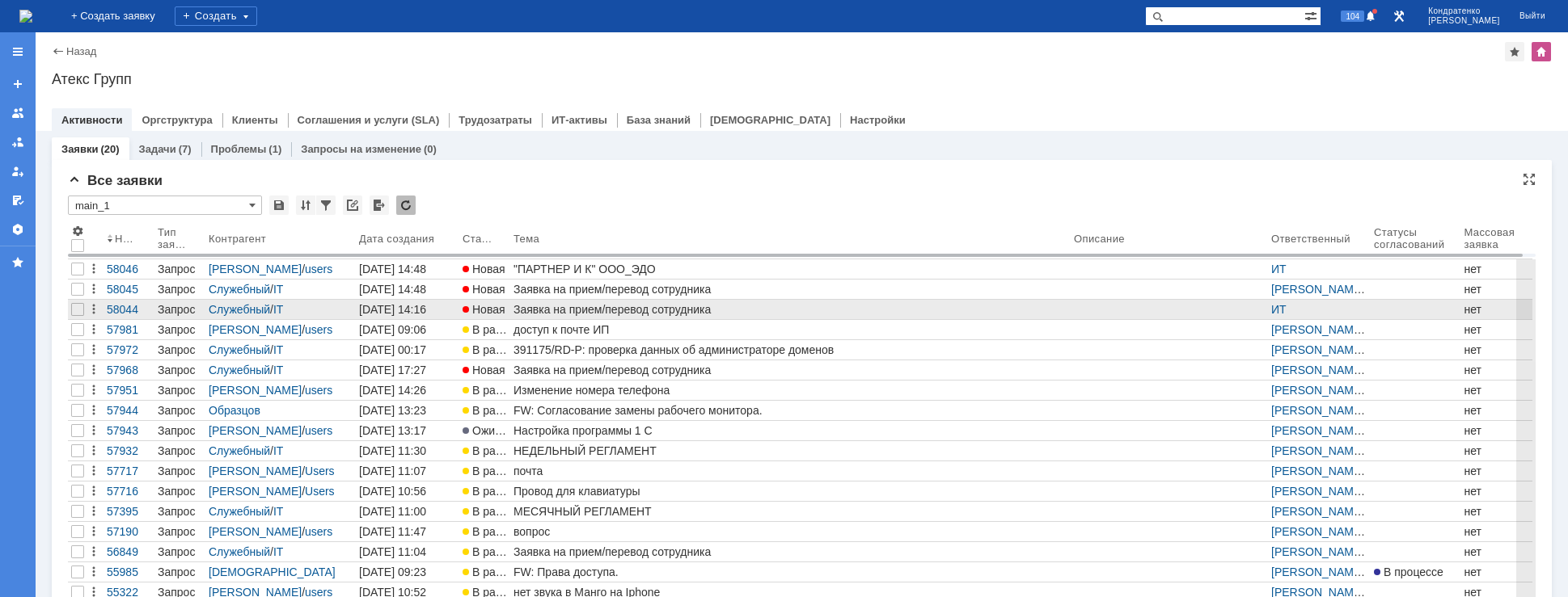
click at [682, 307] on div "Заявка на прием/перевод сотрудника" at bounding box center [790, 310] width 554 height 13
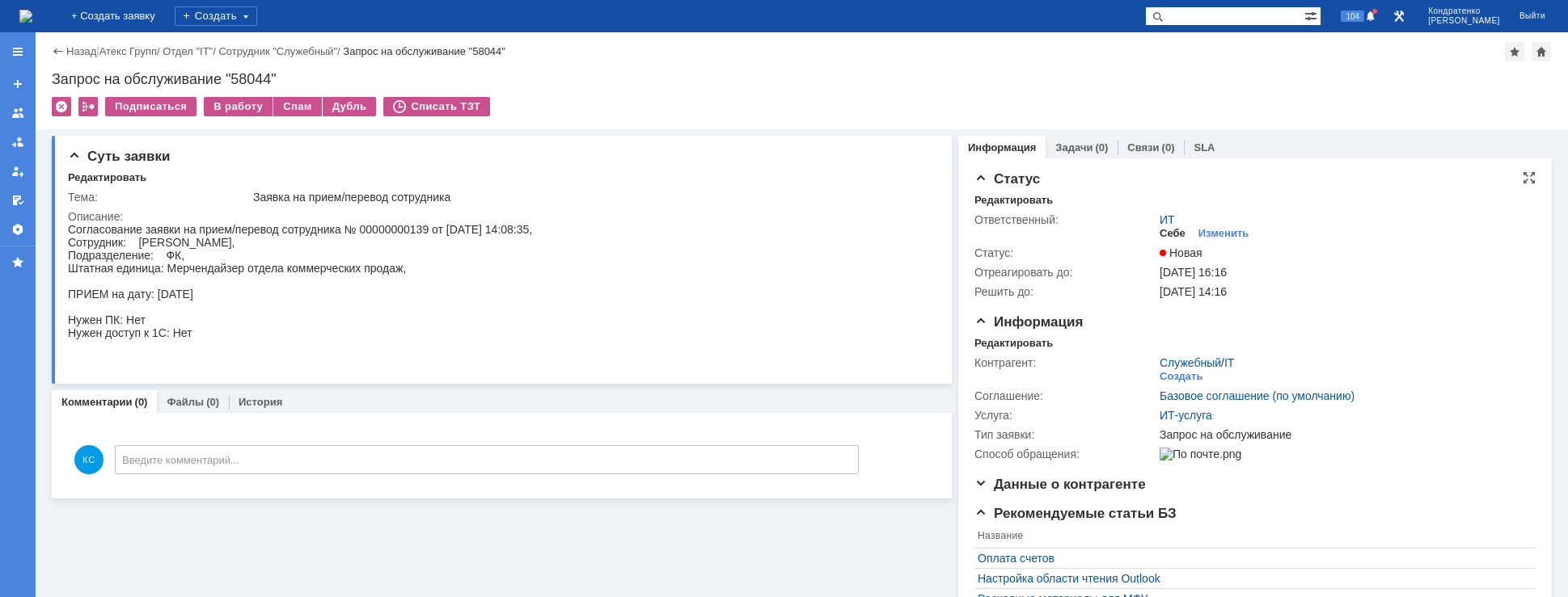
click at [1160, 238] on div "Себе" at bounding box center [1172, 234] width 26 height 13
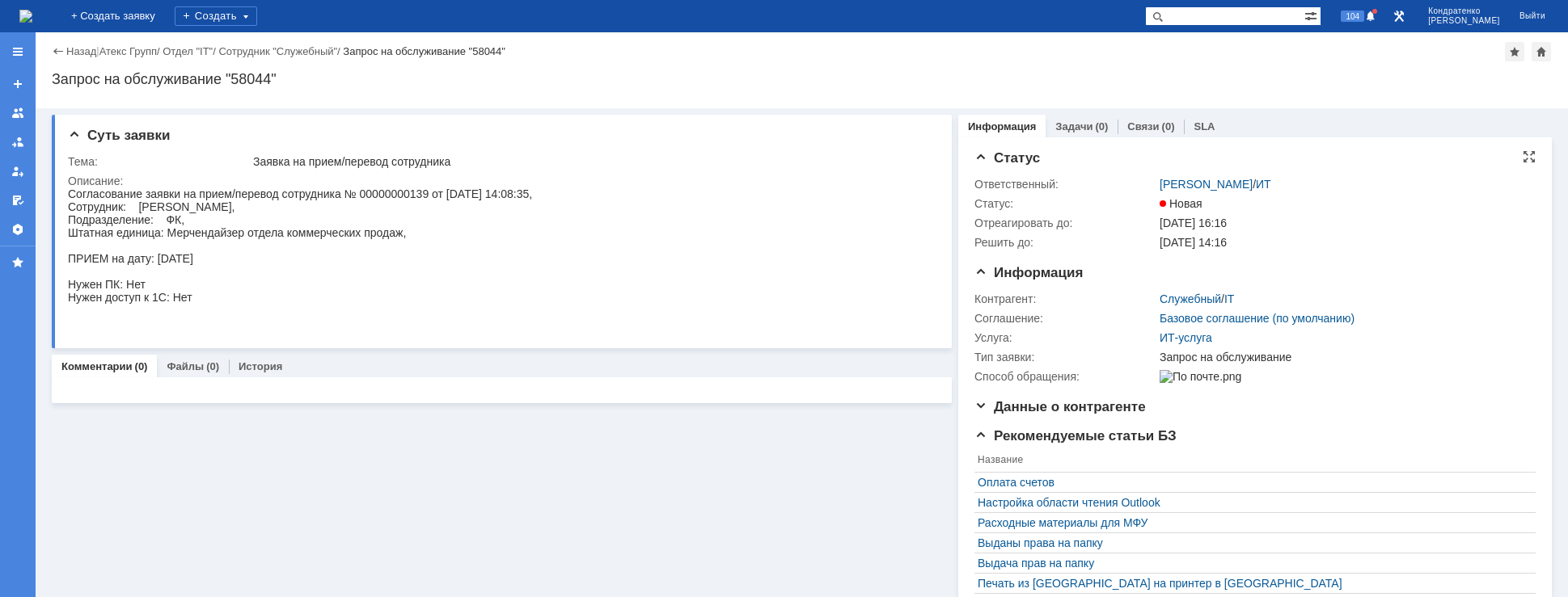
click at [32, 16] on img at bounding box center [26, 16] width 13 height 13
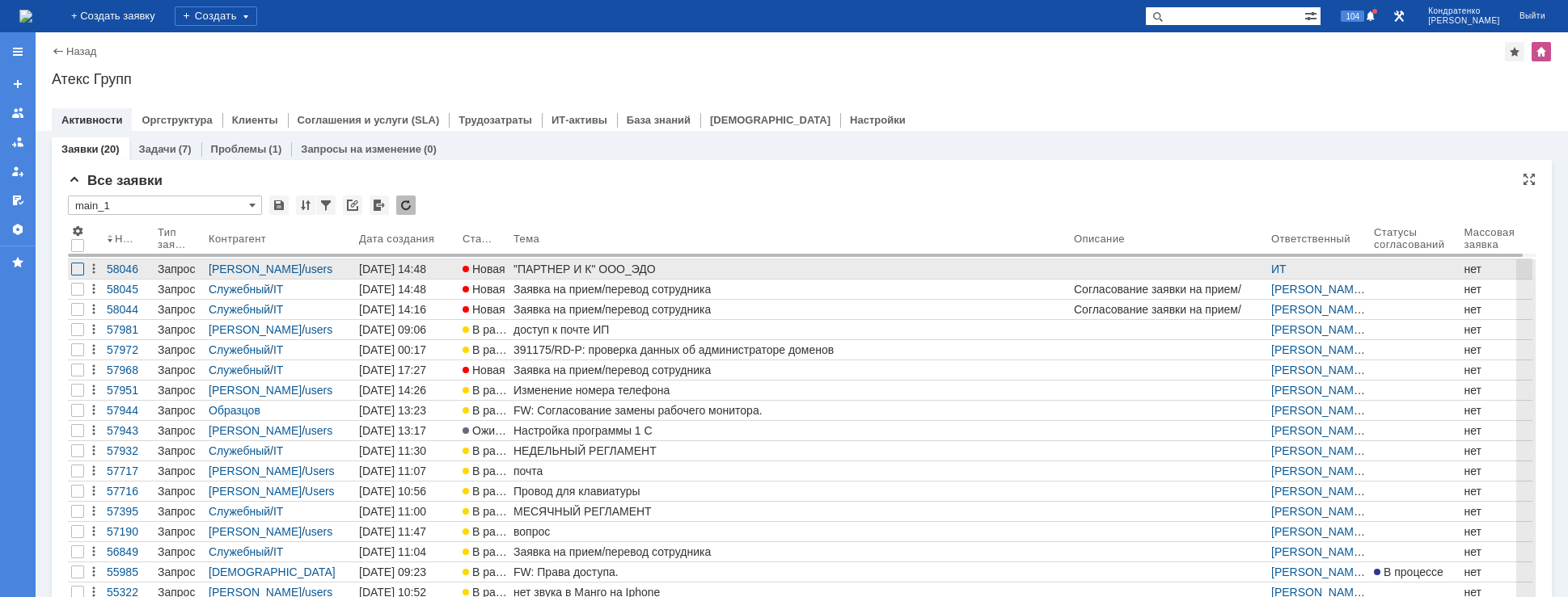
click at [78, 269] on div at bounding box center [78, 269] width 13 height 13
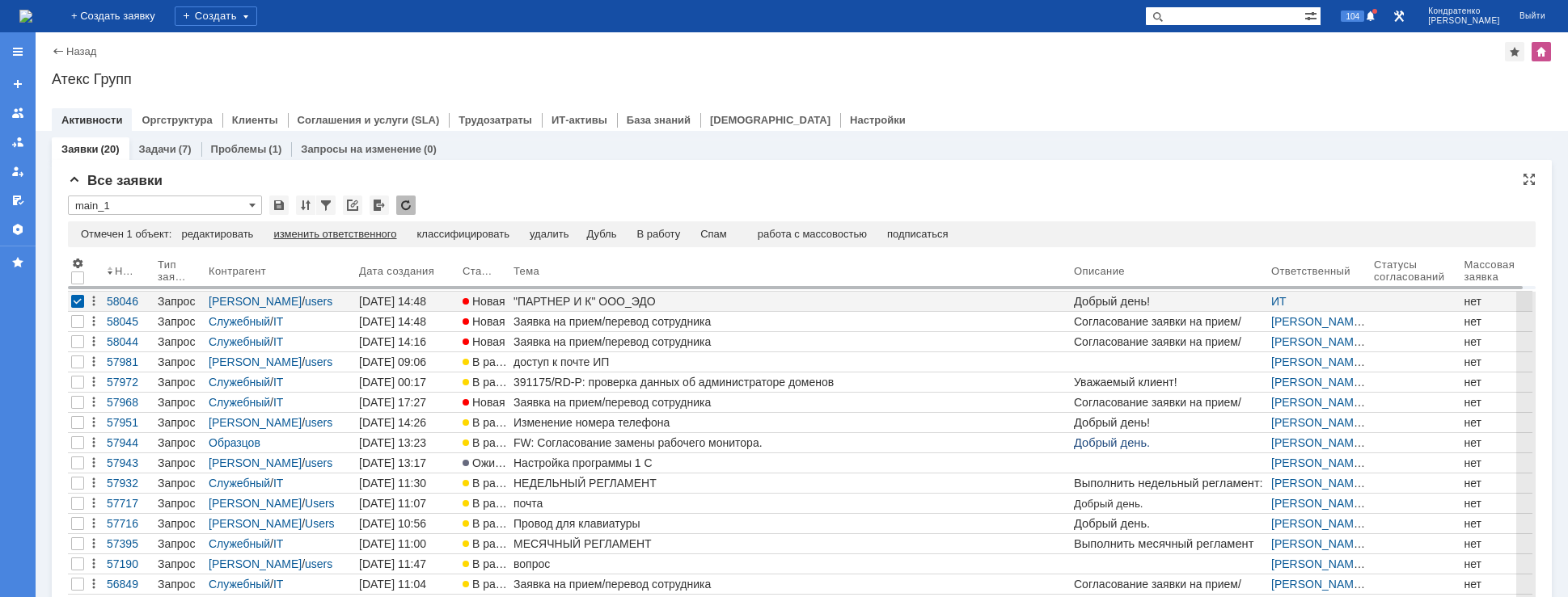
click at [311, 235] on div "изменить ответственного" at bounding box center [334, 235] width 123 height 13
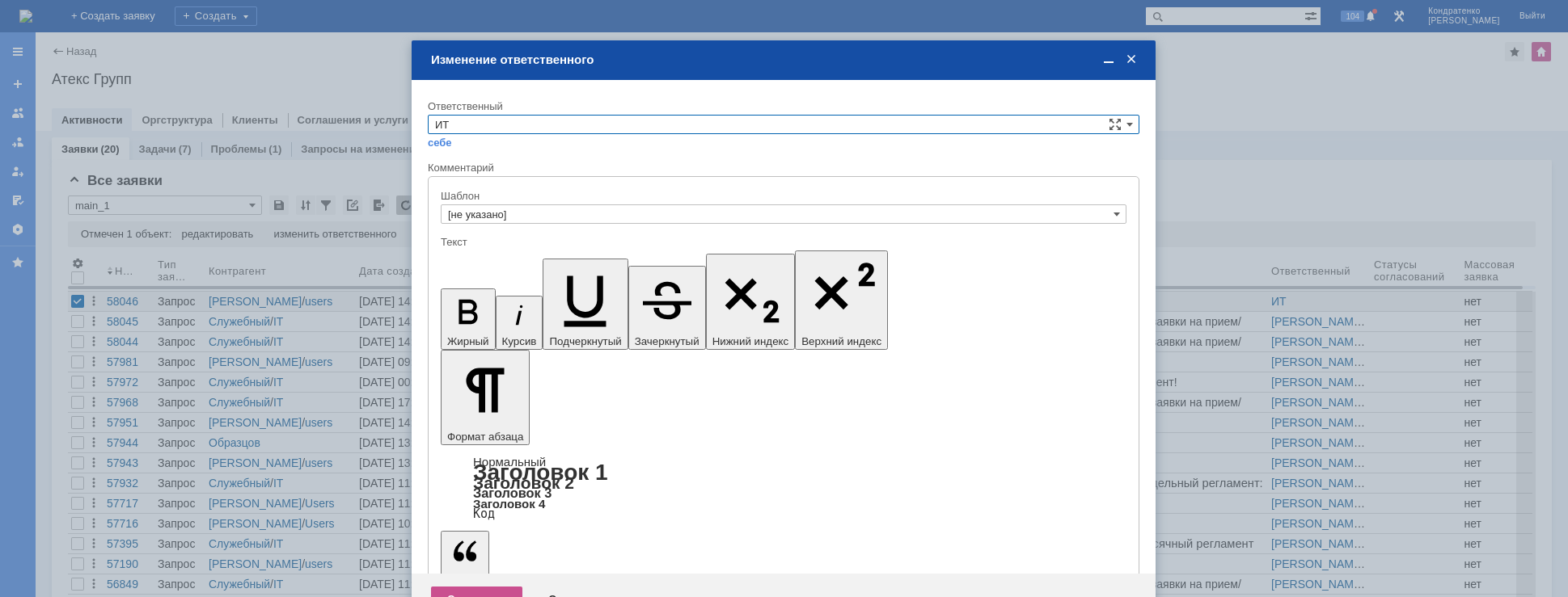
drag, startPoint x: 569, startPoint y: 121, endPoint x: 575, endPoint y: 132, distance: 12.5
click at [570, 121] on input "ИТ" at bounding box center [784, 125] width 711 height 19
drag, startPoint x: 502, startPoint y: 268, endPoint x: 491, endPoint y: 262, distance: 12.5
click at [491, 262] on div "[не указано] [PERSON_NAME] [PERSON_NAME] [PERSON_NAME] [PERSON_NAME] АСУ [PERSO…" at bounding box center [784, 221] width 710 height 167
click at [491, 262] on span "АСУ" at bounding box center [784, 259] width 697 height 13
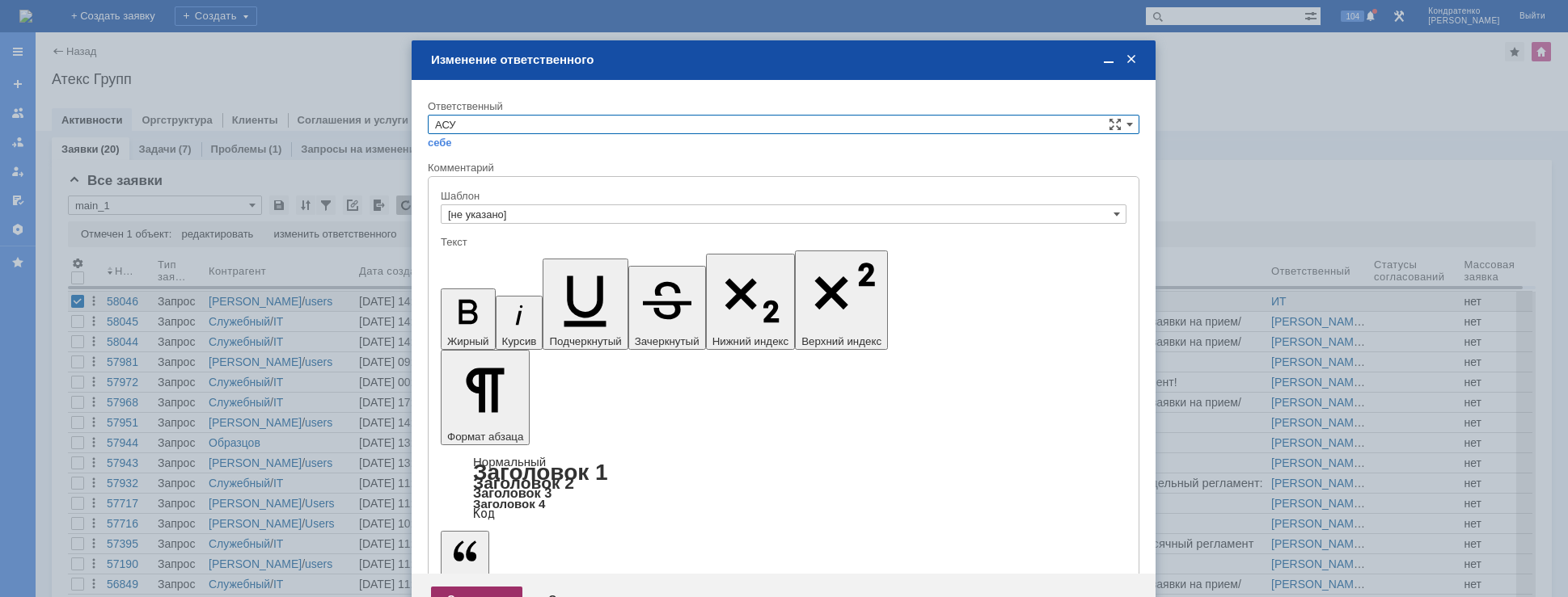
type input "АСУ"
click at [470, 587] on div "Сохранить" at bounding box center [476, 599] width 91 height 26
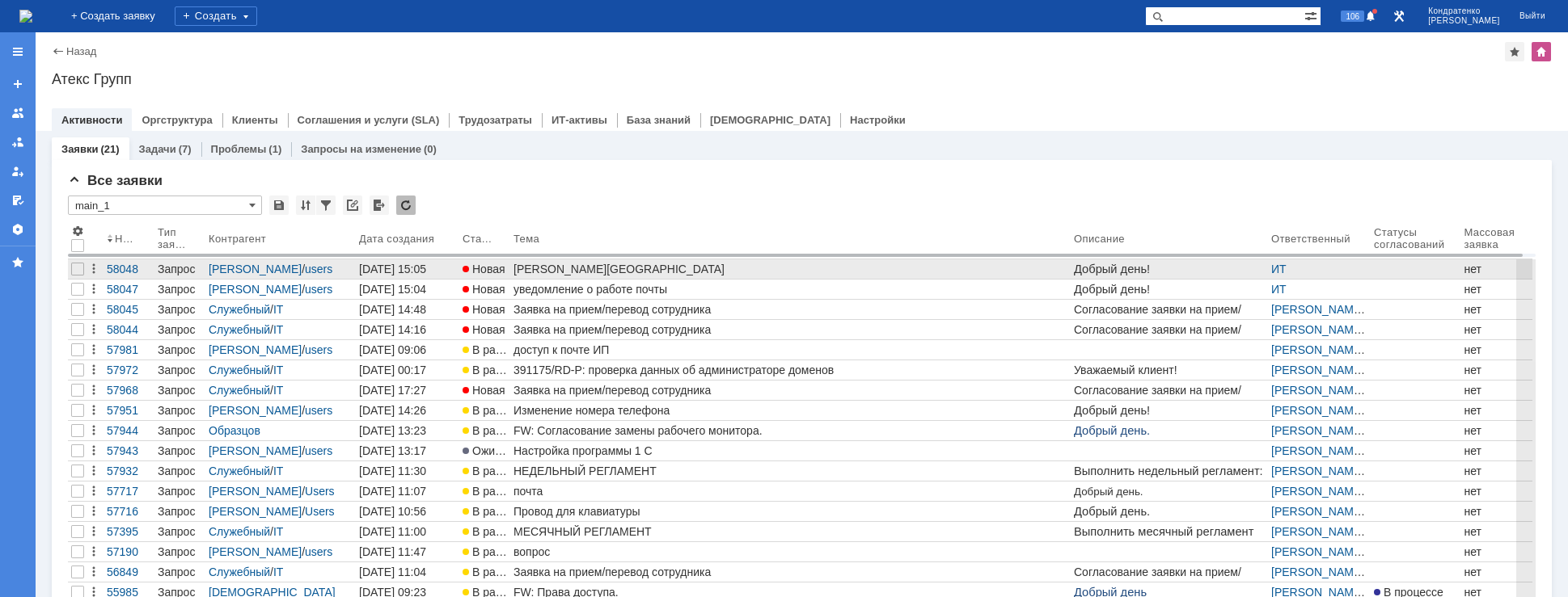
click at [585, 266] on div "[PERSON_NAME][GEOGRAPHIC_DATA]" at bounding box center [790, 269] width 554 height 13
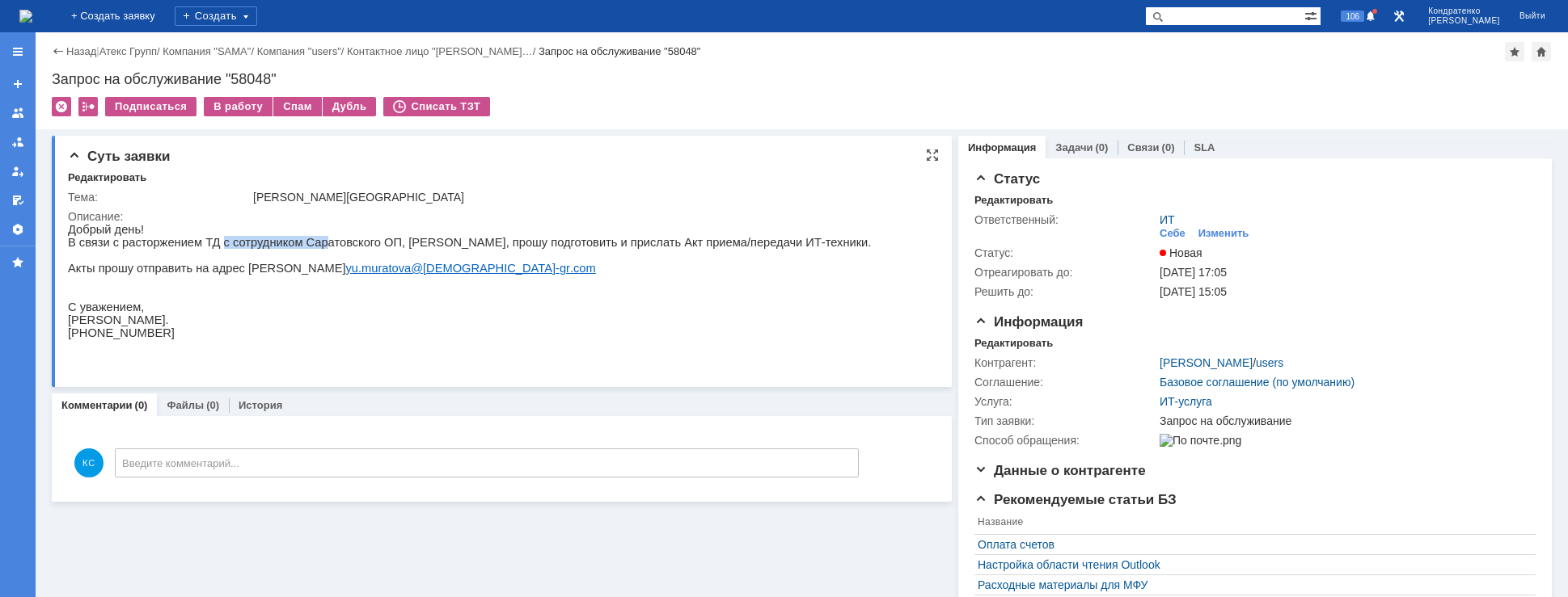
drag, startPoint x: 208, startPoint y: 248, endPoint x: 326, endPoint y: 241, distance: 118.2
click at [317, 241] on p "В связи с расторжением ТД с сотрудником Саратовского ОП, [PERSON_NAME], прошу п…" at bounding box center [469, 242] width 803 height 13
drag, startPoint x: 377, startPoint y: 241, endPoint x: 476, endPoint y: 241, distance: 99.0
click at [474, 241] on p "В связи с расторжением ТД с сотрудником Саратовского ОП, [PERSON_NAME], прошу п…" at bounding box center [469, 242] width 803 height 13
drag, startPoint x: 508, startPoint y: 241, endPoint x: 655, endPoint y: 241, distance: 147.0
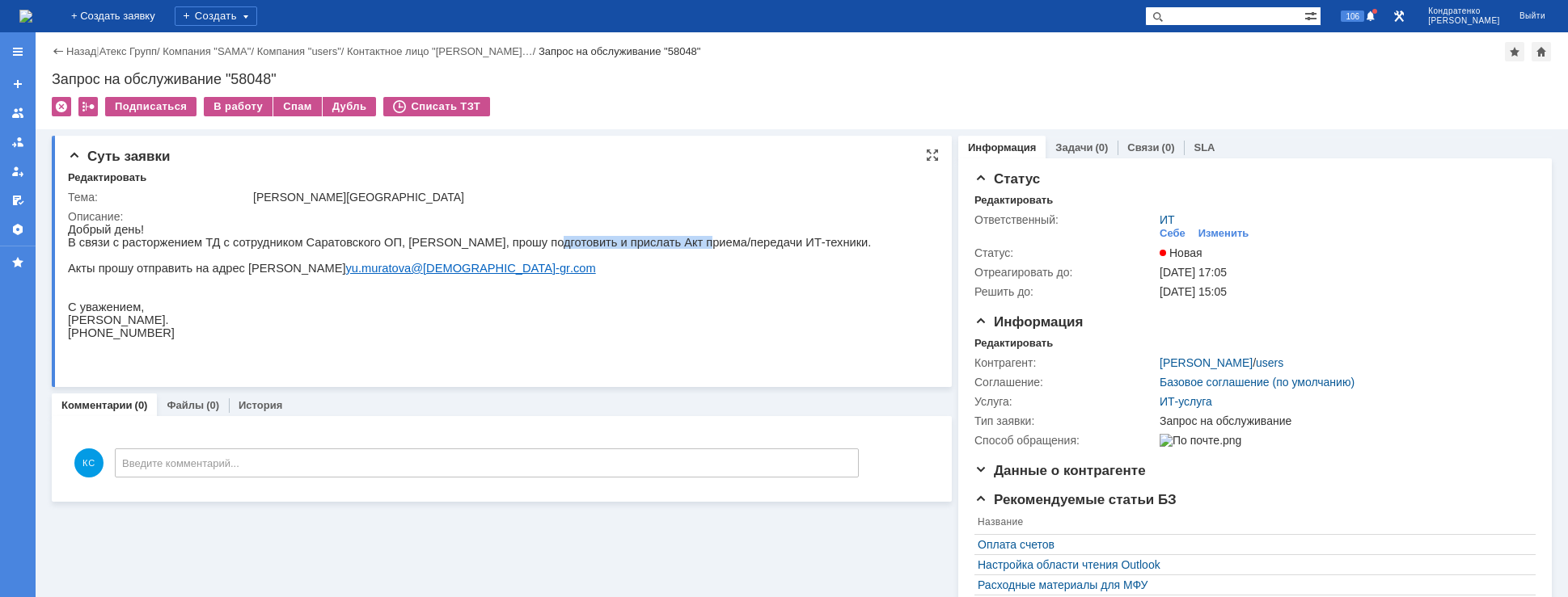
click at [651, 241] on p "В связи с расторжением ТД с сотрудником Саратовского ОП, [PERSON_NAME], прошу п…" at bounding box center [469, 242] width 803 height 13
drag, startPoint x: 673, startPoint y: 241, endPoint x: 706, endPoint y: 242, distance: 33.0
click at [704, 241] on p "В связи с расторжением ТД с сотрудником Саратовского ОП, [PERSON_NAME], прошу п…" at bounding box center [469, 242] width 803 height 13
drag, startPoint x: 168, startPoint y: 277, endPoint x: 216, endPoint y: 277, distance: 48.0
click at [216, 275] on p "Акты прошу отправить на адрес [PERSON_NAME].[PERSON_NAME]@ atex - gr . com" at bounding box center [469, 269] width 803 height 13
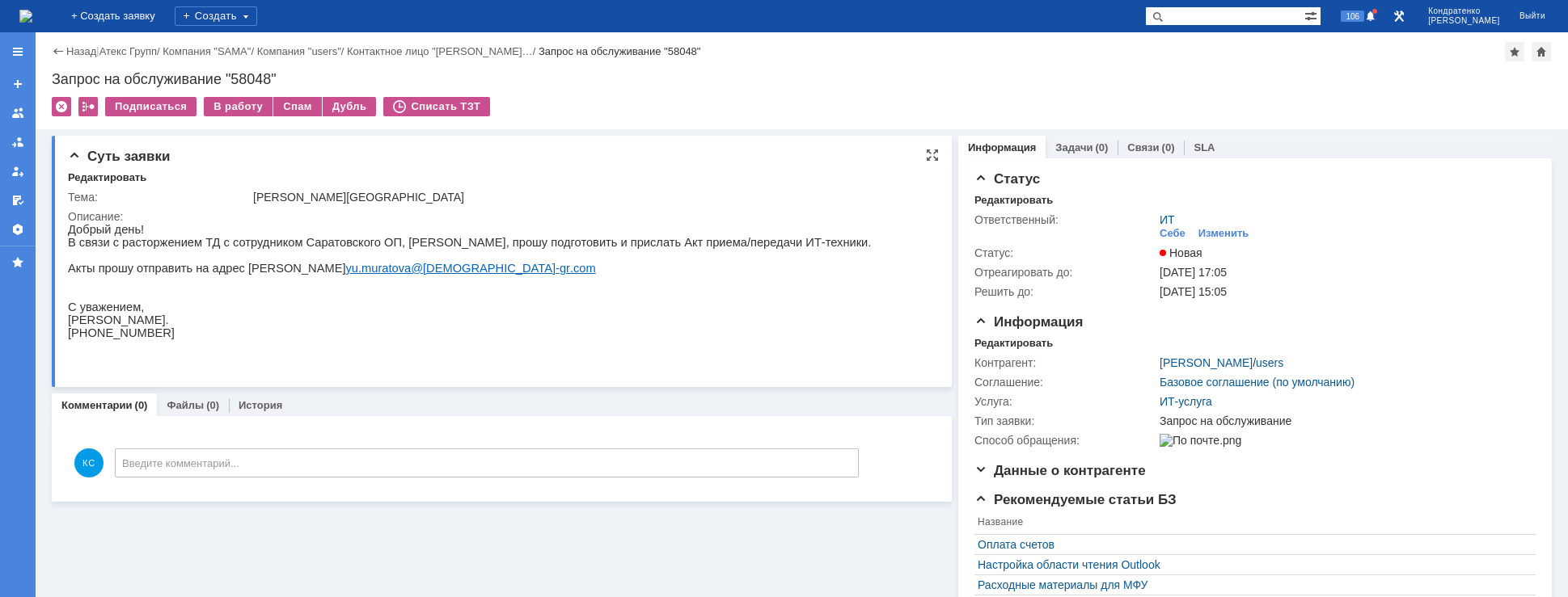
drag, startPoint x: 241, startPoint y: 274, endPoint x: 251, endPoint y: 274, distance: 10.0
click at [249, 274] on p "Акты прошу отправить на адрес [PERSON_NAME].[PERSON_NAME]@ atex - gr . com" at bounding box center [469, 269] width 803 height 13
drag, startPoint x: 305, startPoint y: 251, endPoint x: 349, endPoint y: 246, distance: 44.3
click at [349, 246] on p "В связи с расторжением ТД с сотрудником Саратовского ОП, [PERSON_NAME], прошу п…" at bounding box center [469, 242] width 803 height 13
click at [380, 244] on p "В связи с расторжением ТД с сотрудником Саратовского ОП, [PERSON_NAME], прошу п…" at bounding box center [469, 242] width 803 height 13
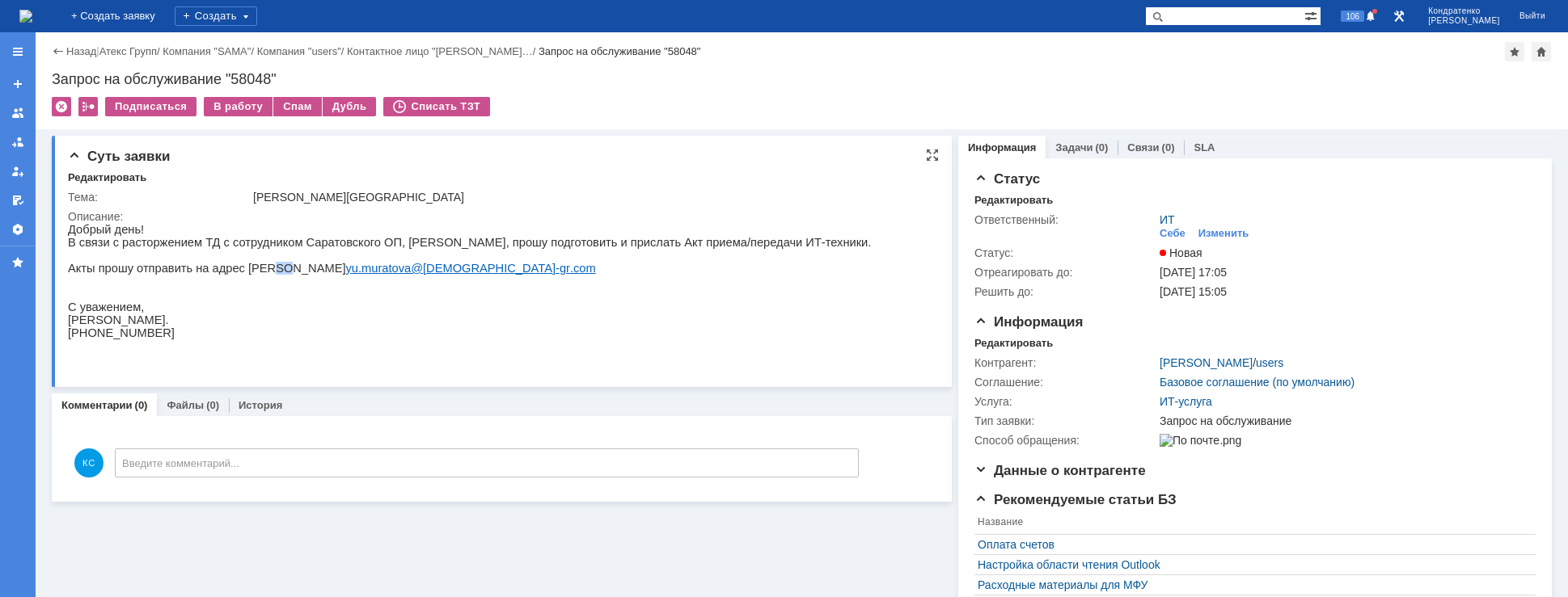
drag, startPoint x: 254, startPoint y: 271, endPoint x: 280, endPoint y: 272, distance: 26.0
click at [280, 272] on p "Акты прошу отправить на адрес [PERSON_NAME].[PERSON_NAME]@ atex - gr . com" at bounding box center [469, 269] width 803 height 13
drag, startPoint x: 158, startPoint y: 274, endPoint x: 169, endPoint y: 275, distance: 11.0
click at [169, 275] on p "Акты прошу отправить на адрес [PERSON_NAME].[PERSON_NAME]@ atex - gr . com" at bounding box center [469, 269] width 803 height 13
click at [32, 23] on img at bounding box center [26, 16] width 13 height 13
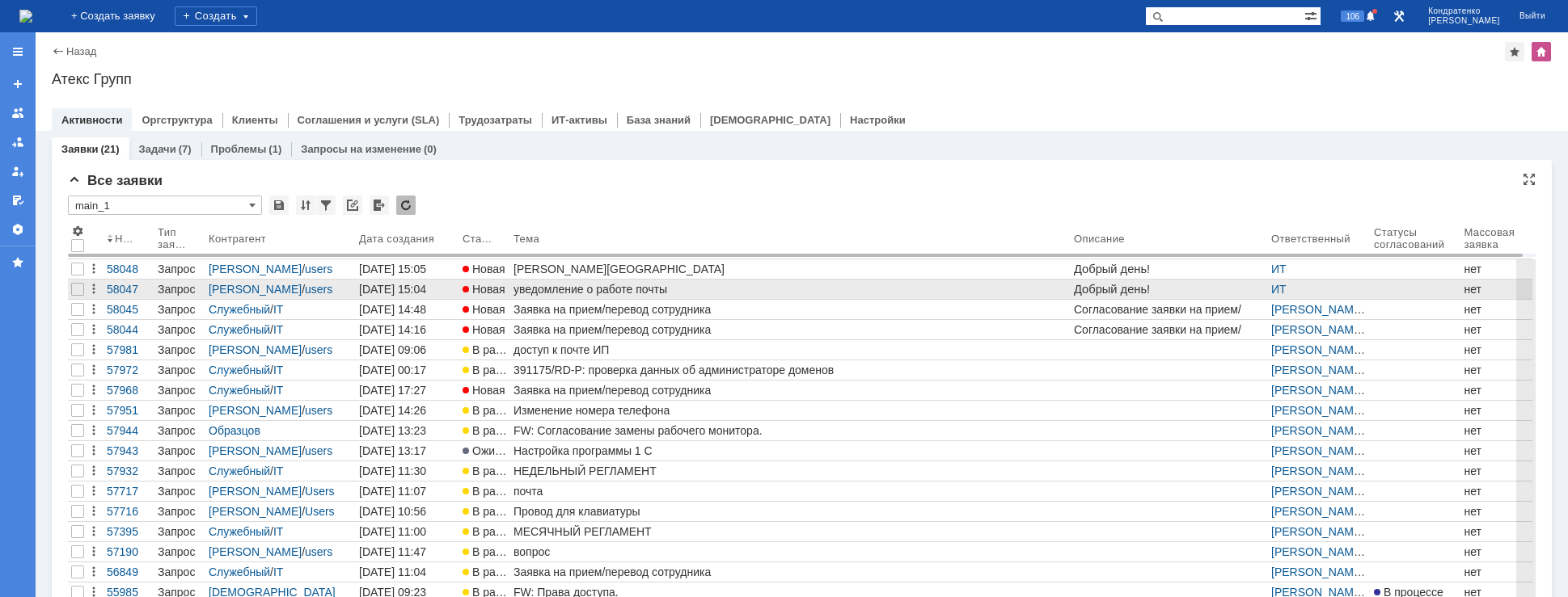
click at [565, 288] on div "уведомление о работе почты" at bounding box center [790, 290] width 554 height 13
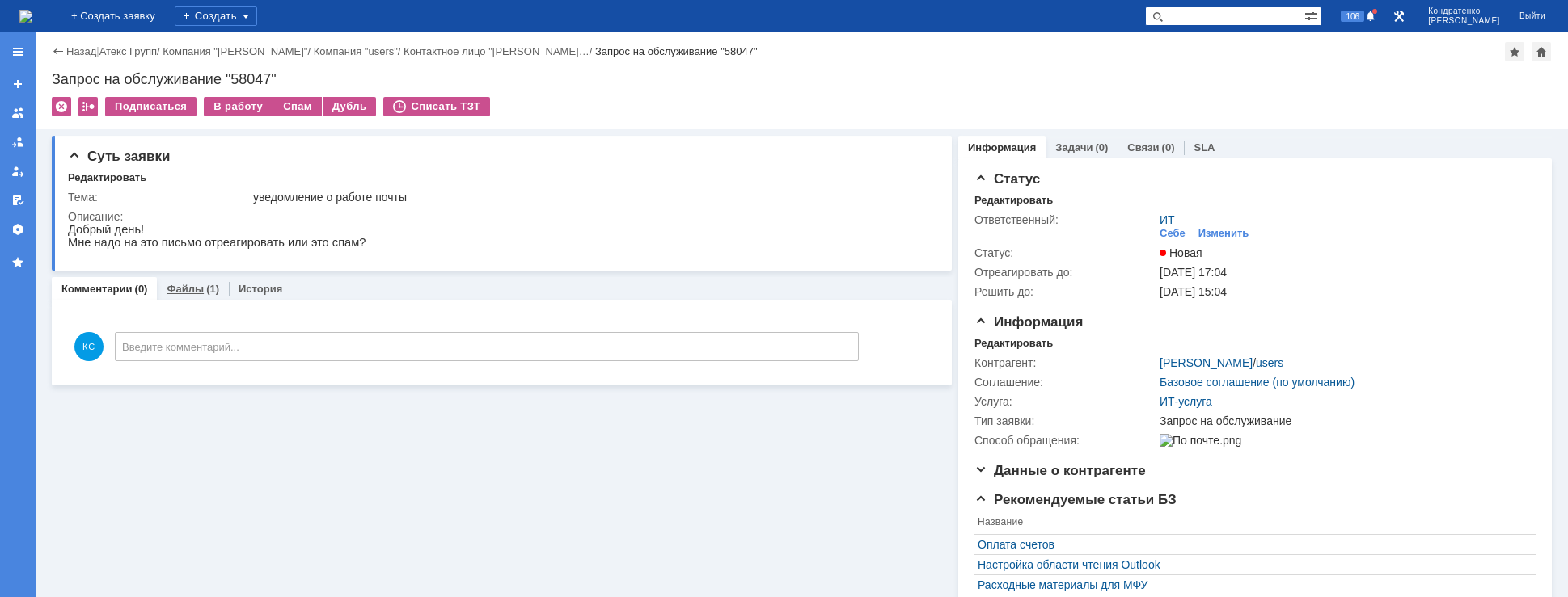
click at [205, 282] on div "Файлы (1)" at bounding box center [193, 289] width 72 height 24
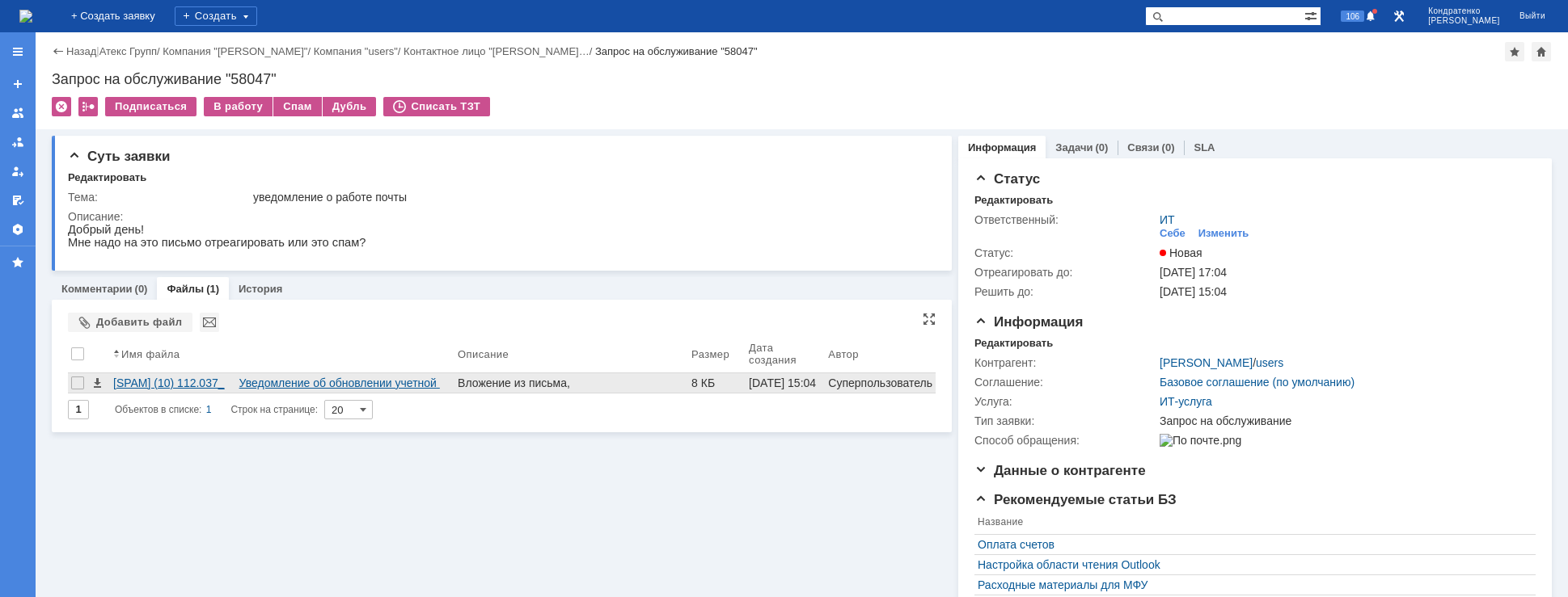
click at [164, 384] on div "[SPAM] (10) 112.037_ Уведомление об обновлении учетной записи электронной почты…" at bounding box center [281, 383] width 338 height 13
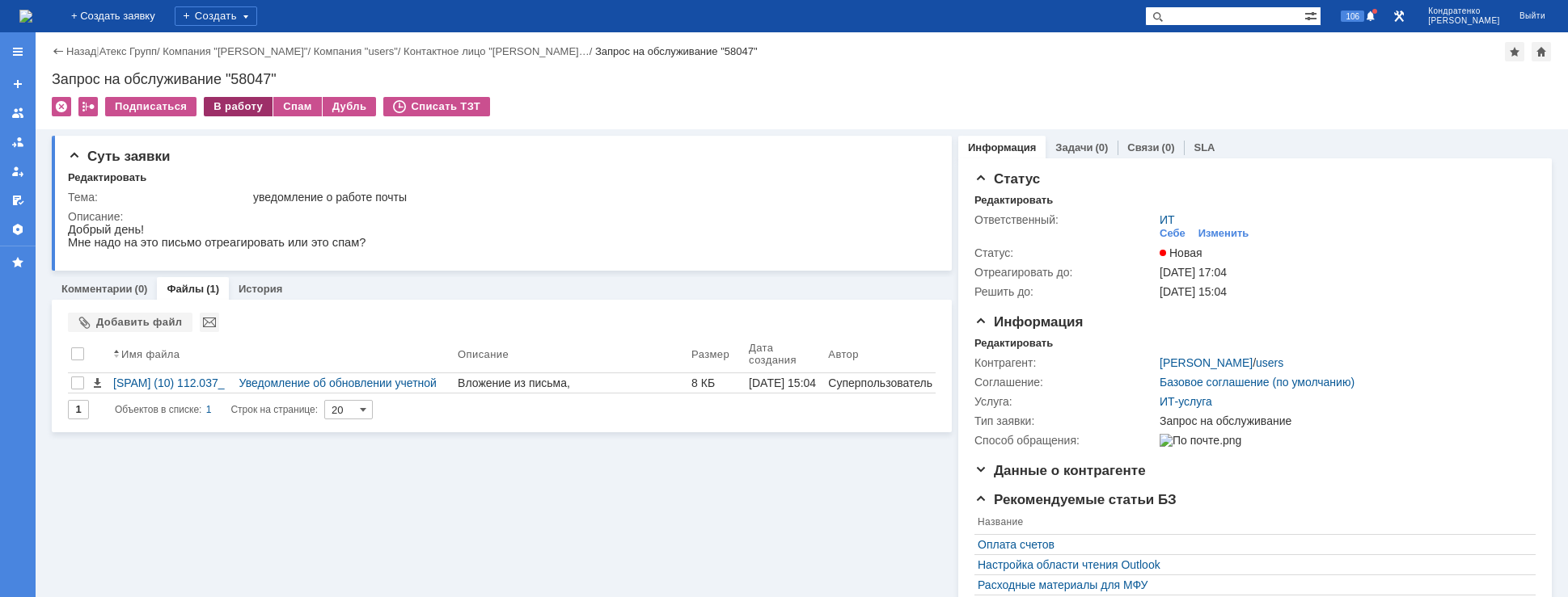
click at [242, 106] on div "В работу" at bounding box center [238, 106] width 68 height 19
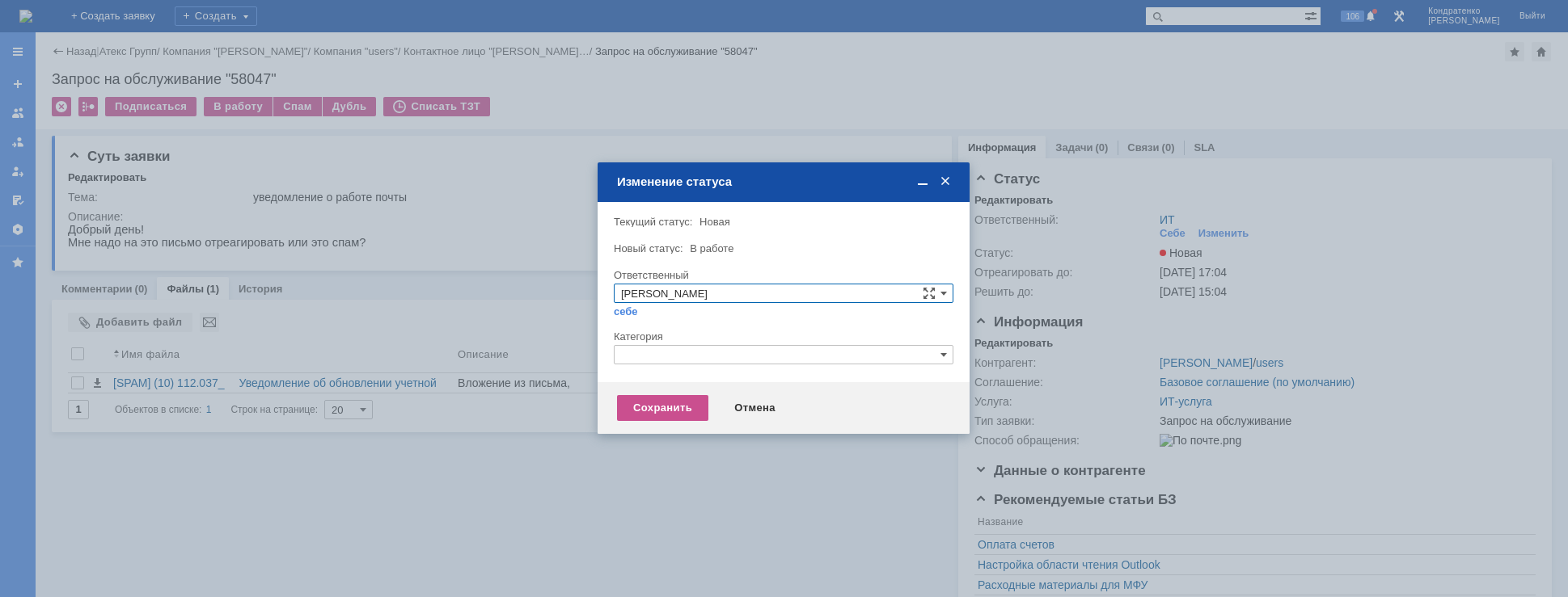
click at [668, 349] on input "text" at bounding box center [784, 355] width 339 height 19
click at [663, 442] on div "Почта" at bounding box center [783, 450] width 338 height 18
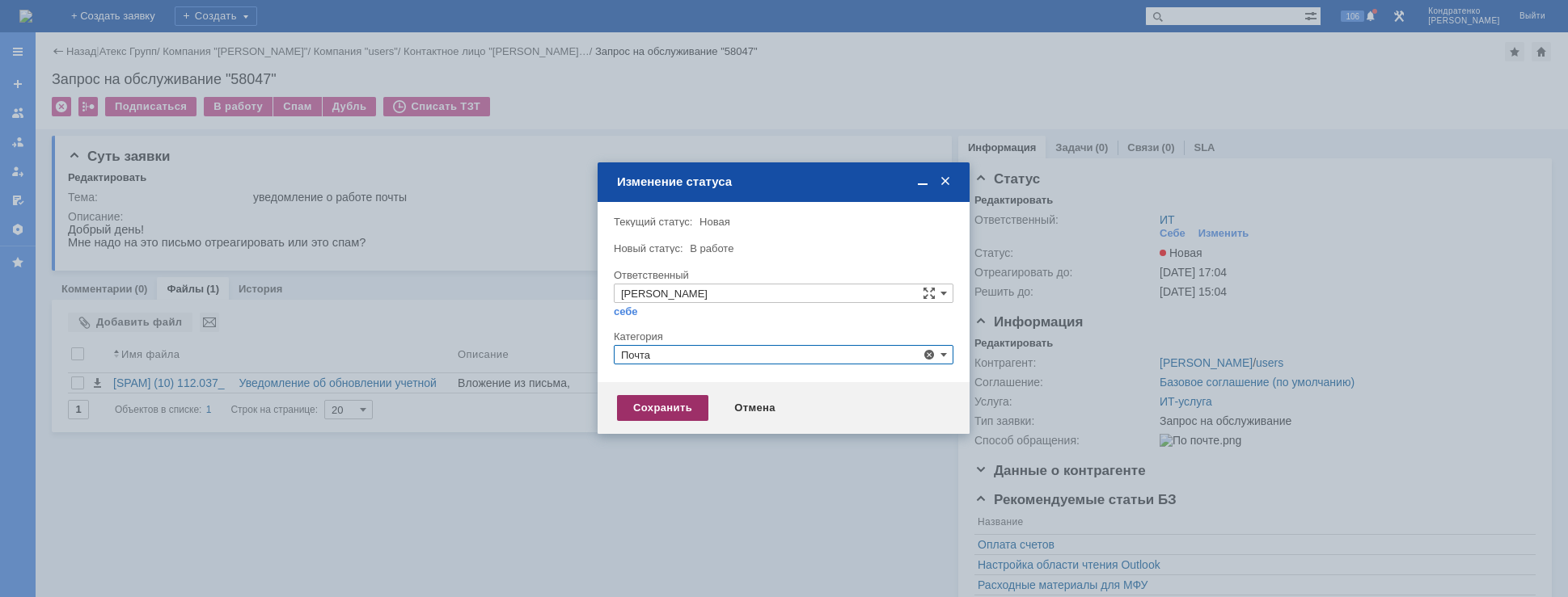
click at [663, 410] on div "Сохранить" at bounding box center [663, 408] width 91 height 26
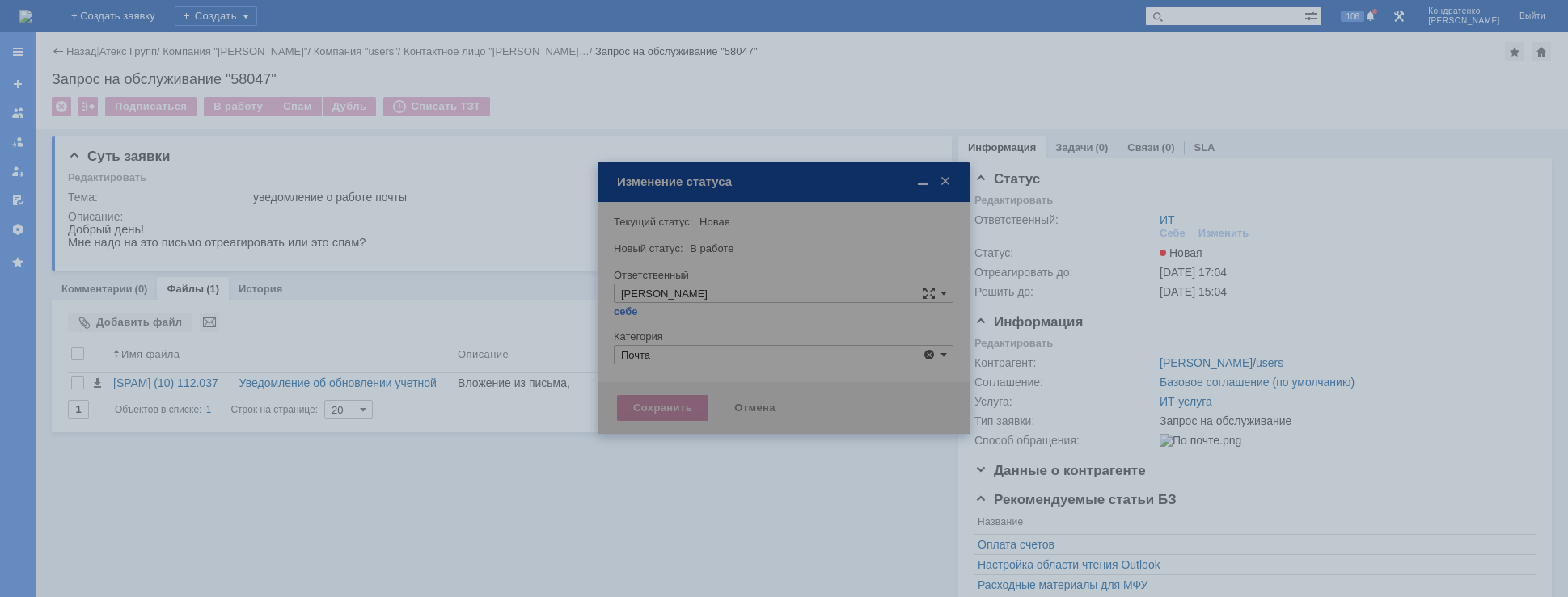
type input "Почта"
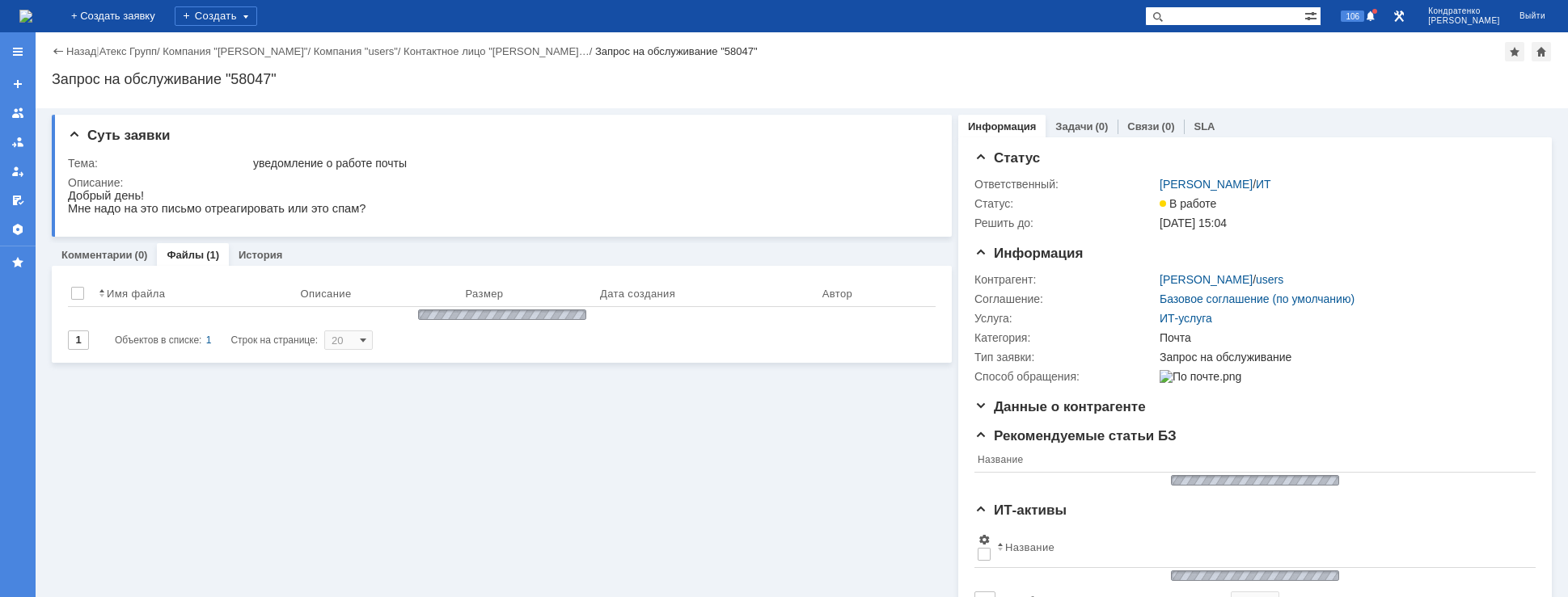
click at [32, 19] on img at bounding box center [26, 16] width 13 height 13
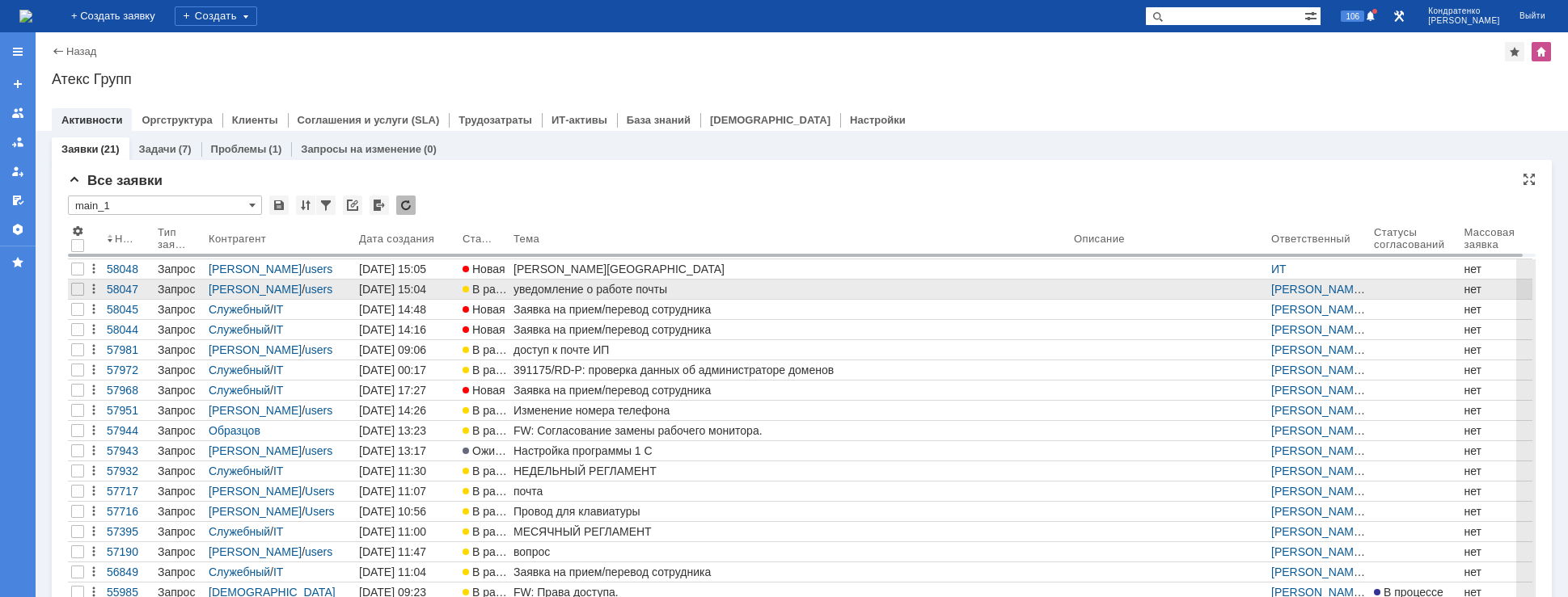
click at [555, 284] on div "уведомление о работе почты" at bounding box center [790, 290] width 554 height 13
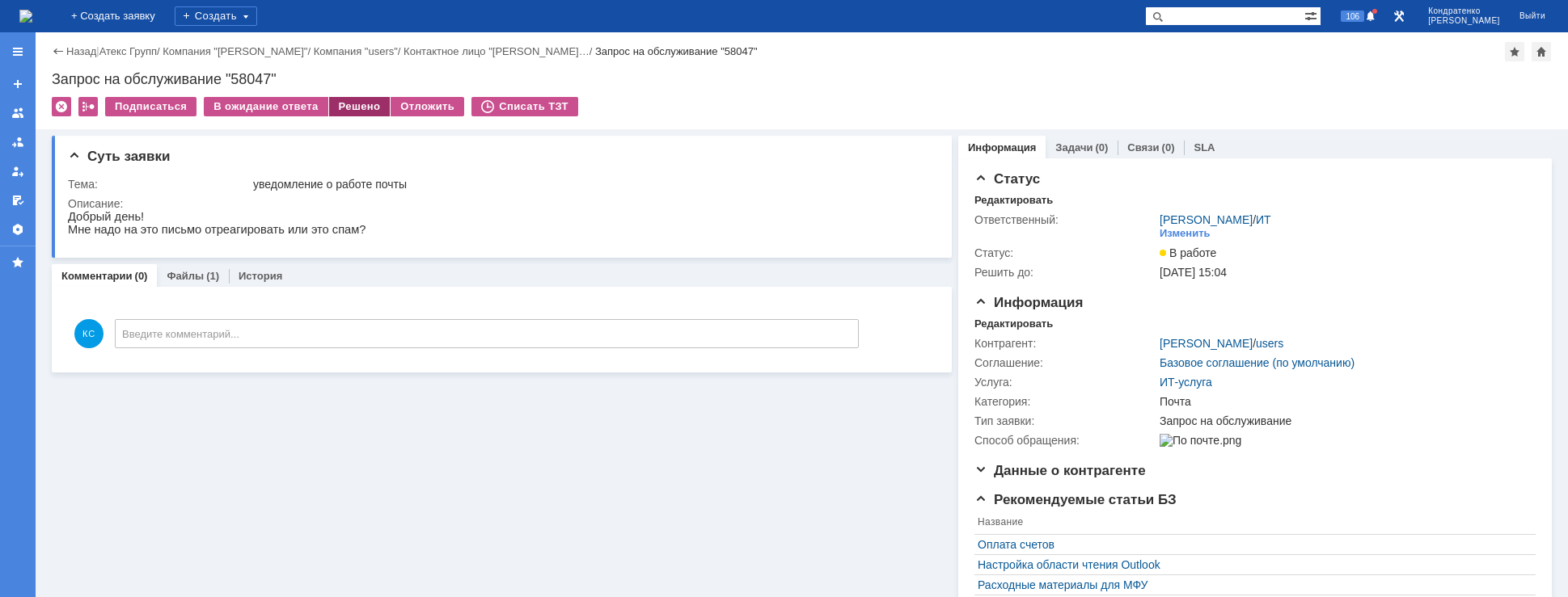
click at [368, 109] on div "Решено" at bounding box center [359, 106] width 62 height 19
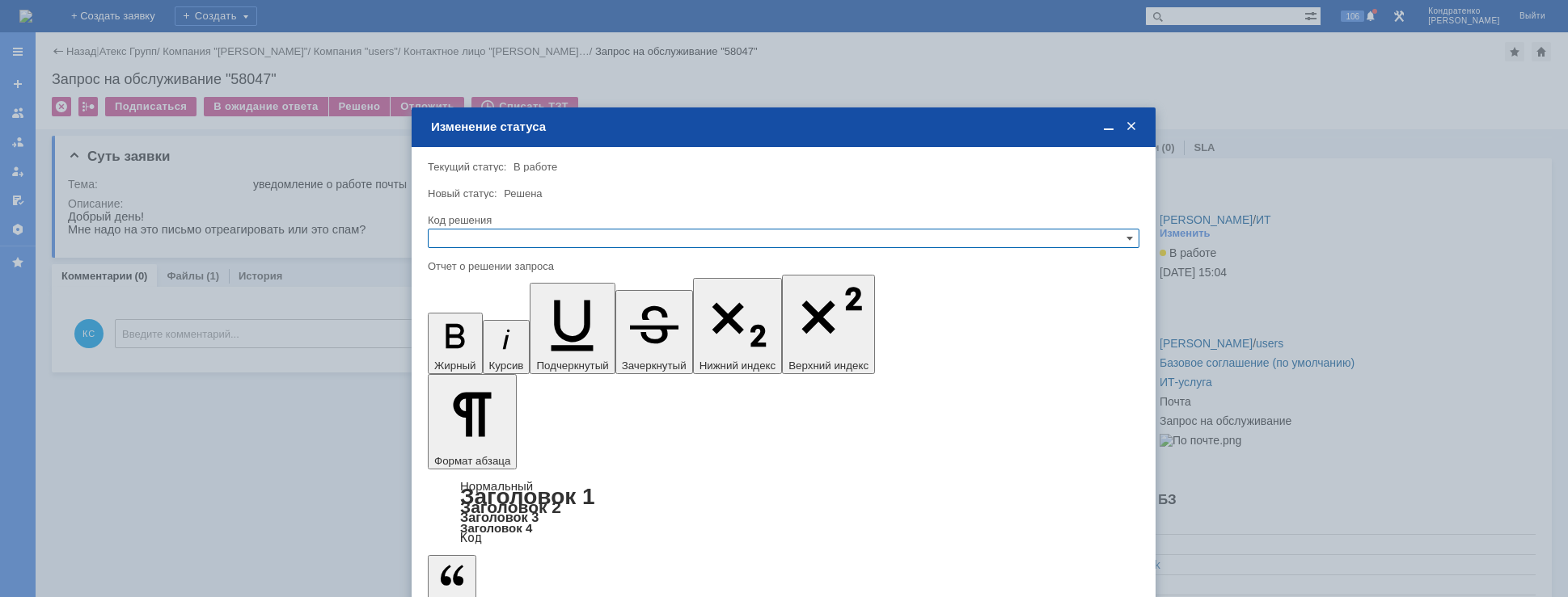
click at [564, 235] on input "text" at bounding box center [784, 239] width 711 height 19
click at [534, 312] on span "Решено" at bounding box center [784, 318] width 697 height 13
type input "Решено"
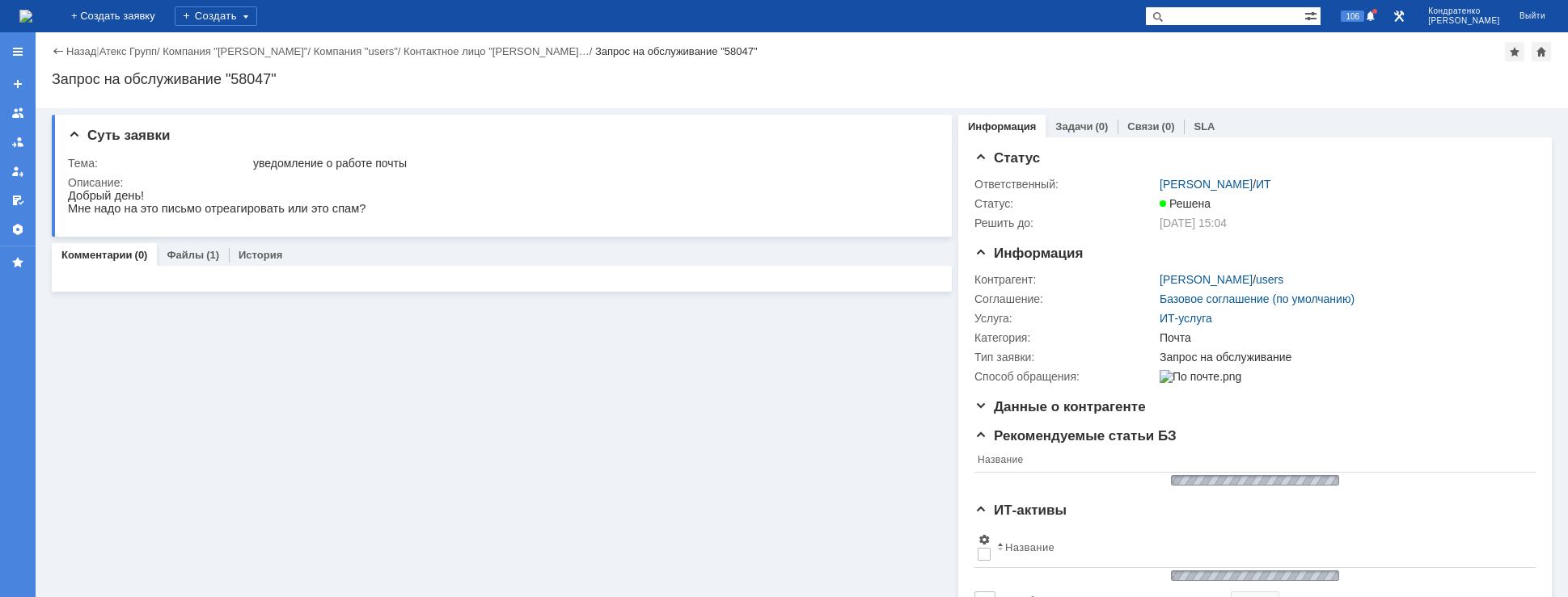
click at [32, 19] on img at bounding box center [26, 16] width 13 height 13
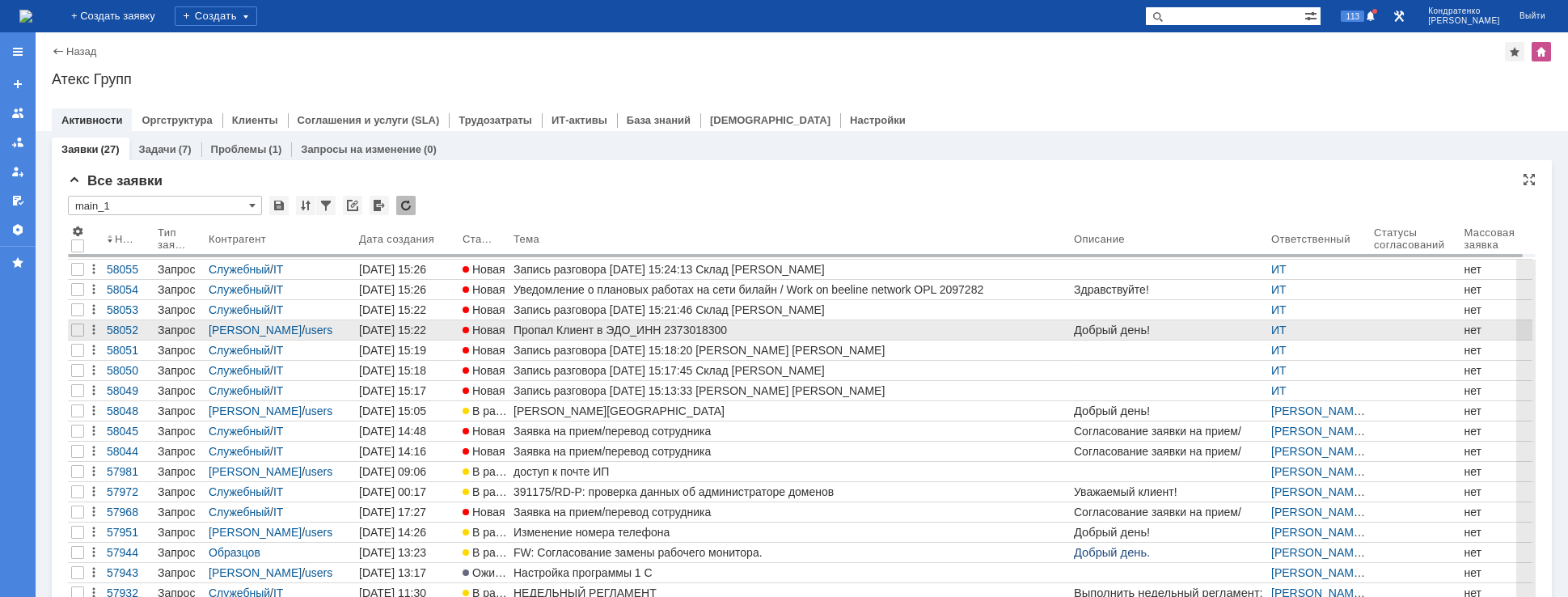
click at [591, 335] on div "Пропал Клиент в ЭДО_ИНН 2373018300" at bounding box center [790, 330] width 554 height 13
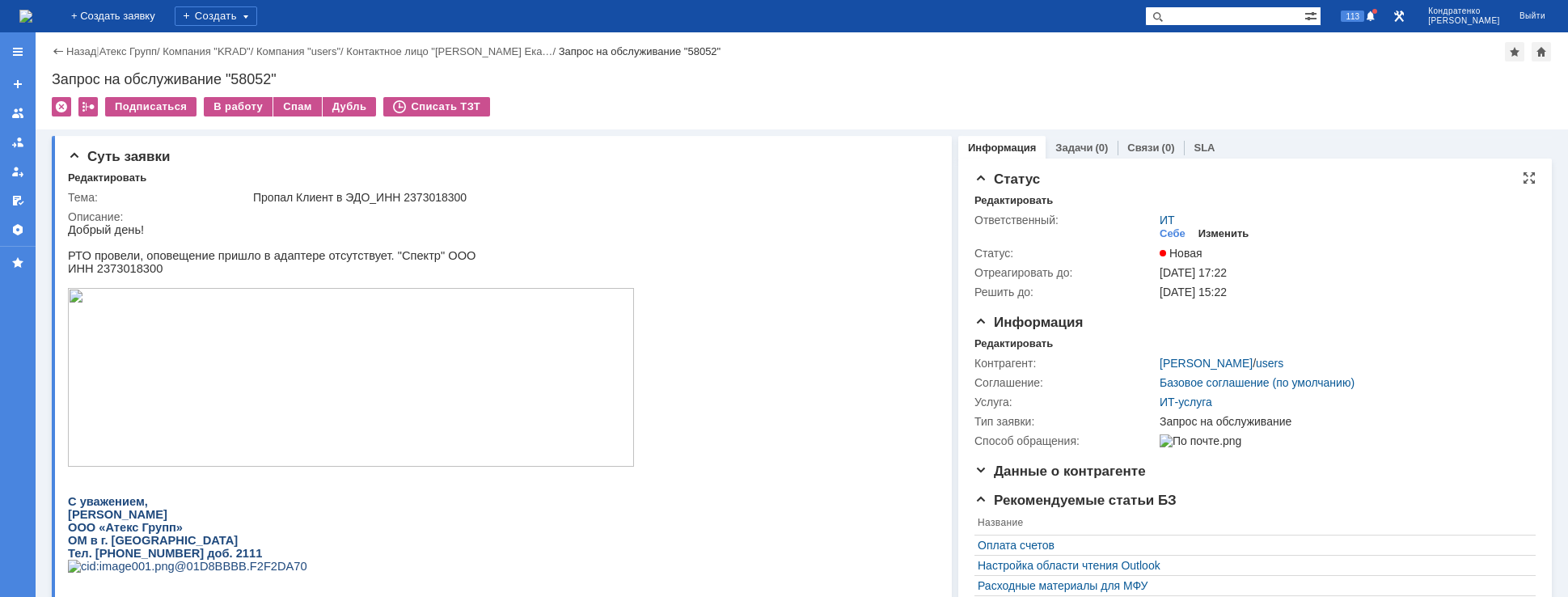
click at [1207, 235] on div "Изменить" at bounding box center [1224, 234] width 51 height 13
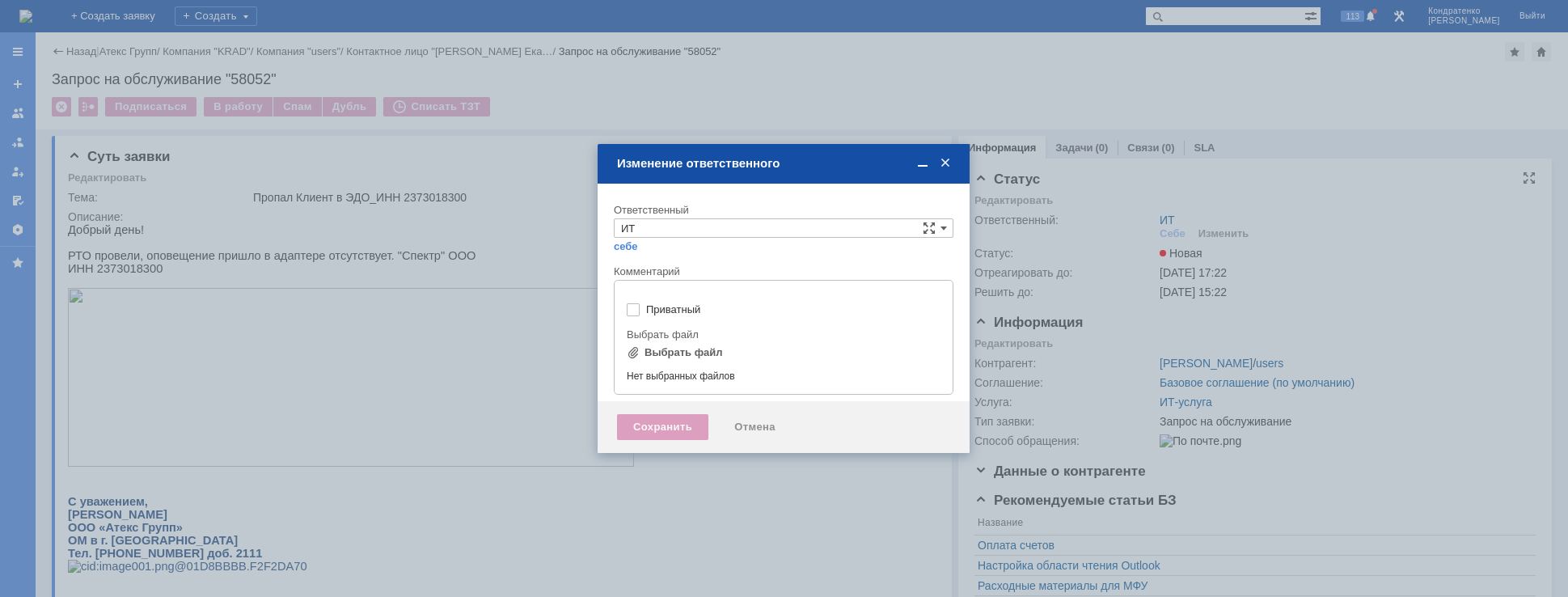
type input "[не указано]"
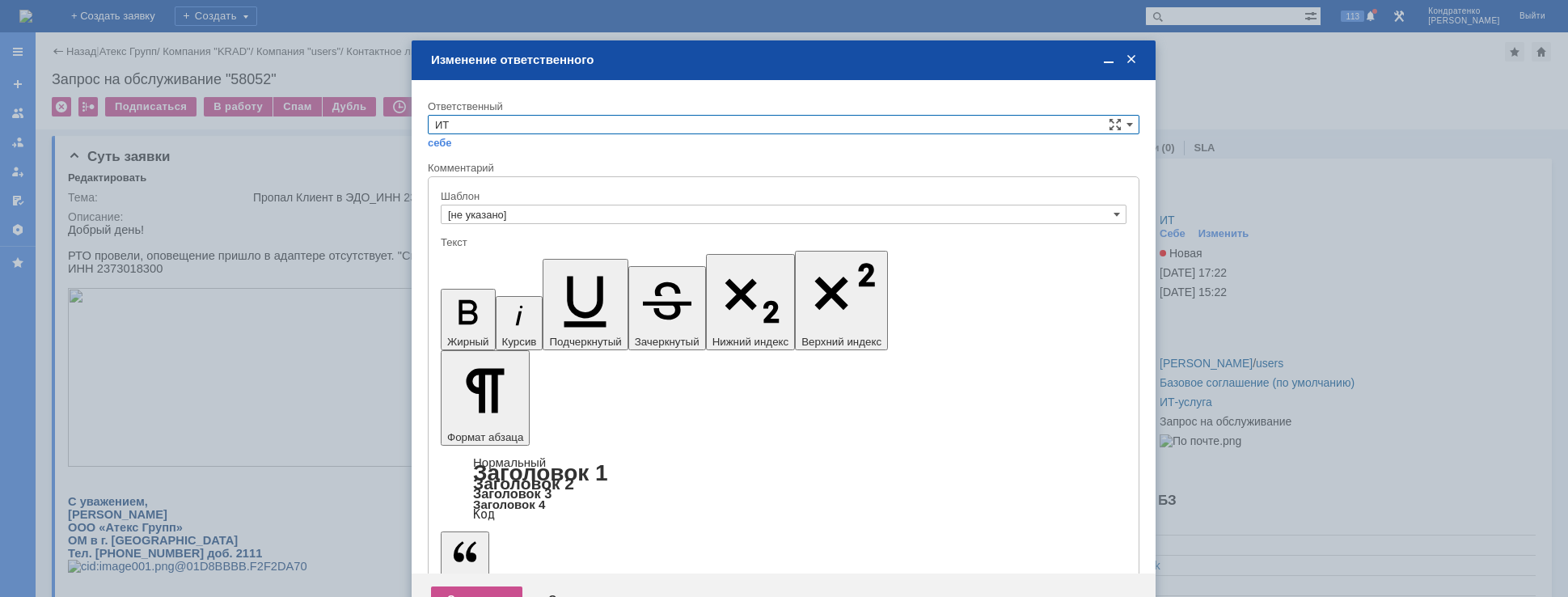
click at [559, 116] on input "ИТ" at bounding box center [784, 125] width 711 height 19
click at [494, 257] on span "АСУ" at bounding box center [784, 259] width 697 height 13
type input "АСУ"
click at [470, 587] on div "Сохранить" at bounding box center [476, 599] width 91 height 26
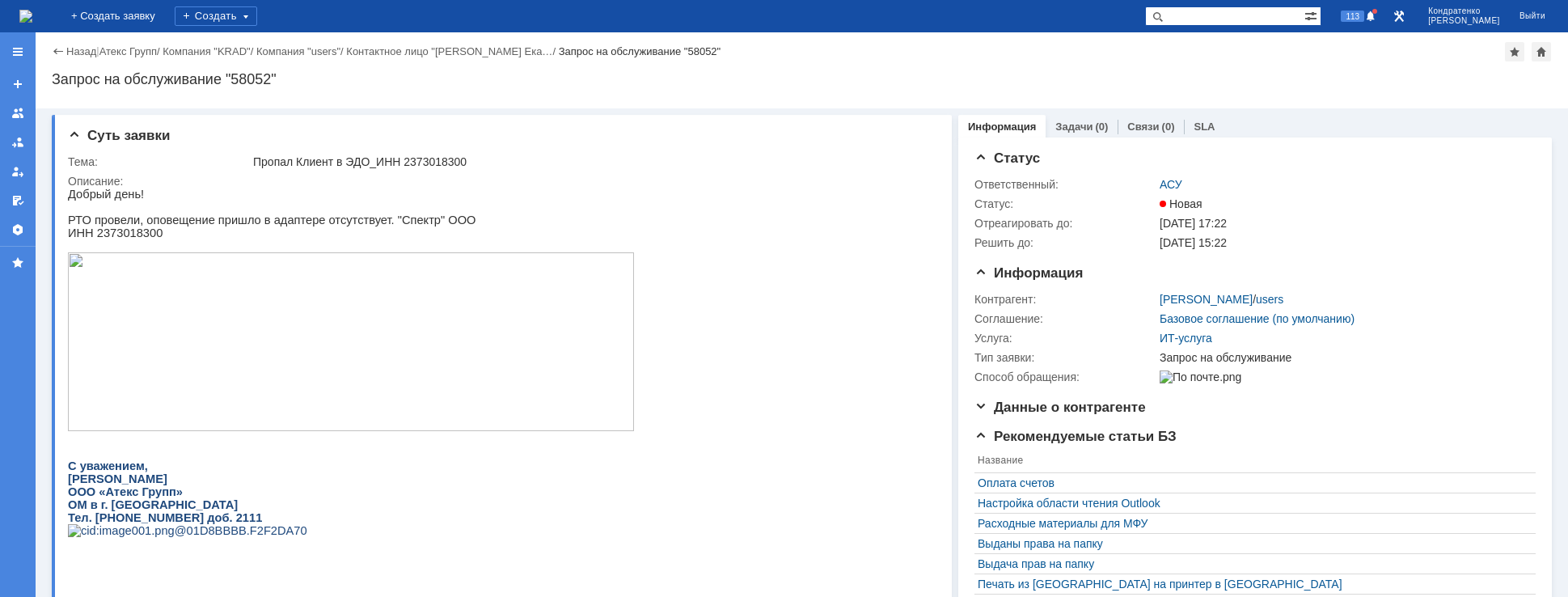
click at [32, 20] on img at bounding box center [26, 16] width 13 height 13
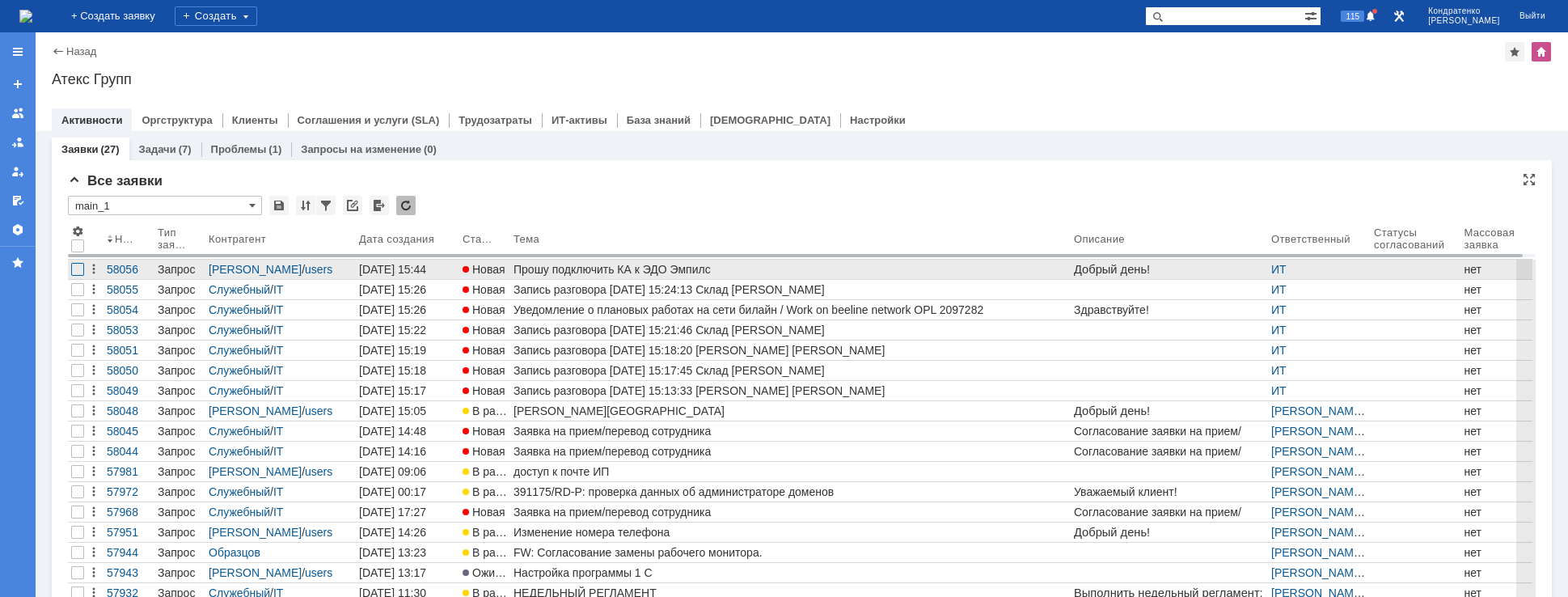
click at [74, 267] on div at bounding box center [78, 269] width 13 height 13
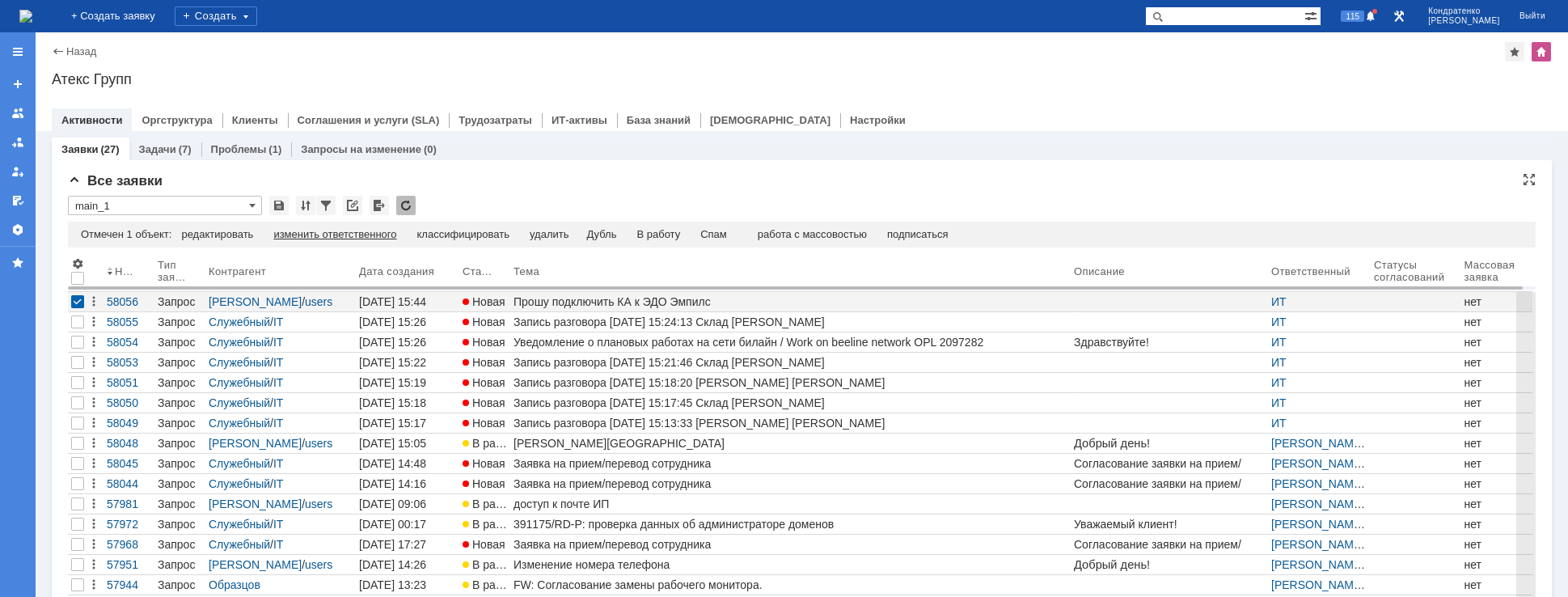
click at [329, 235] on div "изменить ответственного" at bounding box center [334, 235] width 123 height 13
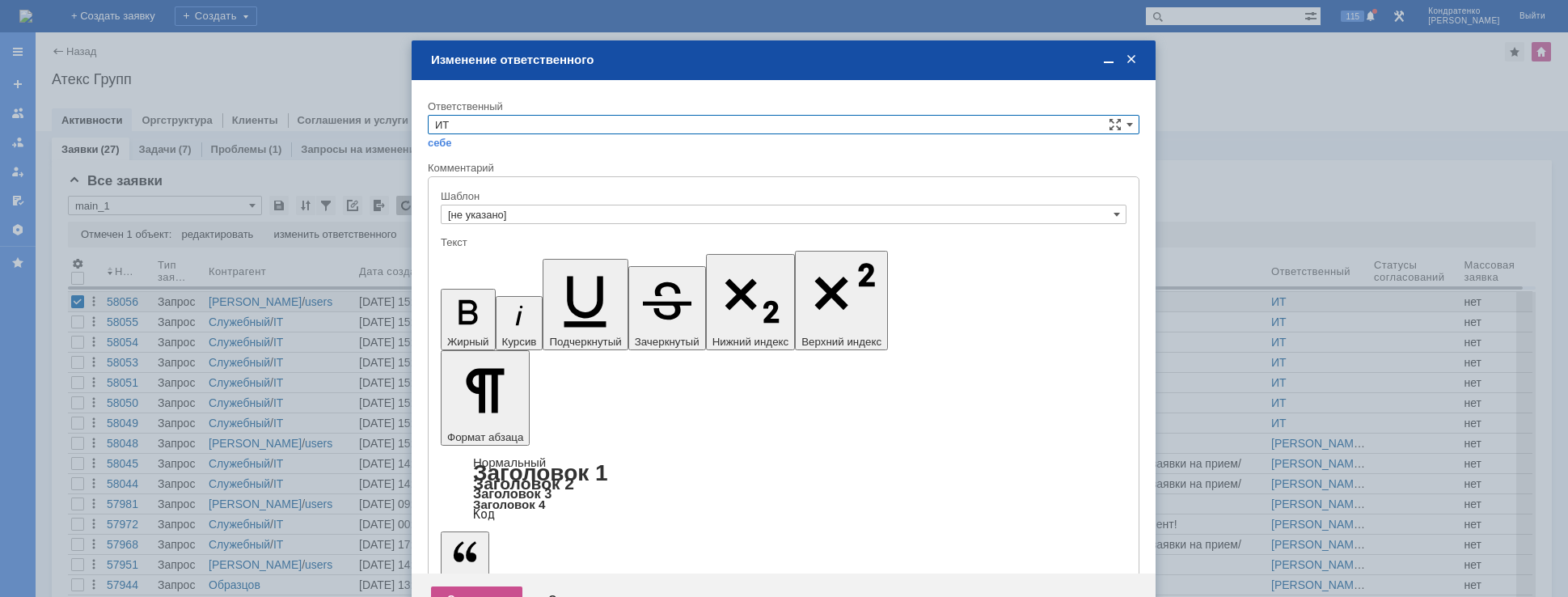
click at [515, 122] on input "ИТ" at bounding box center [784, 125] width 711 height 19
click at [486, 258] on span "АСУ" at bounding box center [784, 259] width 697 height 13
type input "АСУ"
click at [482, 587] on div "Сохранить" at bounding box center [476, 599] width 91 height 26
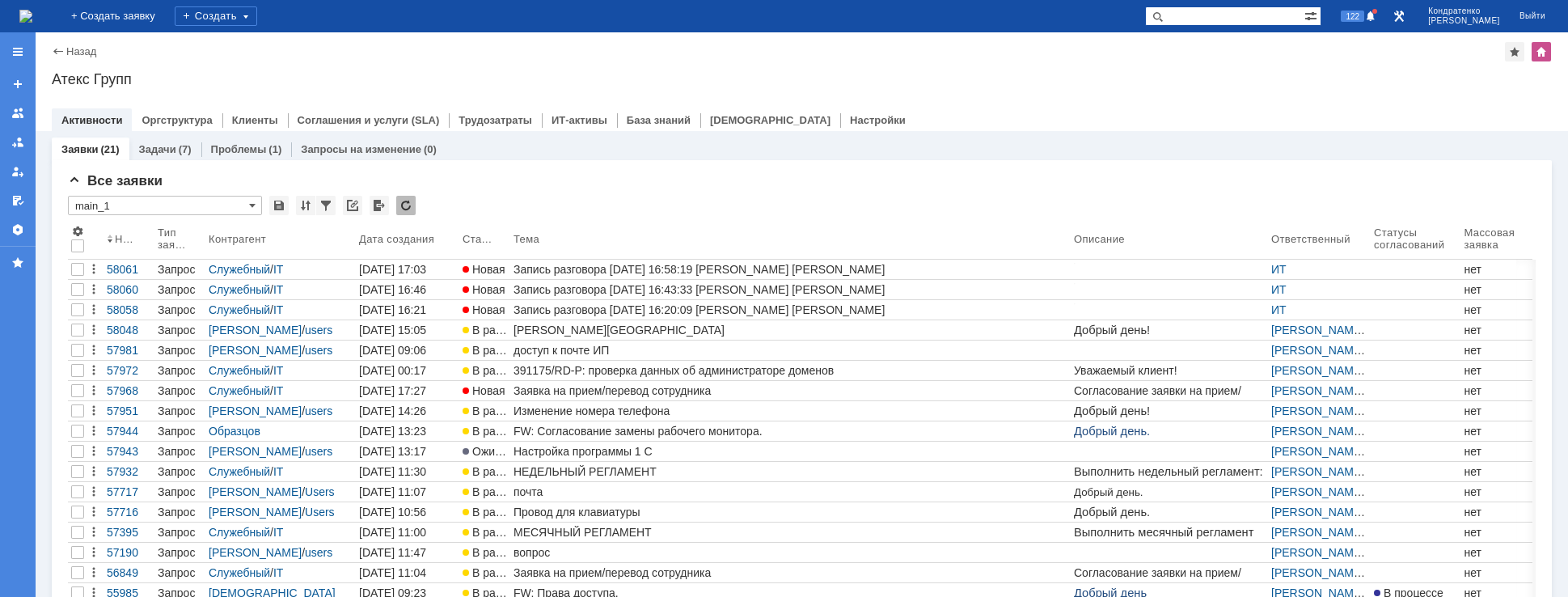
click at [32, 19] on img at bounding box center [26, 16] width 13 height 13
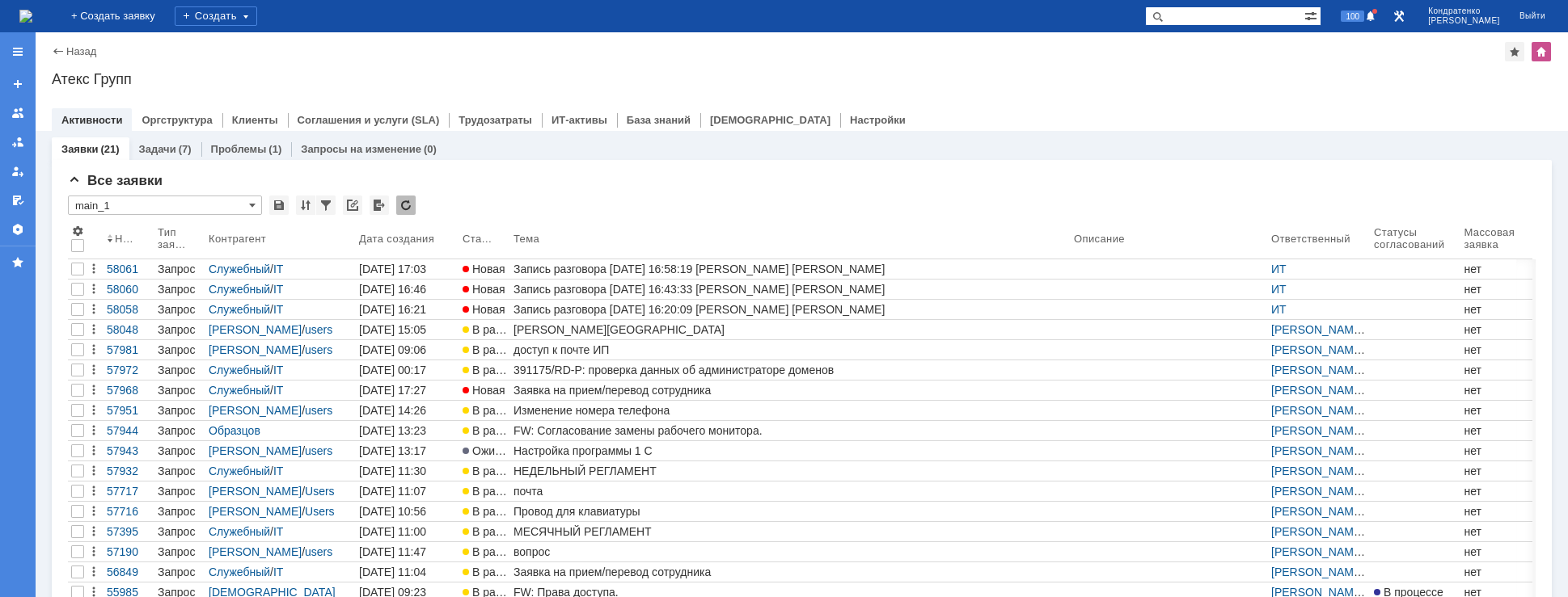
click at [32, 13] on img at bounding box center [26, 16] width 13 height 13
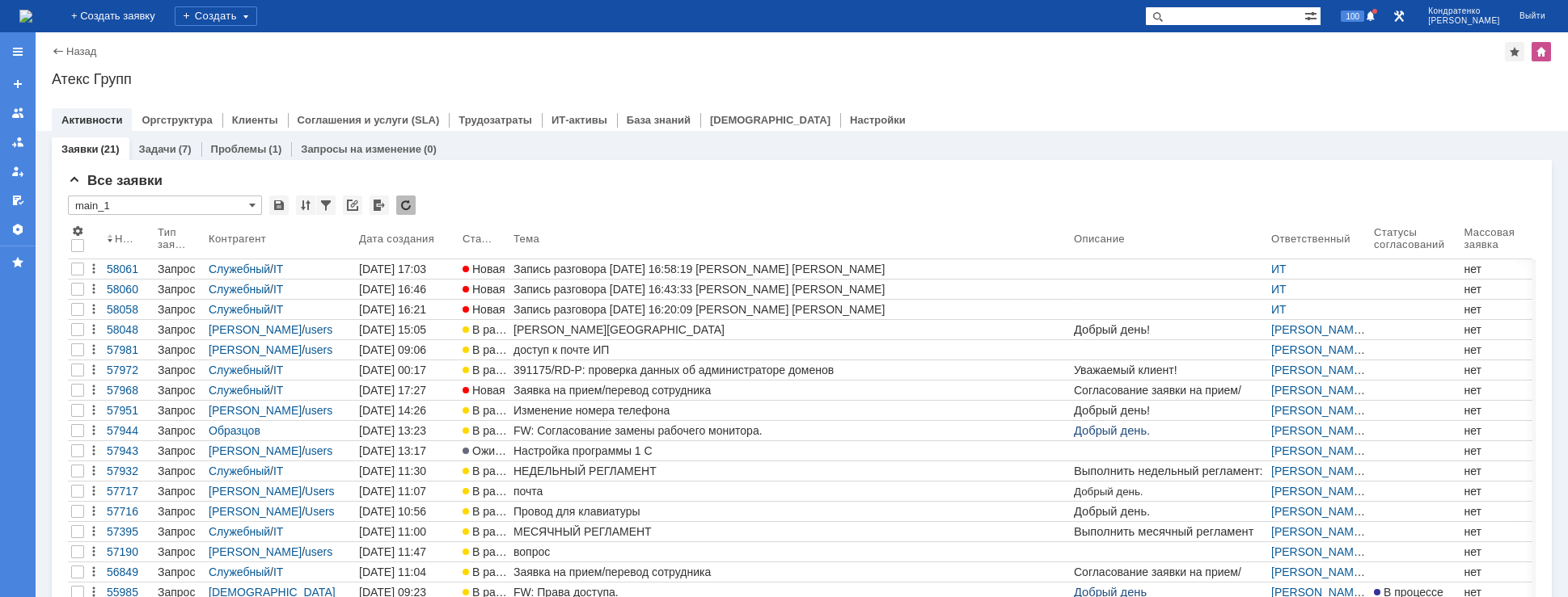
click at [32, 22] on img at bounding box center [26, 16] width 13 height 13
click at [1365, 15] on span "100" at bounding box center [1352, 16] width 24 height 11
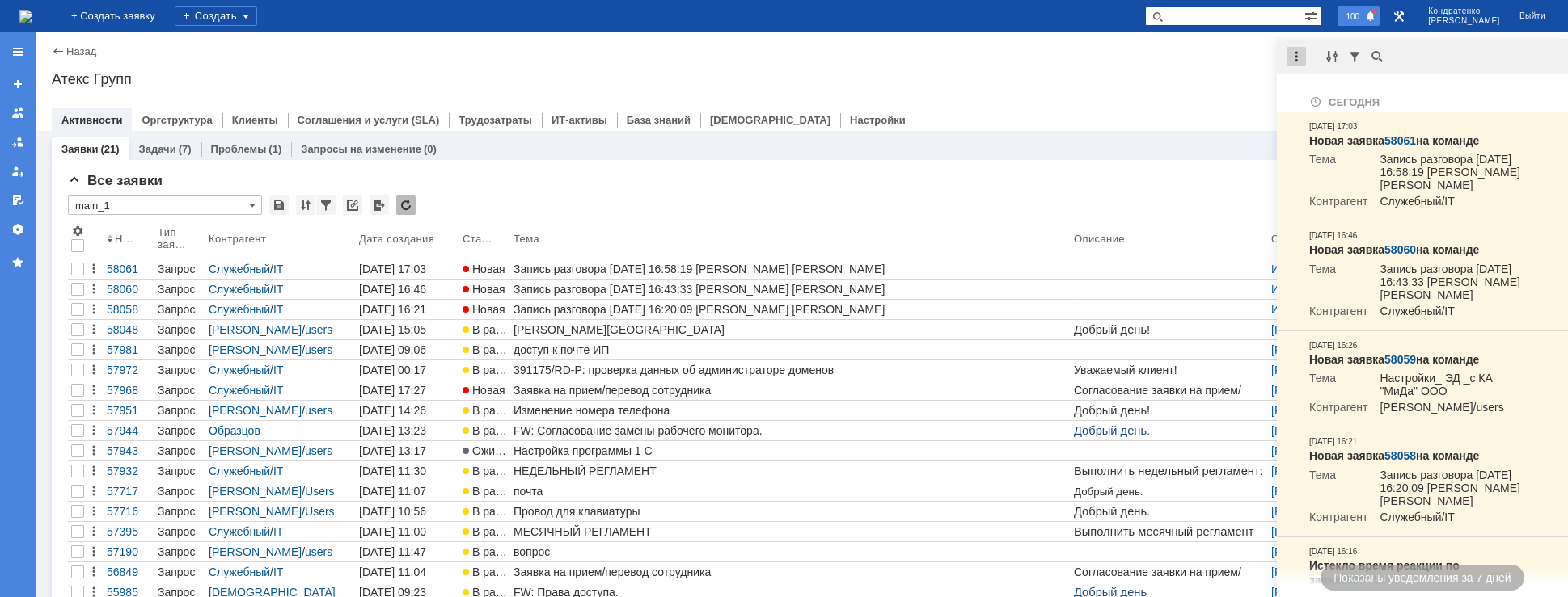
click at [1291, 62] on div at bounding box center [1296, 56] width 19 height 19
click at [1317, 87] on div "Отметить уведомления прочитанными" at bounding box center [1407, 98] width 236 height 25
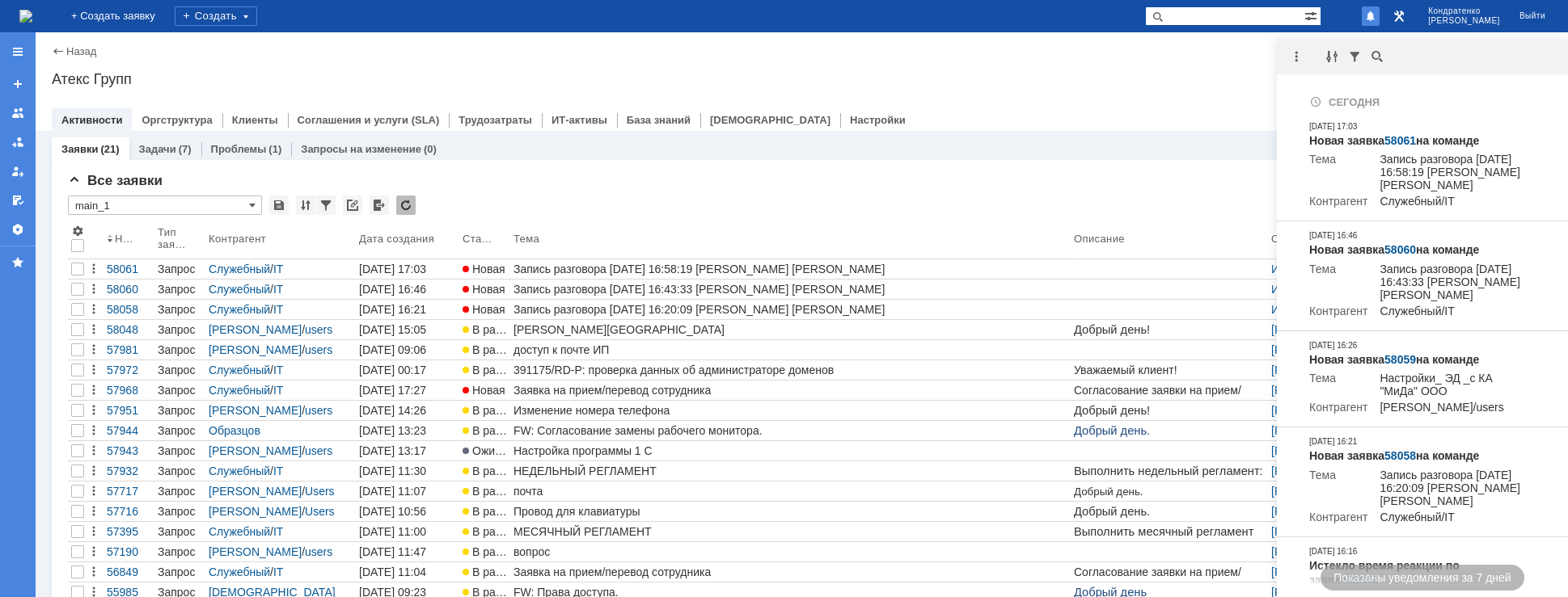
click at [1238, 56] on div "Назад | Атекс Групп" at bounding box center [802, 51] width 1500 height 19
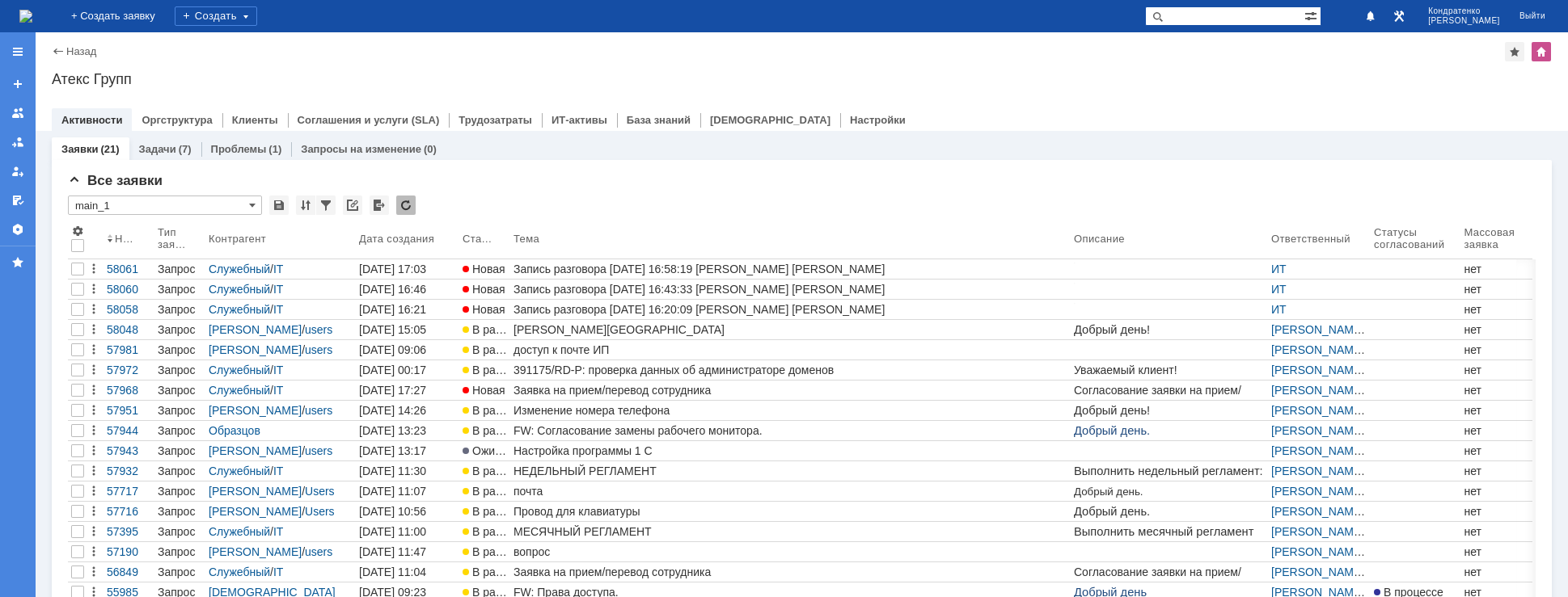
click at [32, 15] on img at bounding box center [26, 16] width 13 height 13
click at [32, 11] on img at bounding box center [26, 16] width 13 height 13
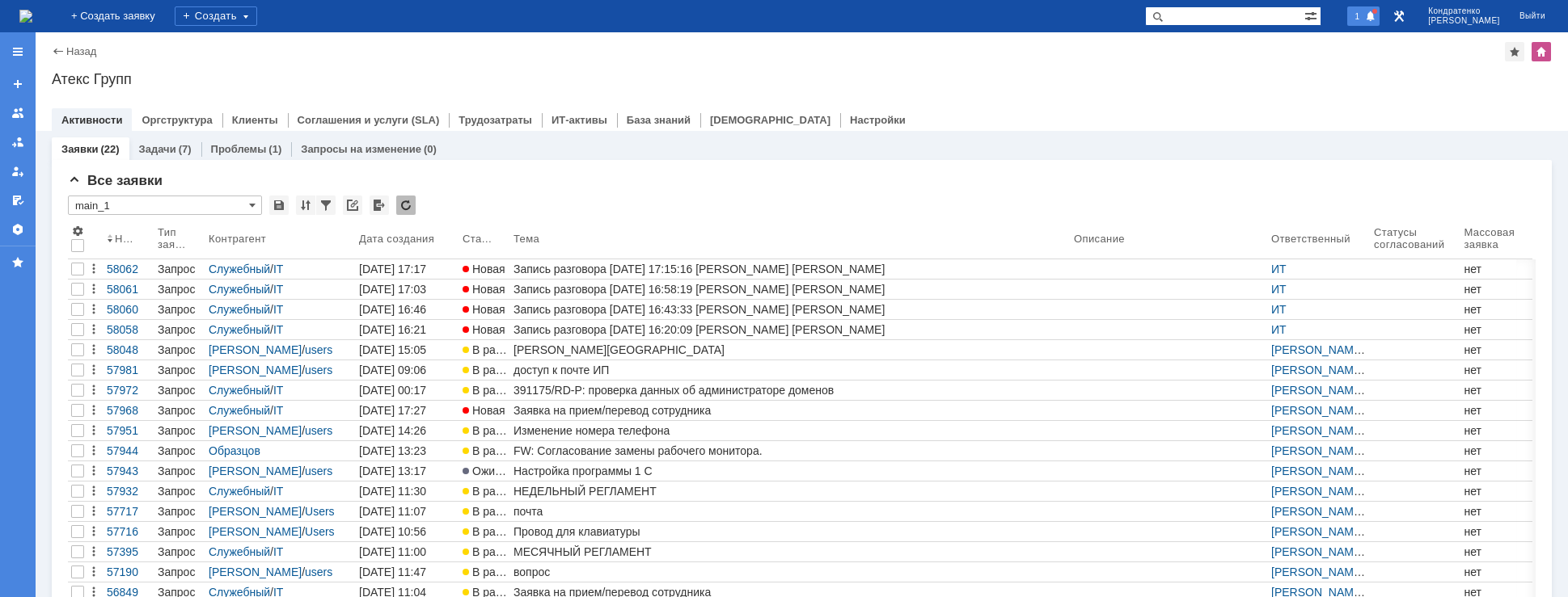
click at [1381, 18] on div "1" at bounding box center [1364, 16] width 33 height 19
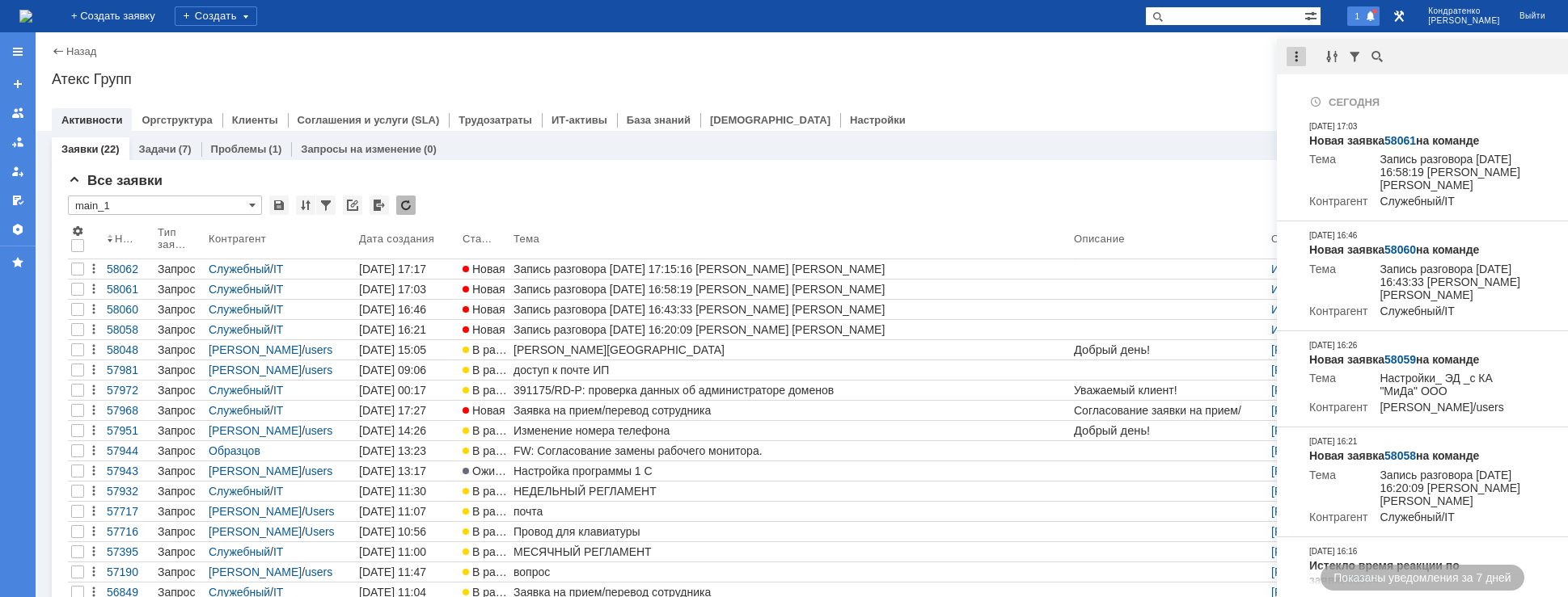
click at [1293, 62] on div at bounding box center [1296, 56] width 19 height 19
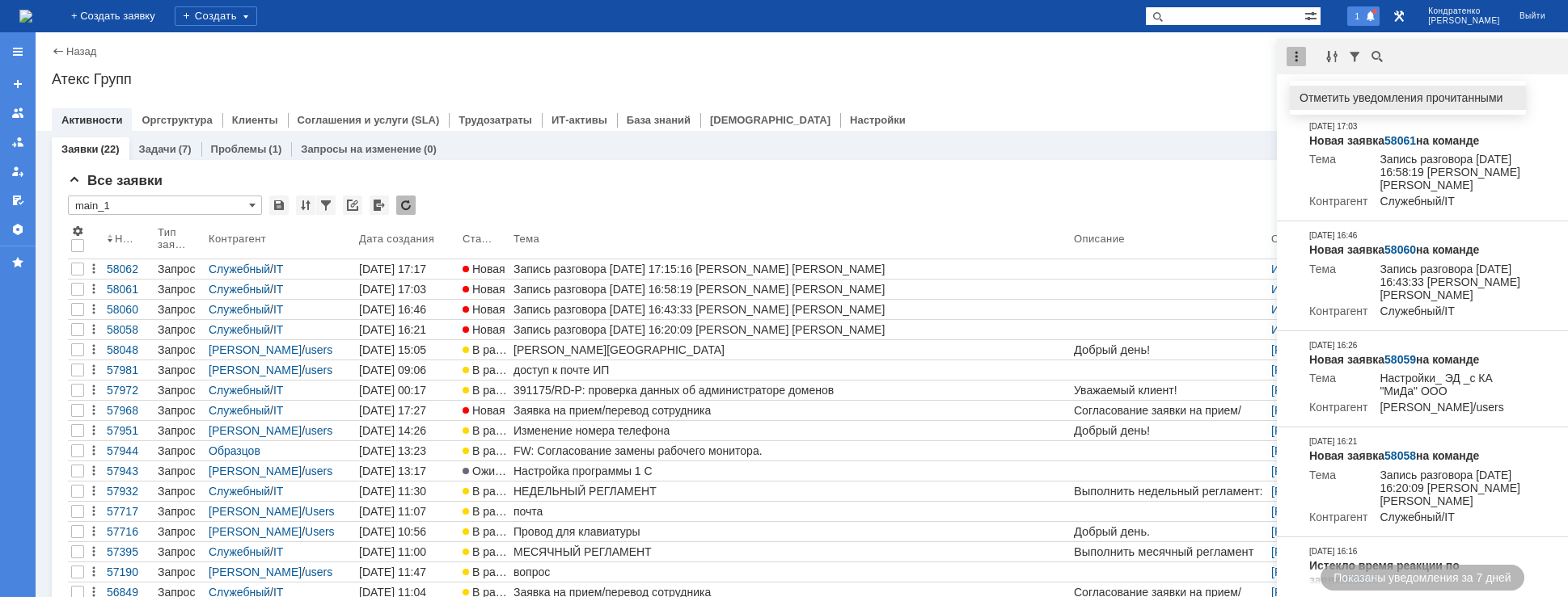
click at [1339, 106] on div "Отметить уведомления прочитанными" at bounding box center [1407, 98] width 236 height 25
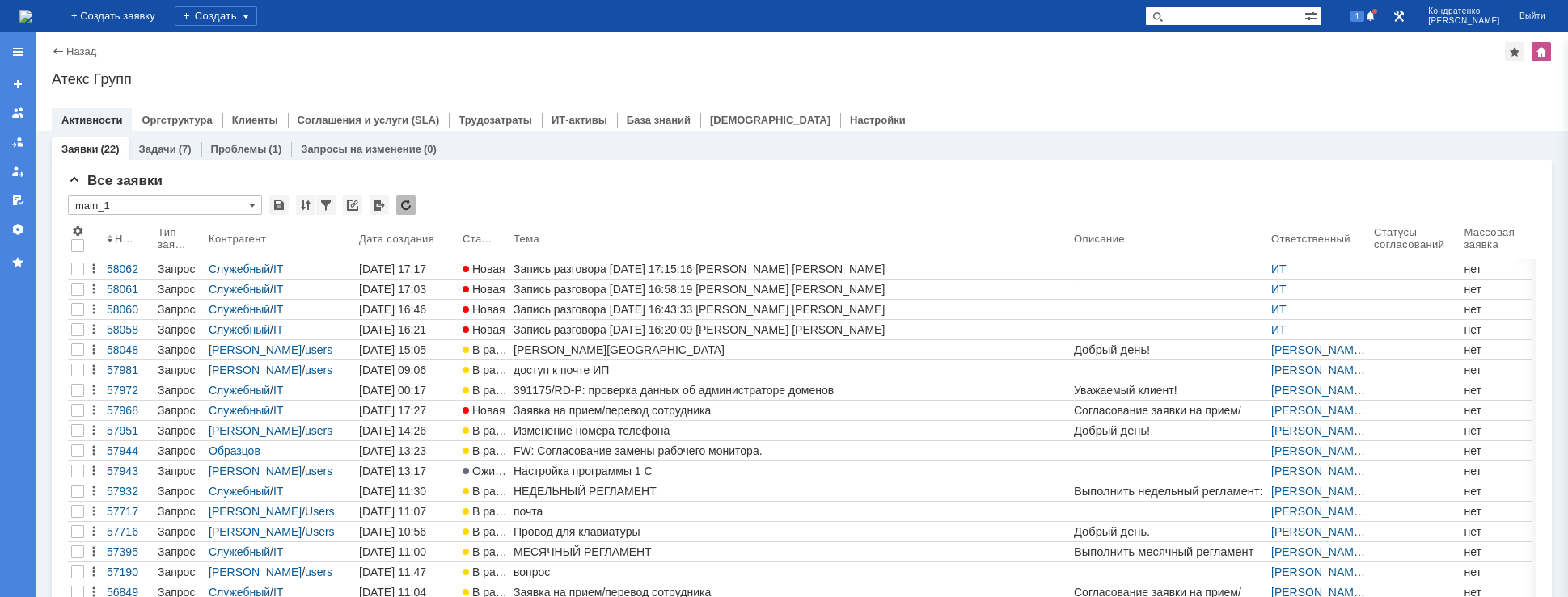
click at [1218, 70] on div "Назад | Атекс Групп Атекс Групп root$101 Активности Оргструктура Клиенты Соглаш…" at bounding box center [802, 82] width 1533 height 99
click at [1376, 18] on span at bounding box center [1371, 17] width 11 height 13
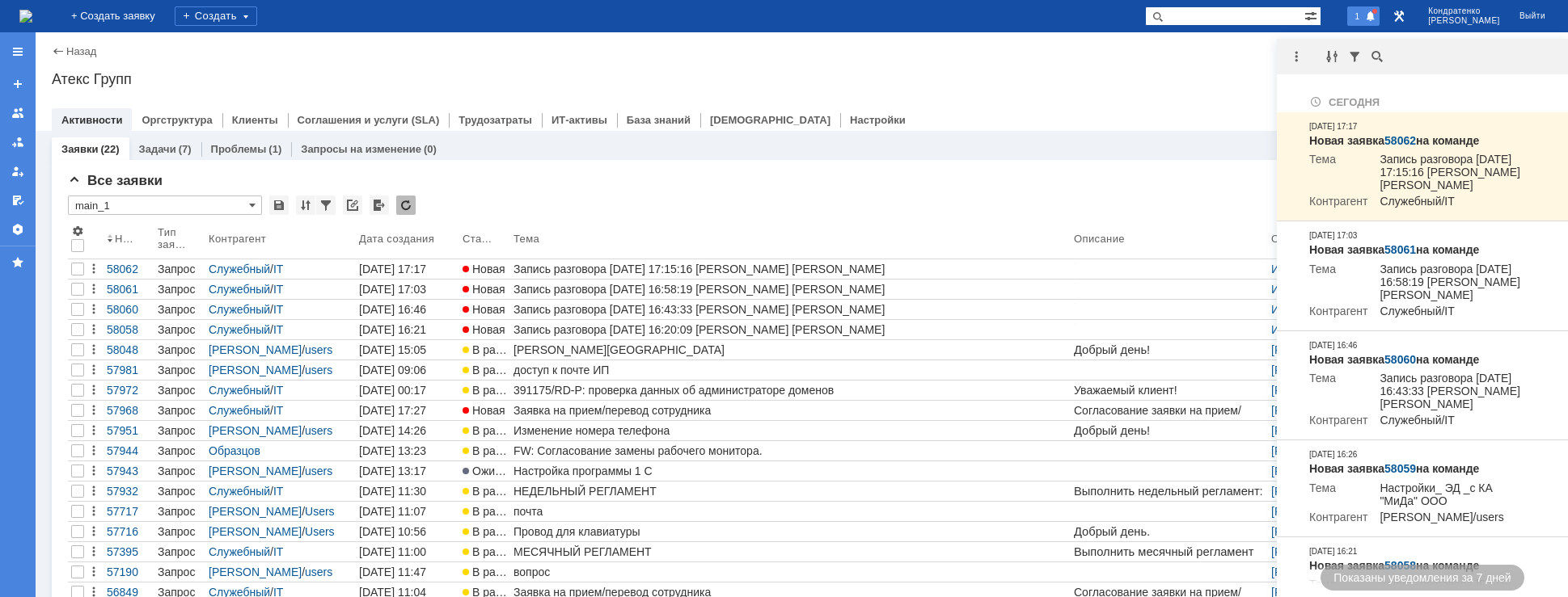
click at [1241, 64] on div "Назад | Атекс Групп Атекс Групп root$101 Активности Оргструктура Клиенты Соглаш…" at bounding box center [802, 82] width 1533 height 99
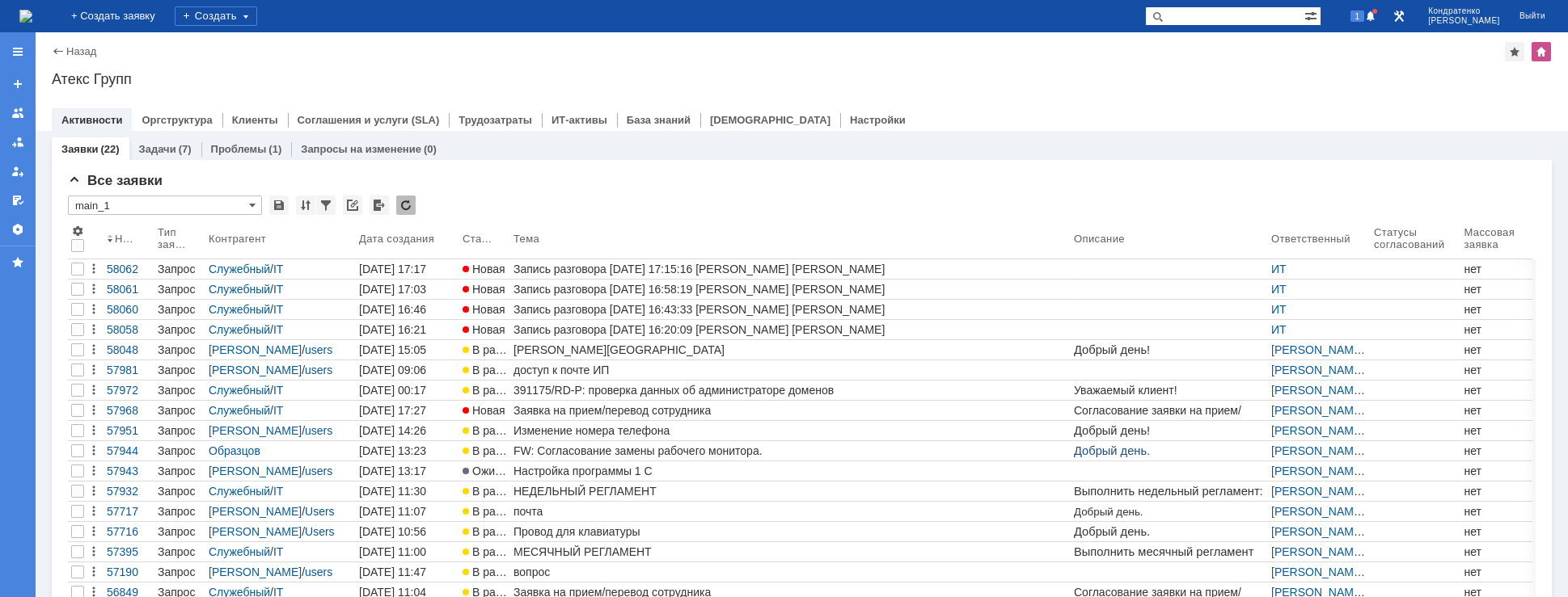
drag, startPoint x: 1372, startPoint y: 19, endPoint x: 1377, endPoint y: 37, distance: 18.7
click at [1365, 19] on span "1" at bounding box center [1357, 16] width 14 height 11
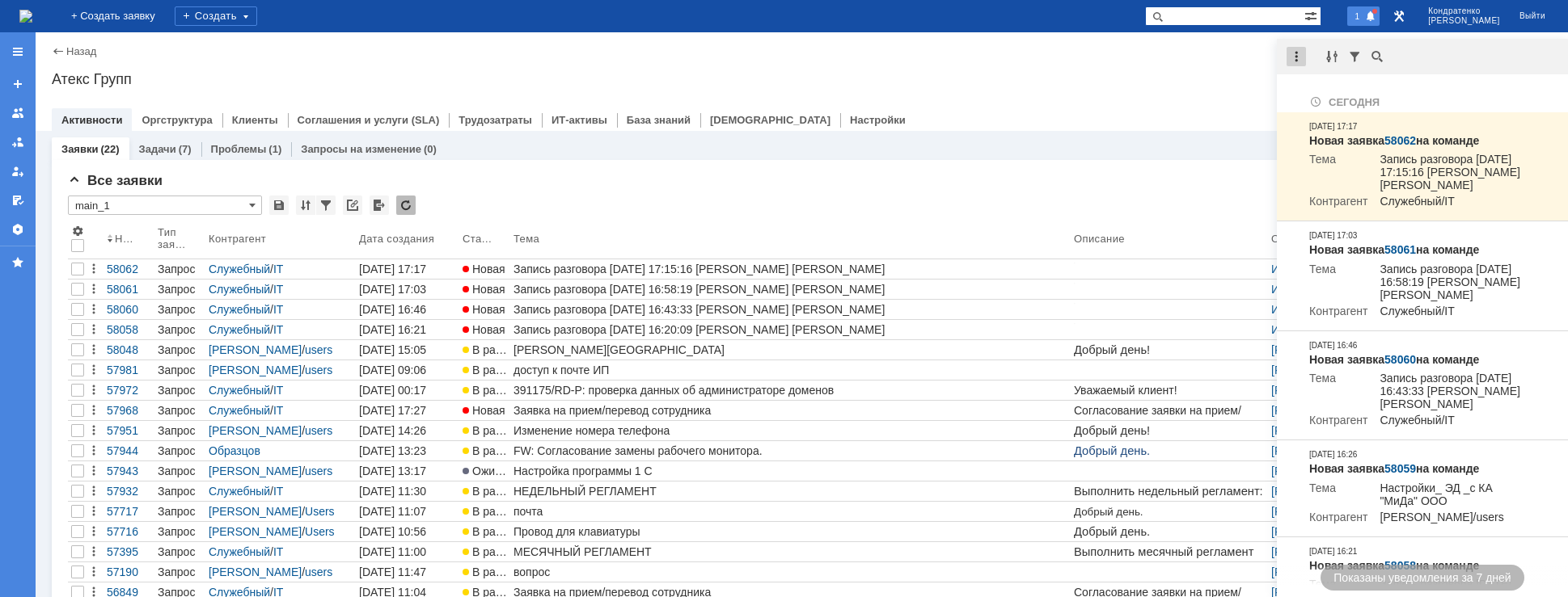
click at [1288, 58] on div at bounding box center [1296, 56] width 19 height 19
click at [1307, 92] on div "Отметить уведомления прочитанными" at bounding box center [1408, 98] width 217 height 11
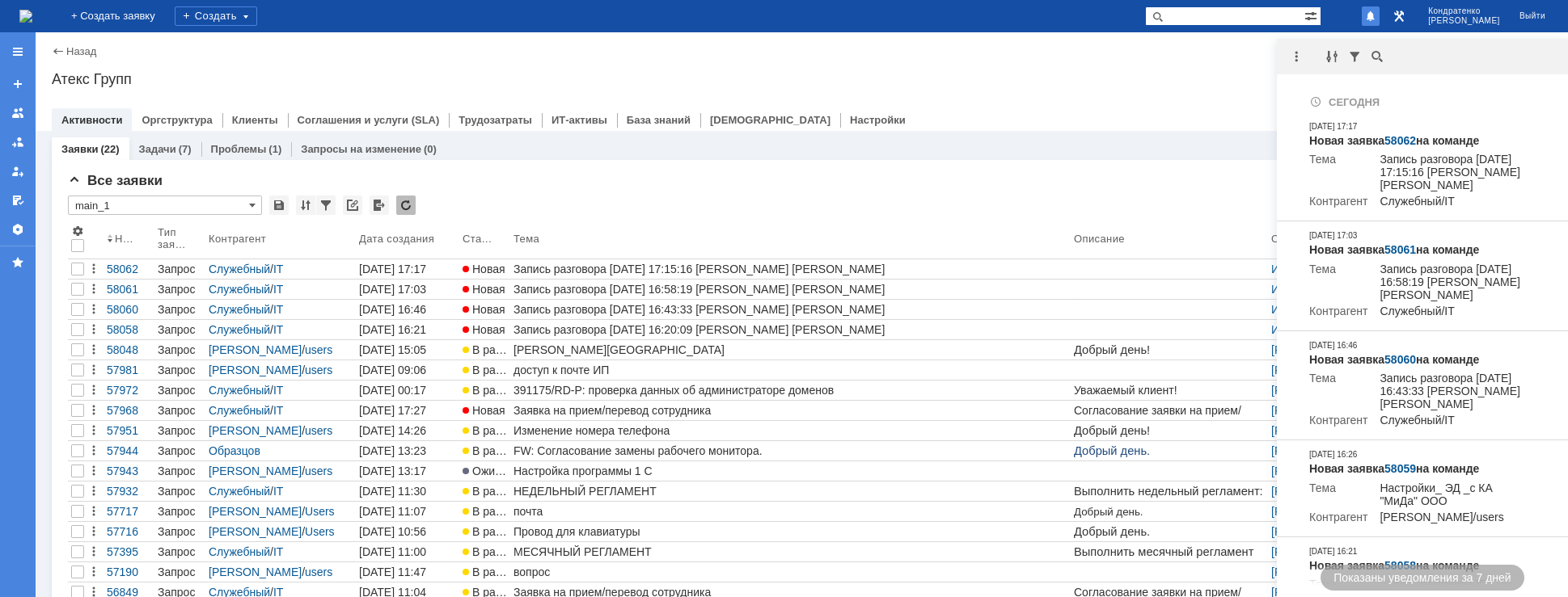
click at [1258, 82] on div "Атекс Групп" at bounding box center [802, 79] width 1500 height 16
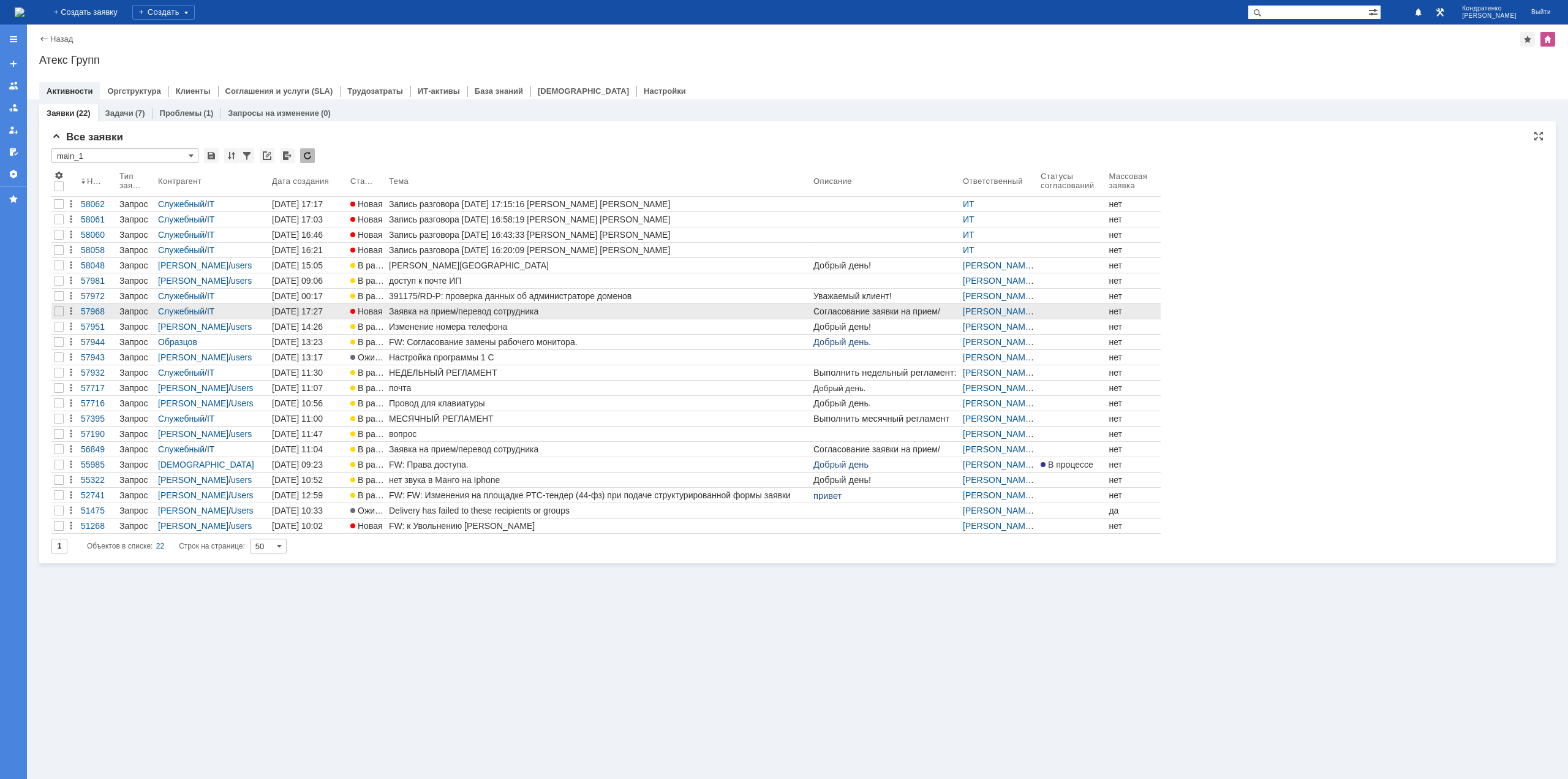
click at [488, 306] on div "Заявка на прием/перевод сотрудника" at bounding box center [599, 311] width 420 height 10
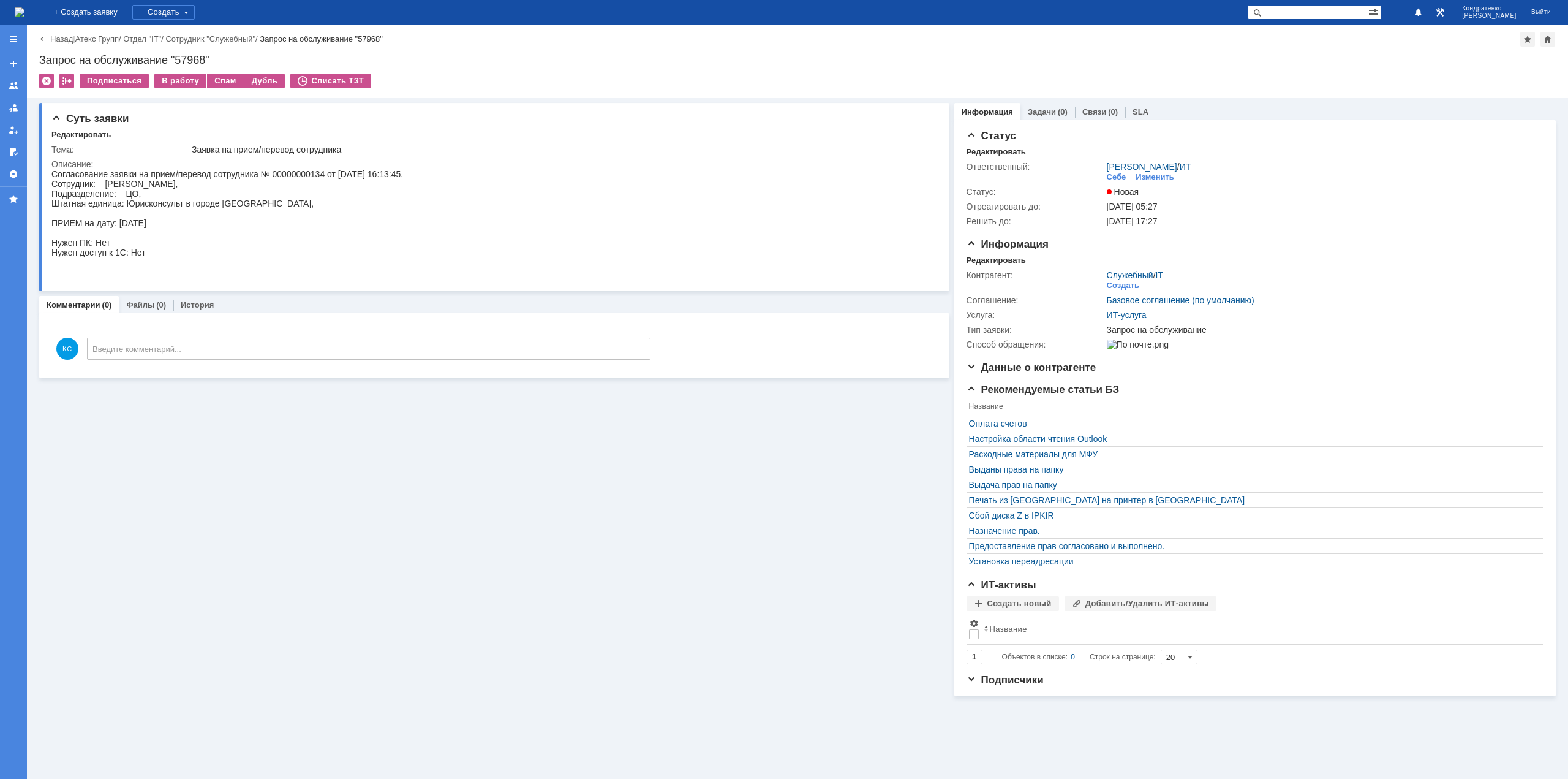
click at [24, 9] on img at bounding box center [19, 12] width 10 height 10
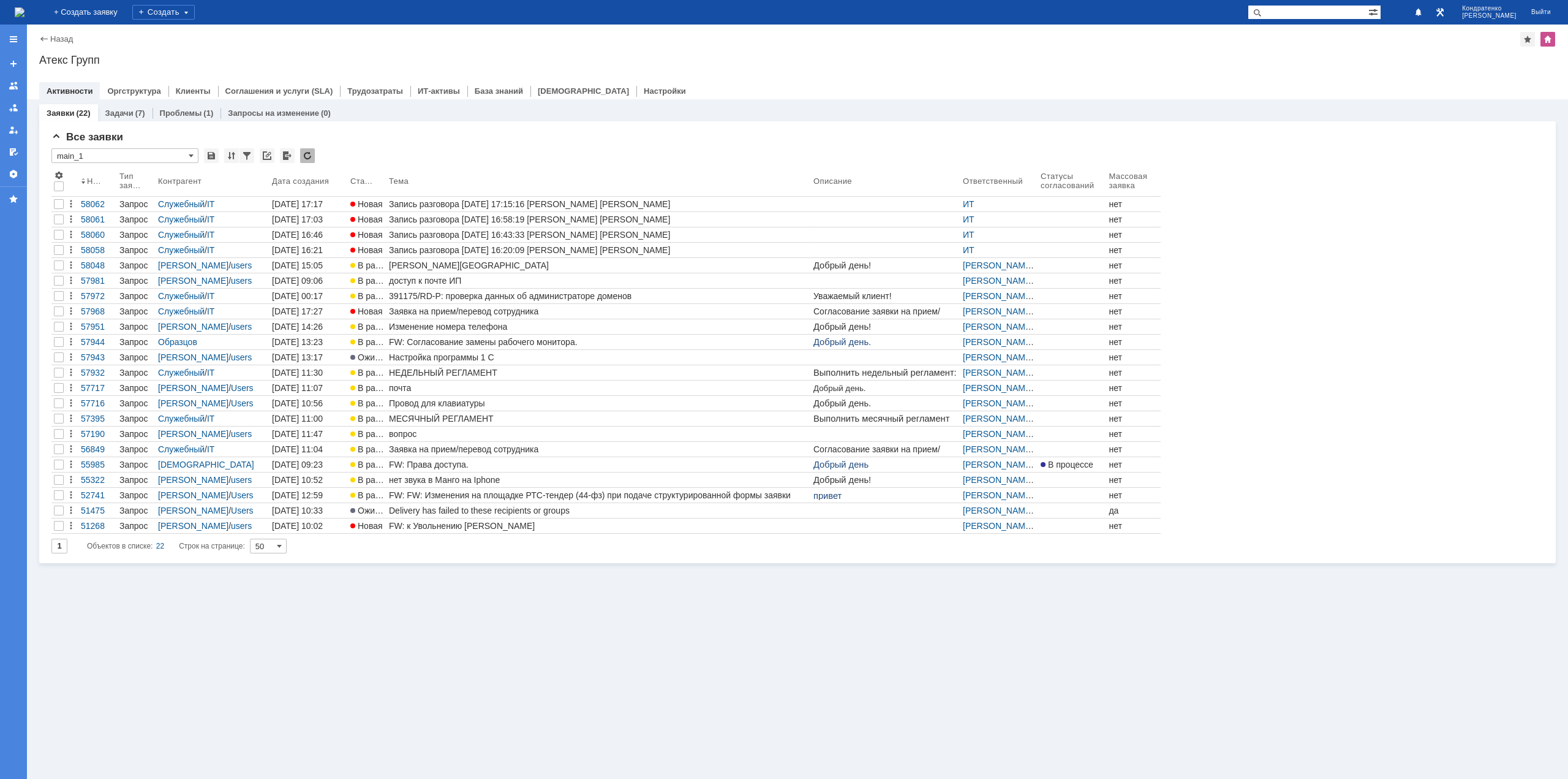
drag, startPoint x: 668, startPoint y: 663, endPoint x: 712, endPoint y: 636, distance: 51.6
click at [671, 453] on div "Заявки (22) Задачи (7) Проблемы (1) Запросы на изменение (0) Все заявки * main_…" at bounding box center [797, 439] width 1541 height 680
